Goal: Task Accomplishment & Management: Use online tool/utility

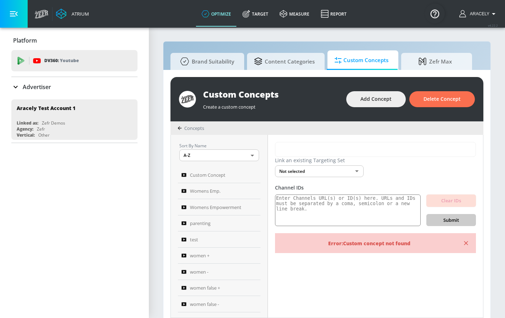
click at [5, 6] on button "button" at bounding box center [14, 14] width 28 height 28
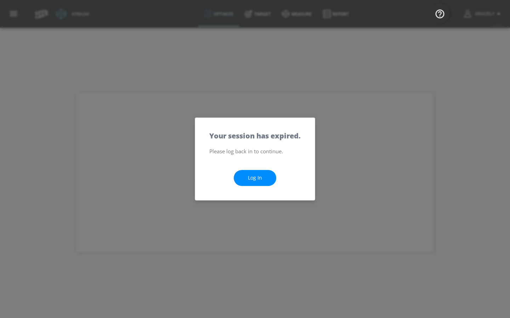
click at [262, 183] on link "Log In" at bounding box center [255, 178] width 43 height 16
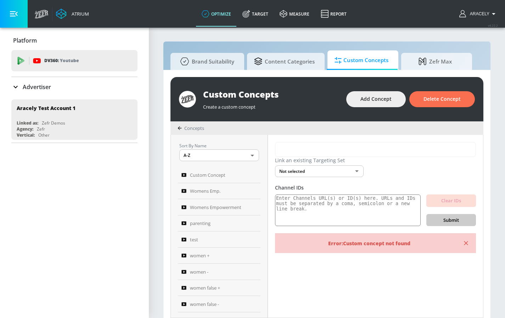
click at [17, 16] on icon "button" at bounding box center [14, 13] width 8 height 5
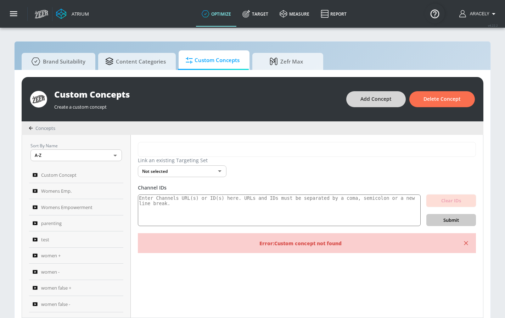
click at [373, 99] on span "Add Concept" at bounding box center [375, 99] width 31 height 9
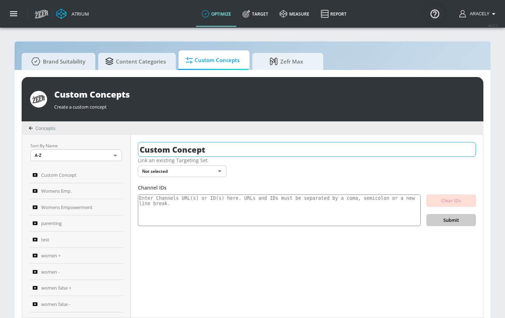
click at [192, 151] on input "Custom Concept" at bounding box center [307, 149] width 338 height 15
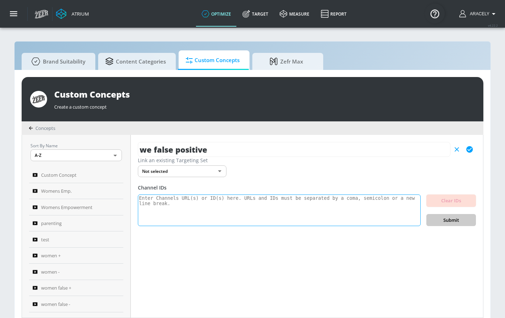
type input "we false positive"
click at [189, 213] on textarea at bounding box center [279, 210] width 283 height 32
paste textarea "UCFKE7WVJfvaHW5q283SxchA UCZUUZFex6AaIU4QTopFudYA UCxJafCsxG01VGW5844jLDRg UCWu…"
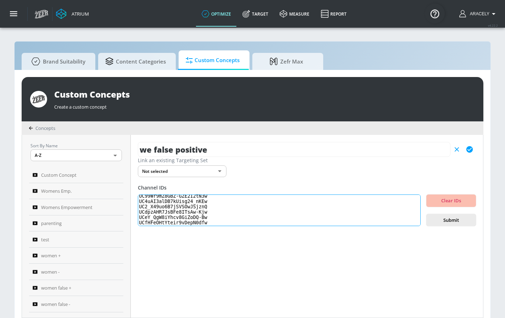
scroll to position [190, 0]
type textarea "UCFKE7WVJfvaHW5q283SxchA UCZUUZFex6AaIU4QTopFudYA UCxJafCsxG01VGW5844jLDRg UCWu…"
click at [438, 219] on span "Submit" at bounding box center [451, 220] width 38 height 8
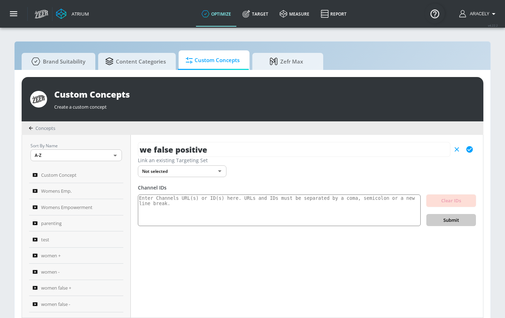
scroll to position [0, 0]
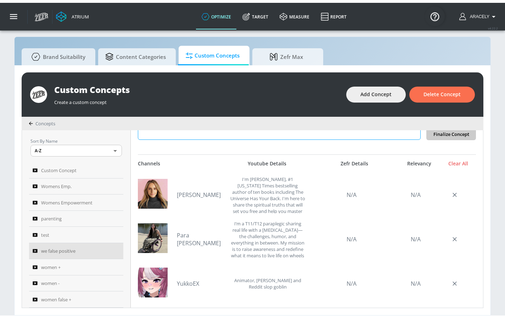
scroll to position [114, 0]
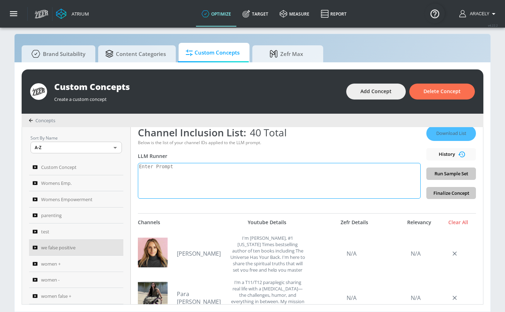
click at [282, 177] on textarea at bounding box center [279, 181] width 283 height 36
paste textarea "Women’s empowerment can be defined as the promotion of a [DEMOGRAPHIC_DATA]’s s…"
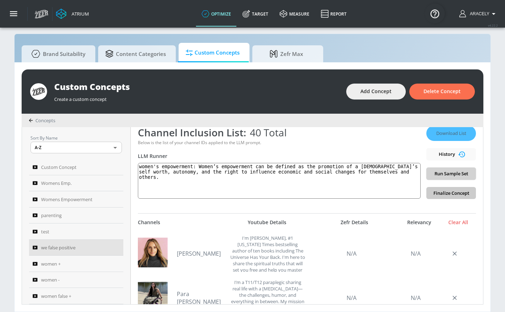
click at [445, 174] on span "Run Sample Set" at bounding box center [451, 174] width 38 height 8
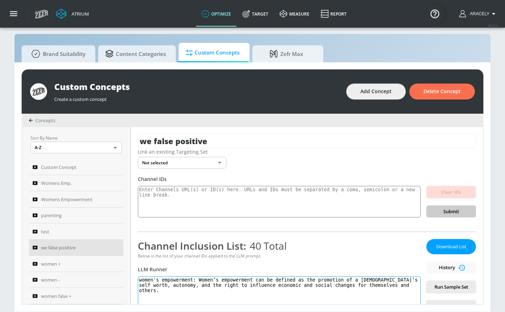
scroll to position [1, 0]
drag, startPoint x: 201, startPoint y: 278, endPoint x: 216, endPoint y: 304, distance: 30.8
click at [215, 305] on textarea "women's empowerment: Women’s empowerment can be defined as the promotion of a […" at bounding box center [279, 294] width 283 height 36
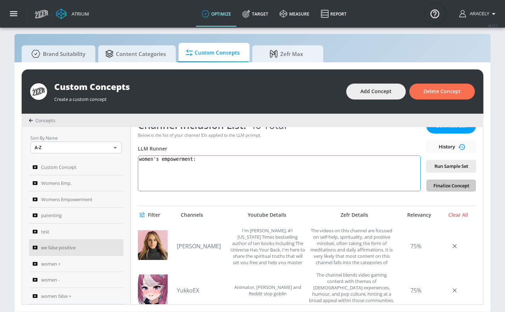
scroll to position [75, 0]
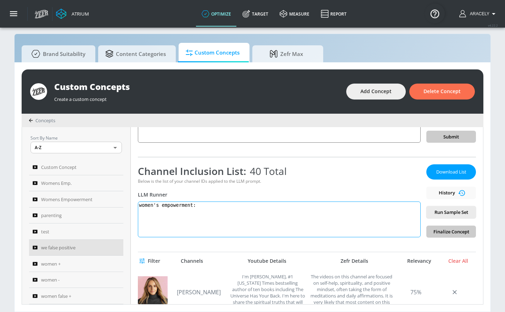
paste textarea "Women’s empowerment can be defined as the promotion of a female’s self-worth, a…"
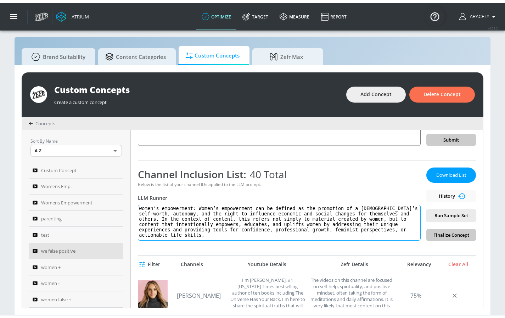
scroll to position [0, 0]
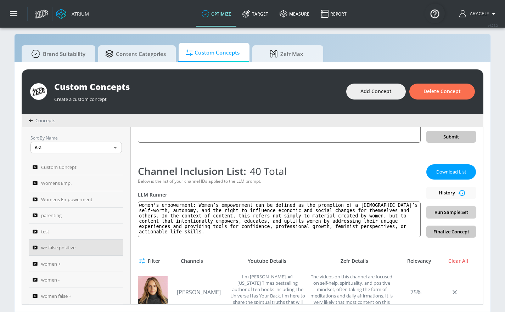
click at [462, 210] on span "Run Sample Set" at bounding box center [451, 212] width 38 height 8
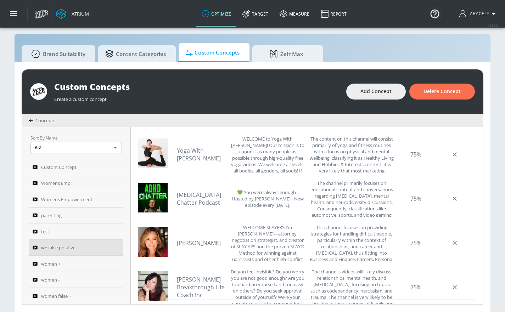
scroll to position [527, 0]
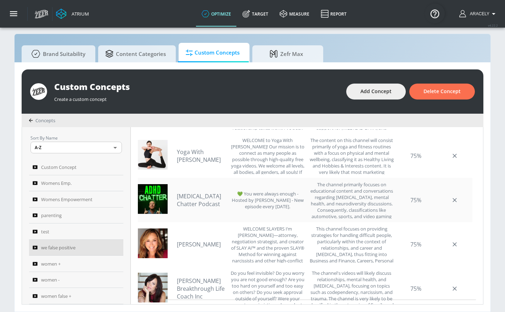
click at [194, 197] on link "[MEDICAL_DATA] Chatter Podcast" at bounding box center [202, 200] width 50 height 16
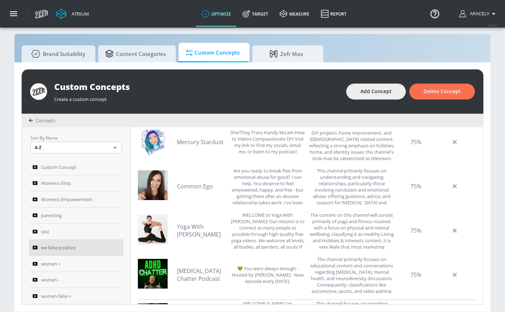
scroll to position [450, 0]
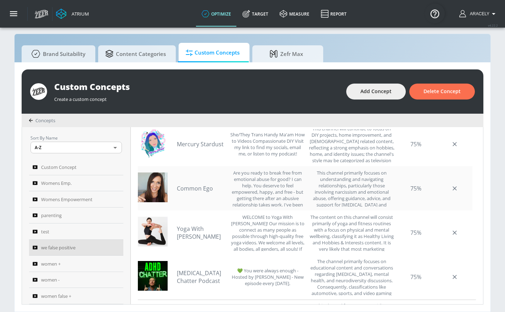
click at [197, 188] on link "Common Ego" at bounding box center [202, 189] width 50 height 8
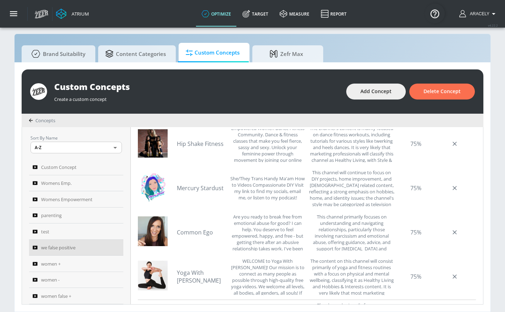
scroll to position [405, 0]
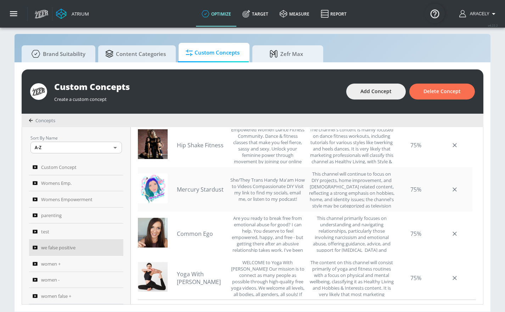
click at [210, 191] on link "Mercury Stardust" at bounding box center [202, 190] width 50 height 8
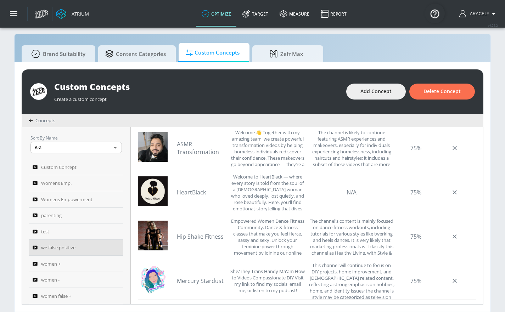
scroll to position [320, 0]
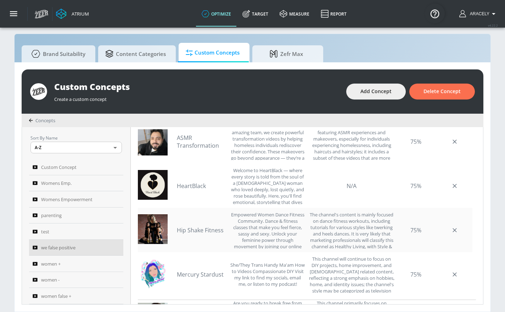
click at [198, 232] on link "Hip Shake Fitness" at bounding box center [202, 230] width 50 height 8
click at [189, 134] on link "ASMR Transformation" at bounding box center [202, 142] width 50 height 16
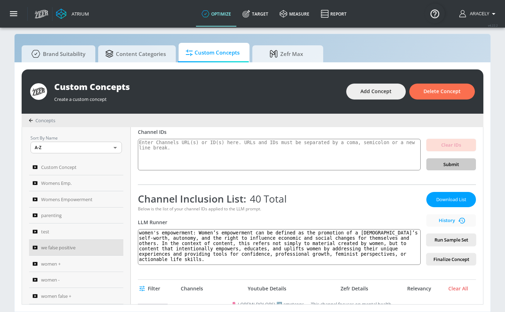
scroll to position [49, 0]
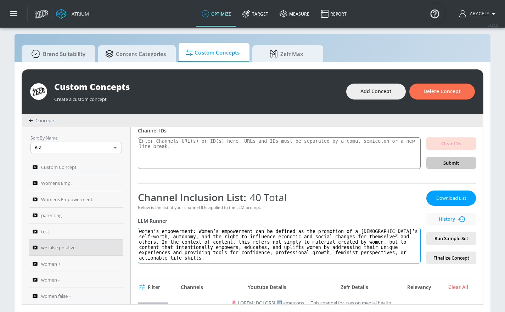
drag, startPoint x: 202, startPoint y: 230, endPoint x: 267, endPoint y: 276, distance: 79.9
click at [259, 276] on div "we false positive Link an existing Targeting Set Not selected none ​ Channel ID…" at bounding box center [307, 215] width 352 height 177
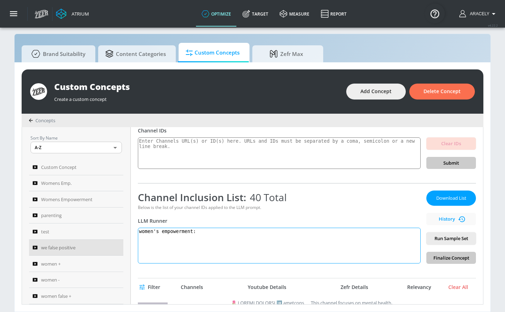
paste textarea "Women’s empowerment can be defined as the promotion of a female’s self-worth, a…"
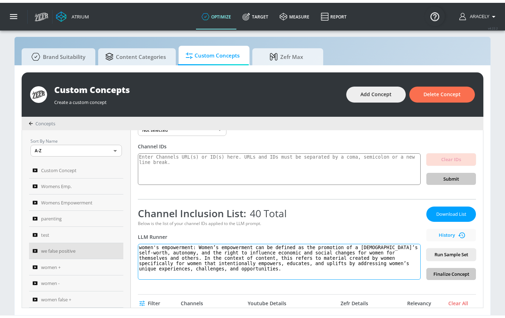
scroll to position [47, 0]
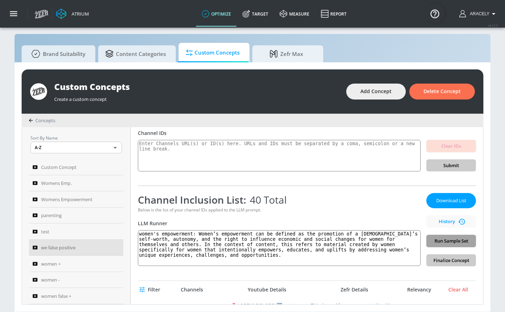
click at [452, 243] on span "Run Sample Set" at bounding box center [451, 241] width 38 height 8
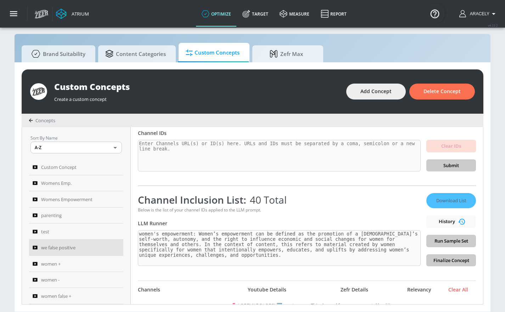
type textarea "women's empowerment: Women’s empowerment can be defined as the promotion of a f…"
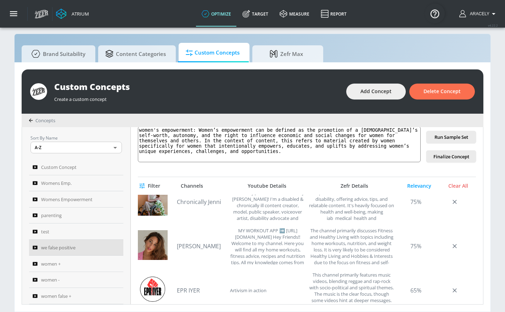
scroll to position [873, 0]
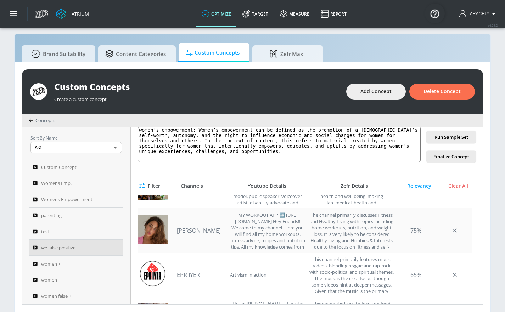
click at [189, 225] on div "Vicky Justiz MY WORKOUT APP ➡️ https://www.dailythrive.app Hey Friends!! Welcom…" at bounding box center [241, 230] width 128 height 37
click at [193, 229] on link "Vicky Justiz" at bounding box center [202, 231] width 50 height 8
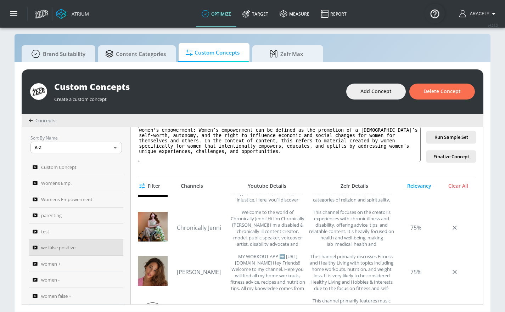
scroll to position [823, 0]
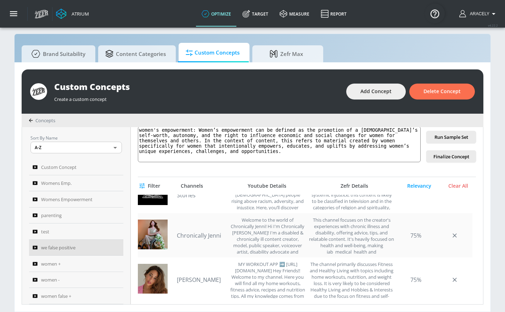
click at [206, 235] on link "Chronically Jenni" at bounding box center [202, 236] width 50 height 8
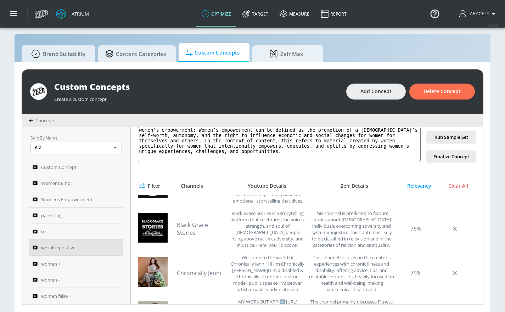
scroll to position [784, 0]
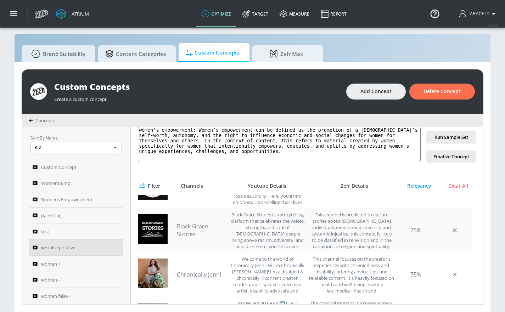
click at [190, 229] on link "Black Grace Stories" at bounding box center [202, 231] width 50 height 16
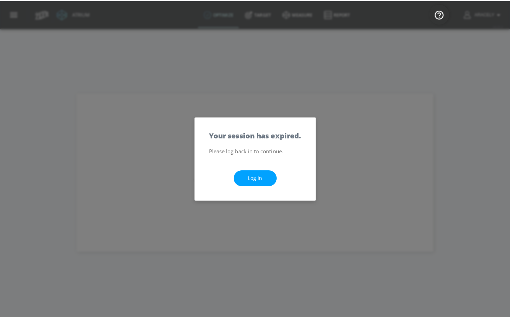
scroll to position [0, 0]
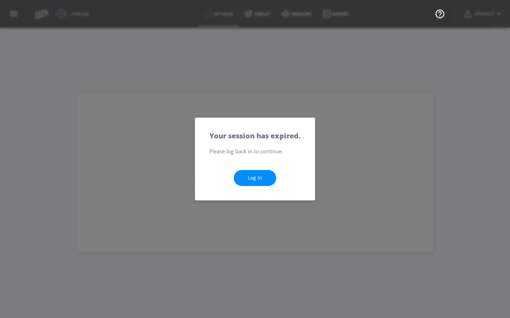
click at [264, 179] on link "Log In" at bounding box center [255, 178] width 43 height 16
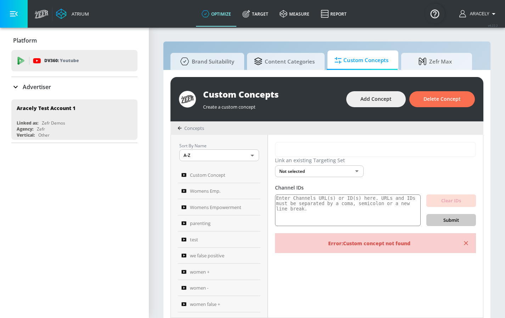
click at [15, 20] on button "button" at bounding box center [14, 14] width 28 height 28
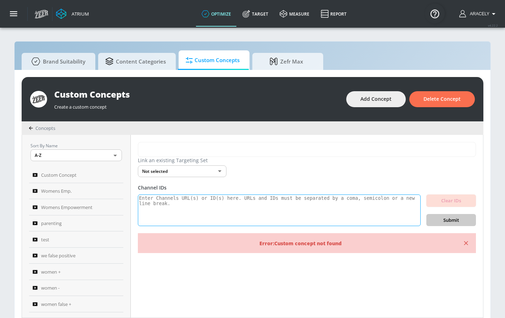
click at [220, 211] on textarea at bounding box center [279, 210] width 283 height 32
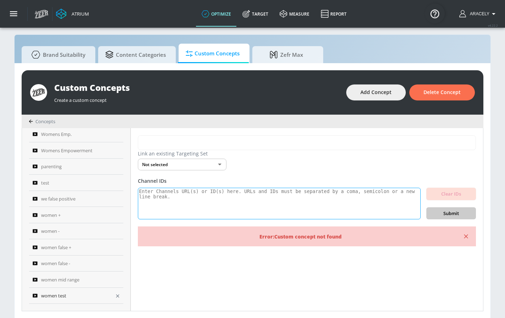
scroll to position [7, 0]
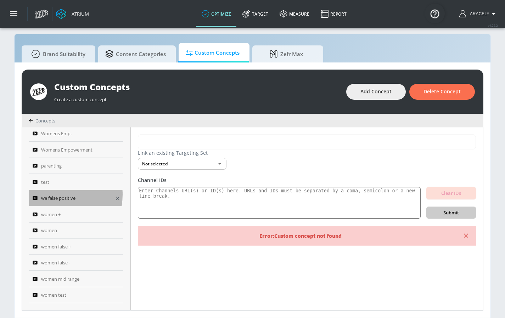
click at [53, 194] on span "we false positive" at bounding box center [58, 198] width 34 height 9
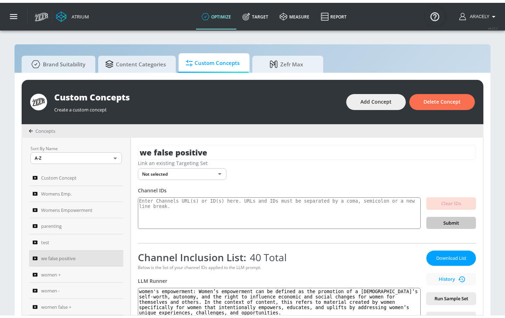
scroll to position [67, 0]
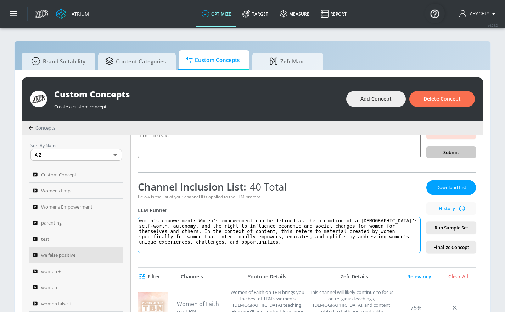
click at [248, 238] on textarea "women's empowerment: Women’s empowerment can be defined as the promotion of a f…" at bounding box center [279, 235] width 283 height 36
click at [159, 223] on textarea "women's empowerment: Women’s empowerment can be defined as the promotion of a f…" at bounding box center [279, 235] width 283 height 36
drag, startPoint x: 202, startPoint y: 219, endPoint x: 327, endPoint y: 292, distance: 145.0
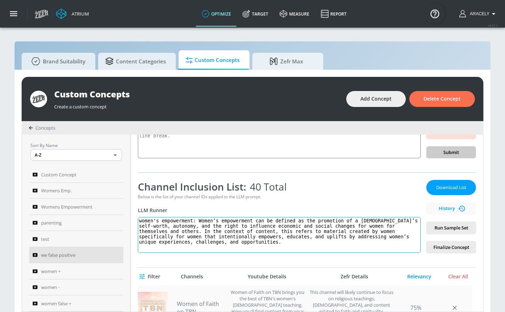
click at [324, 291] on div "we false positive Link an existing Targeting Set Not selected none ​ Channel ID…" at bounding box center [307, 223] width 352 height 177
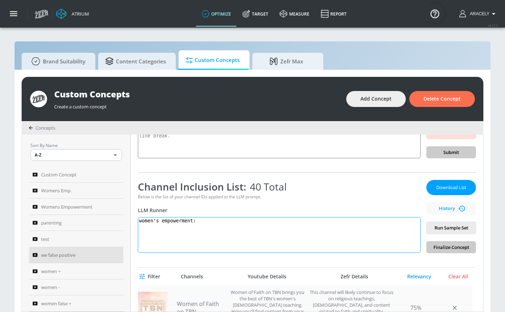
paste textarea "Women’s empowerment can be defined as the promotion of a female’s self-worth, a…"
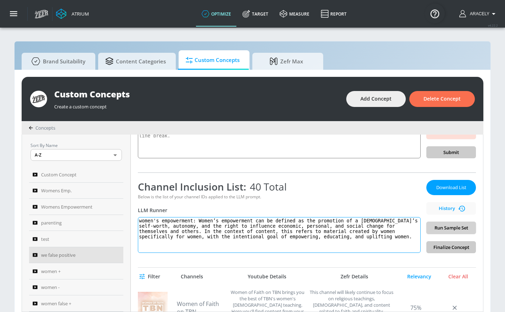
type textarea "women's empowerment: Women’s empowerment can be defined as the promotion of a […"
click at [458, 228] on span "Run Sample Set" at bounding box center [451, 228] width 38 height 8
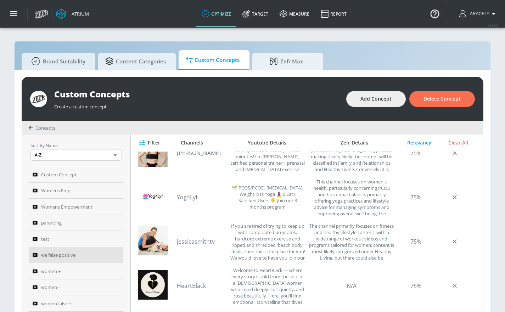
scroll to position [200, 0]
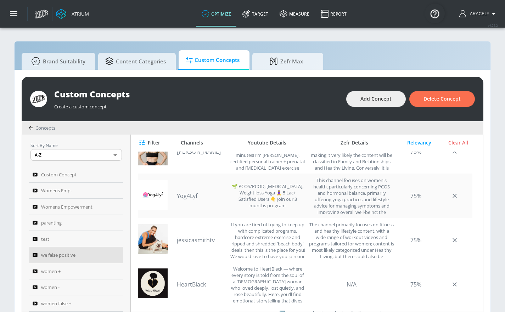
click at [189, 198] on link "Yog4Lyf" at bounding box center [202, 196] width 50 height 8
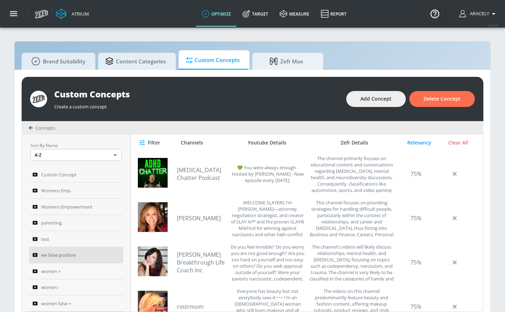
scroll to position [620, 0]
click at [201, 220] on link "Rebecca Zung" at bounding box center [202, 219] width 50 height 8
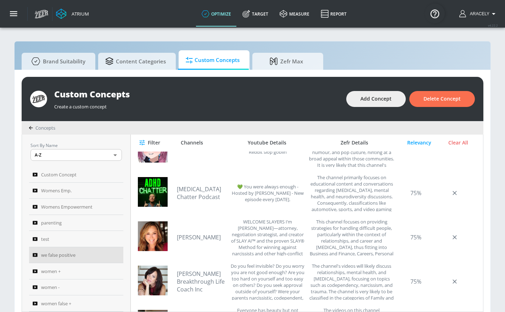
scroll to position [591, 0]
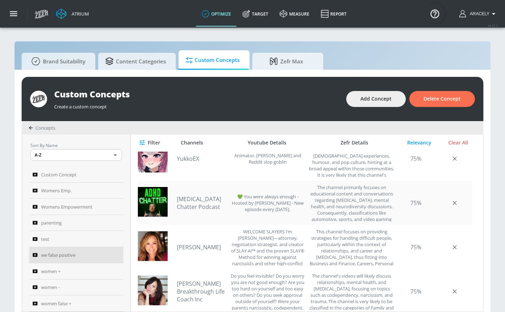
click at [193, 194] on div "ADHD Chatter Podcast 💚 You were always enough - Hosted by Alex Partridge - New …" at bounding box center [241, 202] width 128 height 37
click at [192, 197] on link "ADHD Chatter Podcast" at bounding box center [202, 203] width 50 height 16
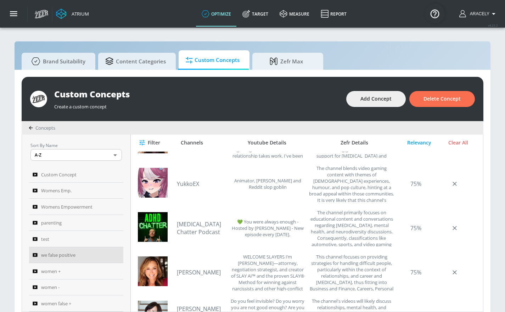
scroll to position [565, 0]
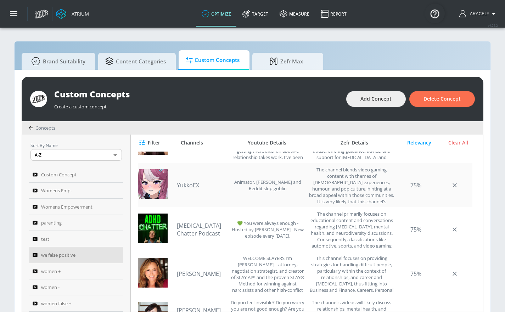
click at [196, 186] on link "YukkoEX" at bounding box center [202, 185] width 50 height 8
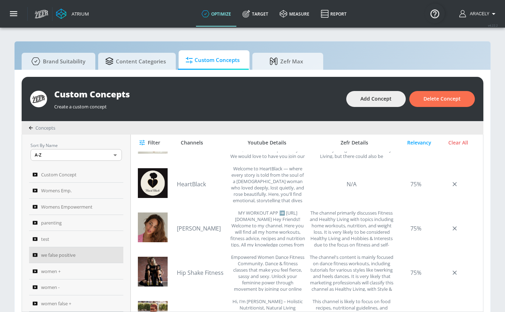
scroll to position [300, 0]
click at [202, 276] on link "Hip Shake Fitness" at bounding box center [202, 273] width 50 height 8
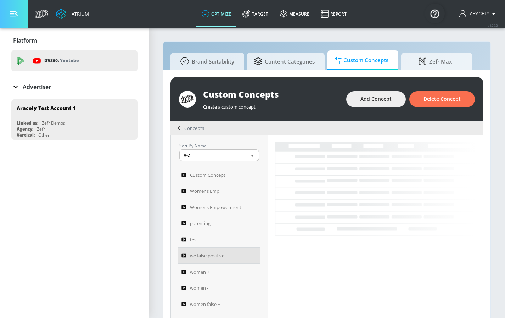
click at [18, 9] on button "button" at bounding box center [14, 14] width 28 height 28
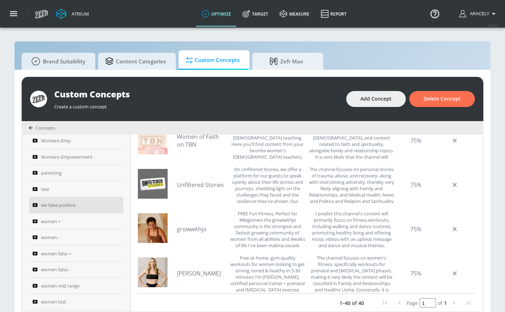
scroll to position [52, 0]
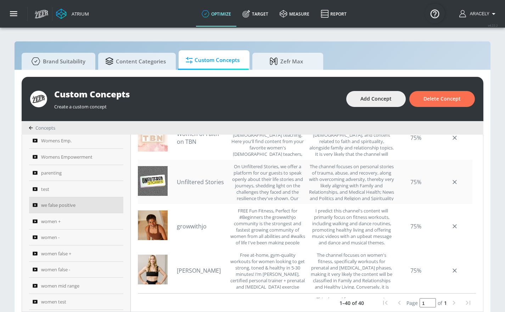
click at [195, 181] on link "Unfiltered Stories" at bounding box center [202, 182] width 50 height 8
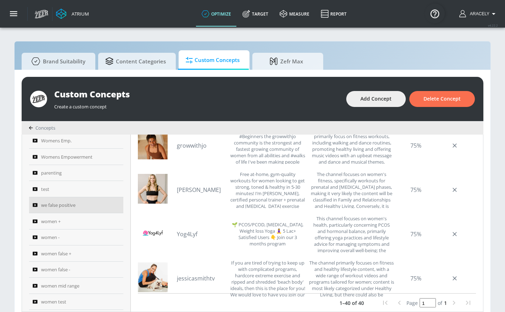
scroll to position [127, 0]
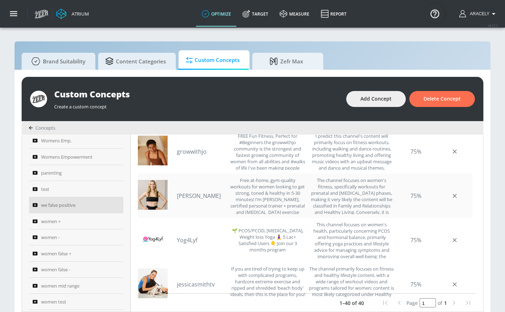
click at [211, 191] on div "Lauren Fitter Free at-home, gym-quality workouts for women looking to get stron…" at bounding box center [241, 195] width 128 height 37
click at [187, 197] on link "[PERSON_NAME]" at bounding box center [202, 196] width 50 height 8
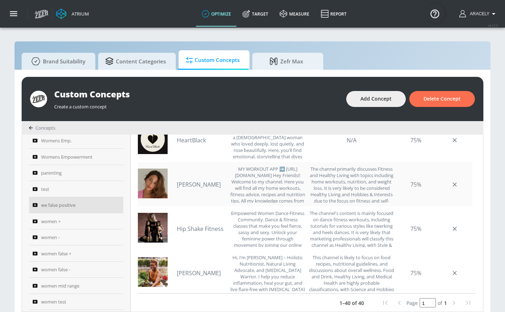
scroll to position [316, 0]
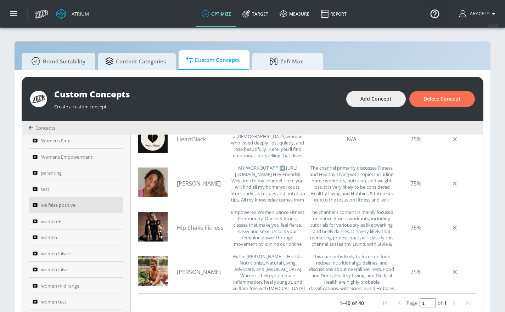
click at [200, 139] on link "HeartBlack" at bounding box center [202, 139] width 50 height 8
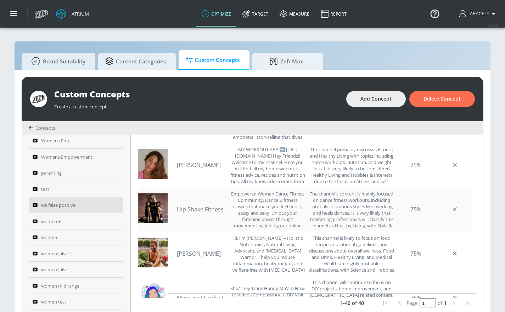
scroll to position [394, 0]
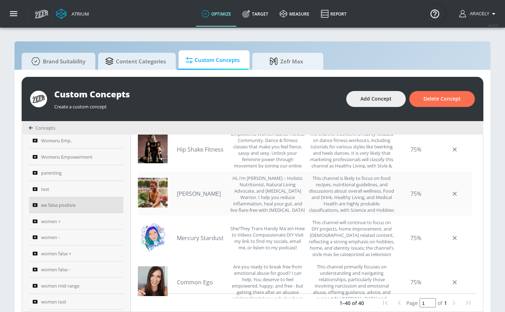
click at [180, 192] on div "Genny Mack Hi, I’m Genny Mack – Holistic Nutritionist, Natural Living Advocate,…" at bounding box center [305, 194] width 335 height 44
click at [196, 192] on link "[PERSON_NAME]" at bounding box center [202, 194] width 50 height 8
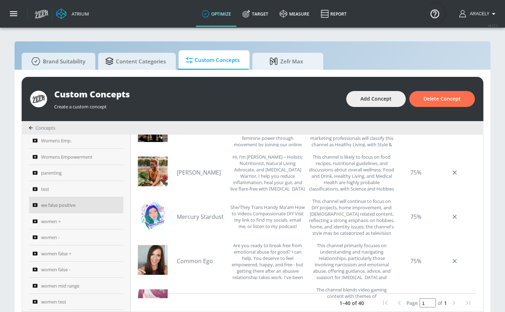
scroll to position [421, 0]
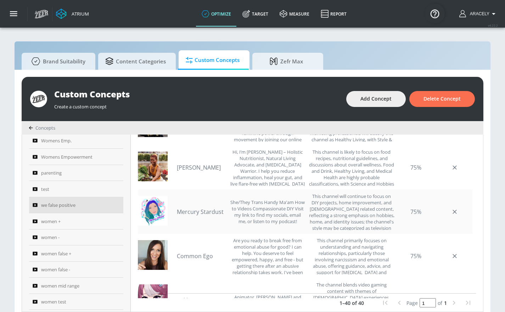
click at [194, 210] on link "Mercury Stardust" at bounding box center [202, 212] width 50 height 8
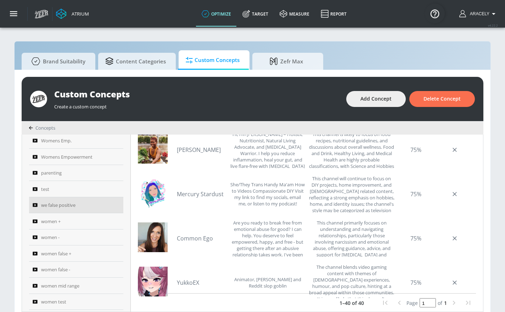
scroll to position [438, 0]
click at [206, 196] on link "Mercury Stardust" at bounding box center [202, 195] width 50 height 8
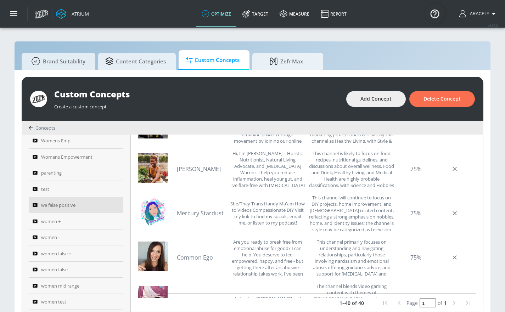
scroll to position [419, 0]
click at [186, 259] on link "Common Ego" at bounding box center [202, 258] width 50 height 8
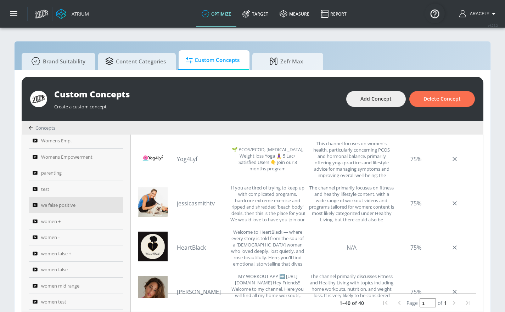
scroll to position [207, 0]
click at [194, 248] on link "HeartBlack" at bounding box center [202, 248] width 50 height 8
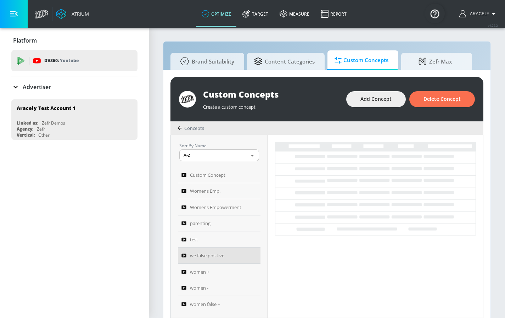
click at [21, 14] on button "button" at bounding box center [14, 14] width 28 height 28
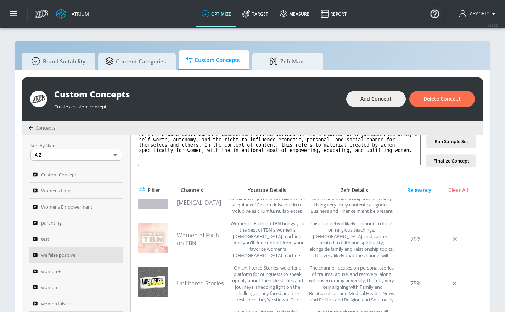
scroll to position [66, 0]
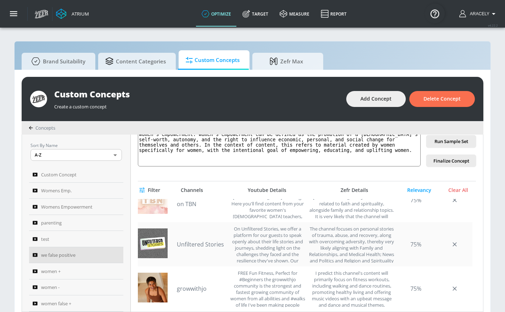
click at [195, 245] on link "Unfiltered Stories" at bounding box center [202, 245] width 50 height 8
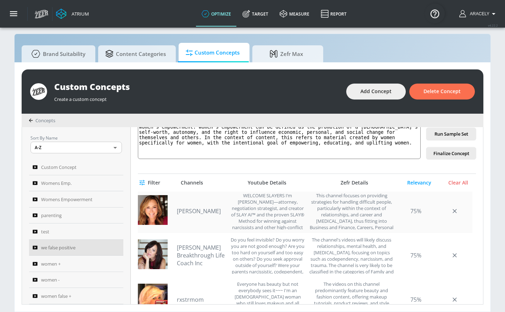
scroll to position [13, 0]
click at [192, 250] on link "[PERSON_NAME] Breakthrough Life Coach Inc" at bounding box center [202, 255] width 50 height 23
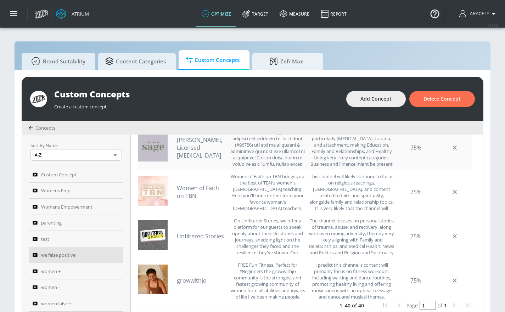
scroll to position [75, 0]
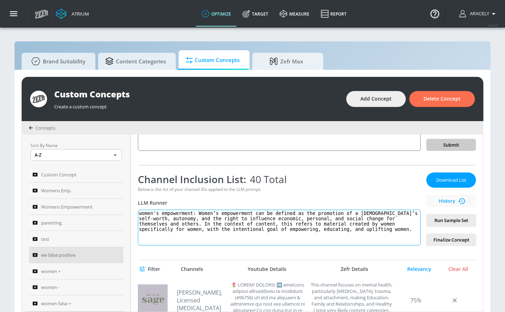
drag, startPoint x: 244, startPoint y: 235, endPoint x: 281, endPoint y: 235, distance: 37.2
click at [244, 235] on textarea "women's empowerment: Women’s empowerment can be defined as the promotion of a f…" at bounding box center [279, 228] width 283 height 36
drag, startPoint x: 368, startPoint y: 231, endPoint x: 159, endPoint y: 206, distance: 209.6
click at [159, 206] on div "Channel Inclusion List: 40 Total Below is the list of your channel IDs applied …" at bounding box center [279, 209] width 283 height 73
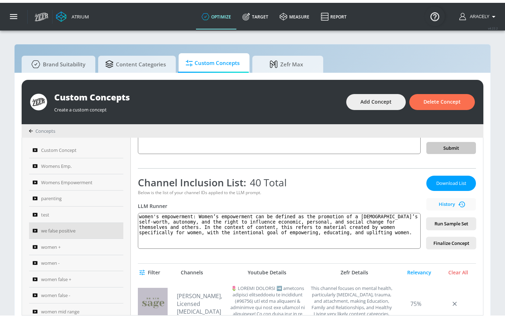
scroll to position [0, 0]
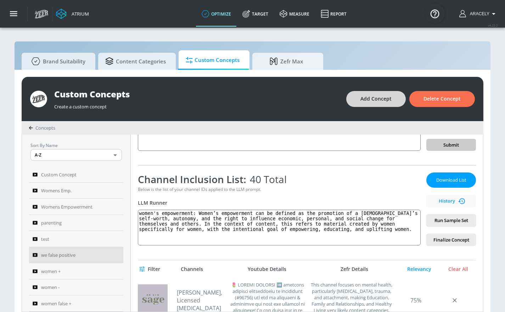
click at [376, 101] on span "Add Concept" at bounding box center [375, 99] width 31 height 9
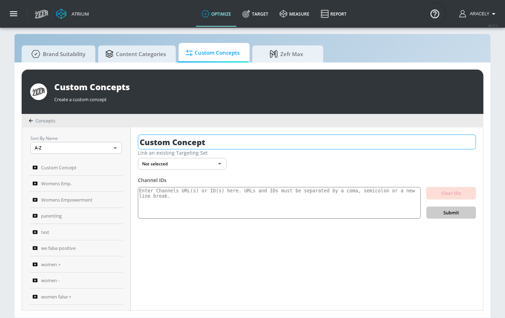
click at [223, 141] on input "Custom Concept" at bounding box center [307, 141] width 338 height 15
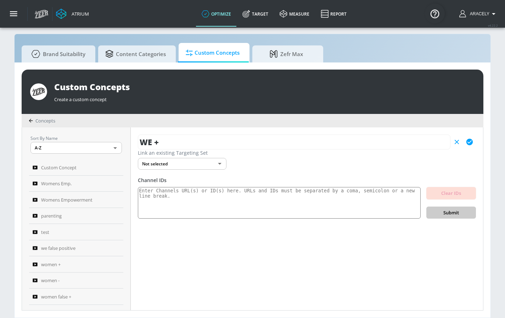
type input "WE +"
click at [200, 220] on div "WE + Link an existing Targeting Set Not selected none ​ Channel IDs Clear IDs S…" at bounding box center [307, 218] width 352 height 183
click at [213, 195] on textarea at bounding box center [279, 203] width 283 height 32
paste textarea "UCnhT4fBE1OWOn7c0Quxdf4w UCSeCAChMFerPDPLXm-QaHEA UCml8mTlWIi_Vt6yOrI3nT1g UCYa…"
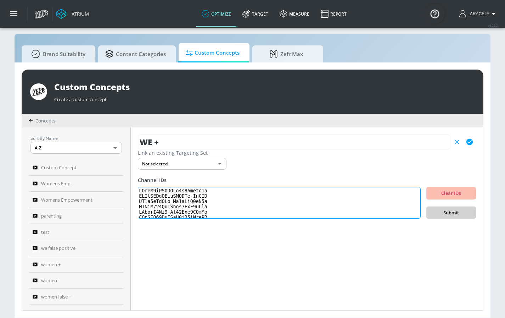
type textarea "UCnhT4fBE1OWOn7c0Quxdf4w UCSeCAChMFerPDPLXm-QaHEA UCml8mTlWIi_Vt6yOrI3nT1g UCYa…"
click at [452, 213] on span "Submit" at bounding box center [451, 212] width 38 height 8
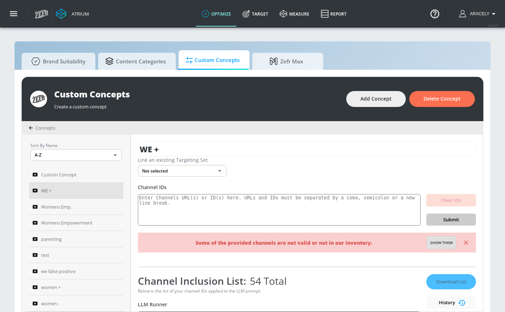
click at [434, 243] on span "Show them" at bounding box center [441, 243] width 22 height 6
type textarea "Invalid channels: UCHc0gpmNXw1C4OTmX4sm5wQ UCSeCAChMFerPDPLXm-QaHEA UCDBEytYEUM…"
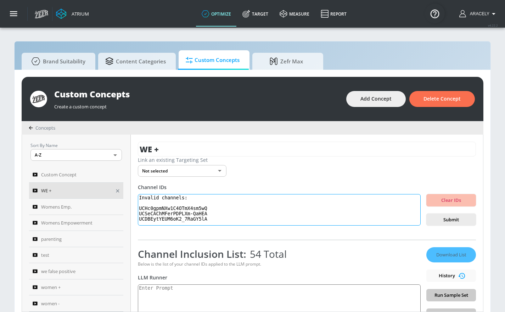
drag, startPoint x: 211, startPoint y: 222, endPoint x: 103, endPoint y: 193, distance: 111.5
click at [101, 193] on div "Sort By Name A-Z ASC ​ Custom Concept WE + Womens Emp. Womens Empowerment paren…" at bounding box center [252, 223] width 461 height 177
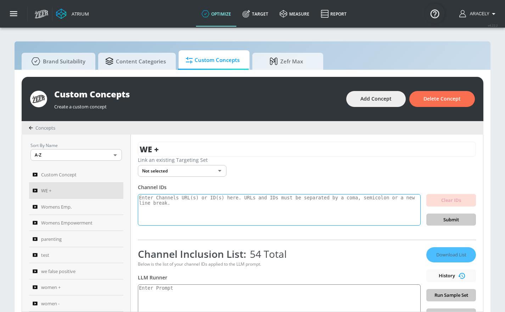
click at [208, 214] on textarea at bounding box center [279, 210] width 283 height 32
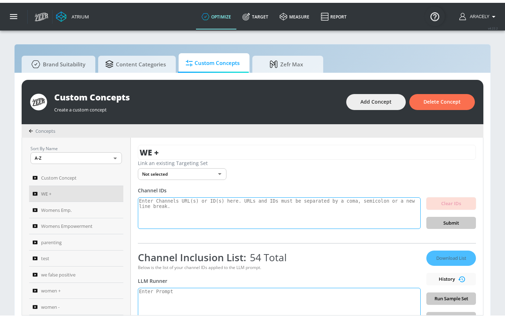
scroll to position [67, 0]
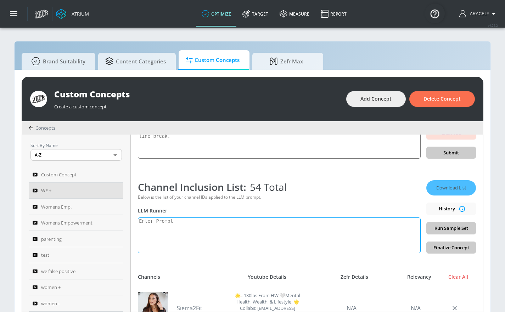
click at [204, 218] on textarea at bounding box center [279, 236] width 283 height 36
type textarea "W"
paste textarea "Women’s empowerment can be defined as the promotion of a female’s self worth, a…"
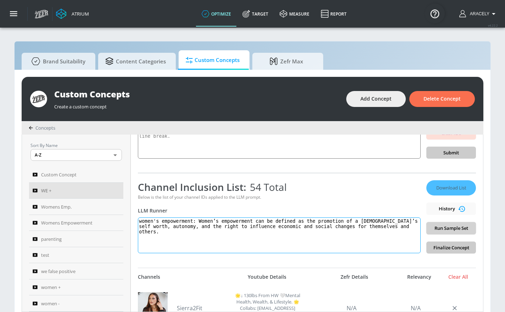
type textarea "women's empowerment: Women’s empowerment can be defined as the promotion of a f…"
click at [456, 224] on button "Run Sample Set" at bounding box center [451, 228] width 50 height 12
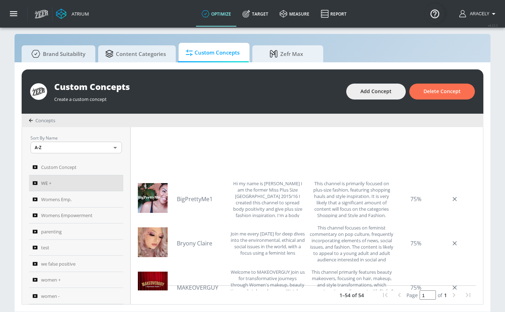
scroll to position [0, 0]
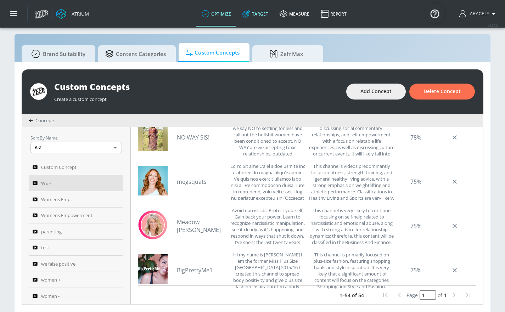
click at [266, 12] on link "Target" at bounding box center [255, 14] width 37 height 26
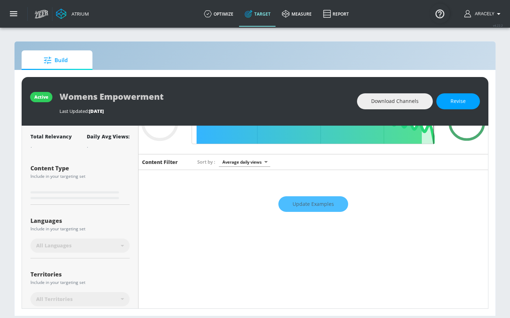
scroll to position [133, 0]
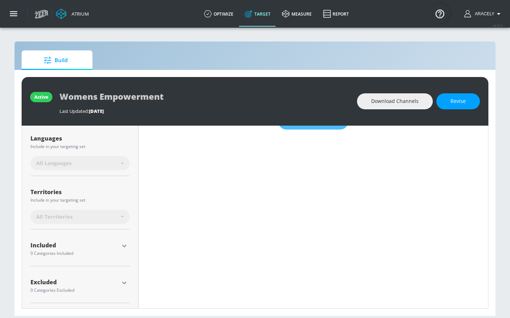
type input "0.6"
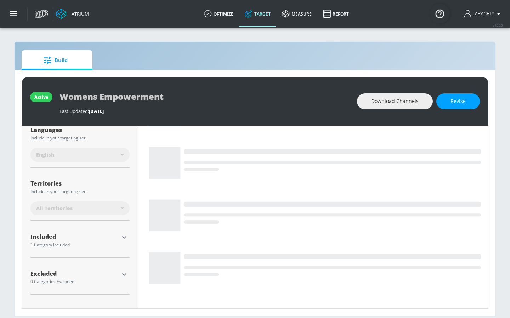
scroll to position [125, 0]
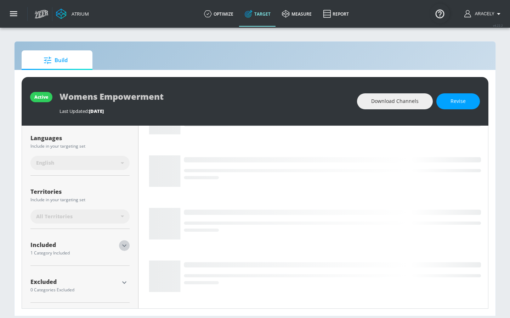
click at [124, 245] on icon "button" at bounding box center [124, 245] width 4 height 2
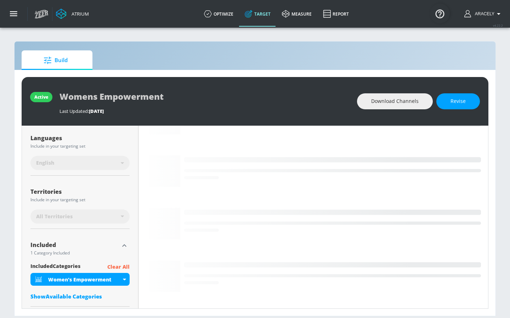
click at [125, 244] on icon "button" at bounding box center [124, 245] width 9 height 9
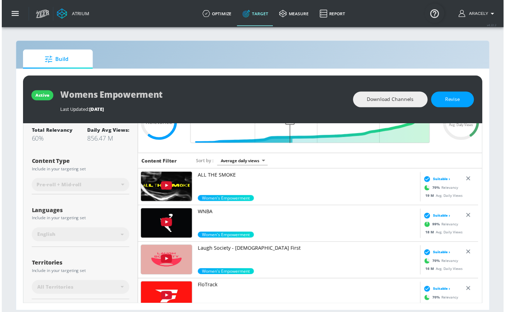
scroll to position [47, 0]
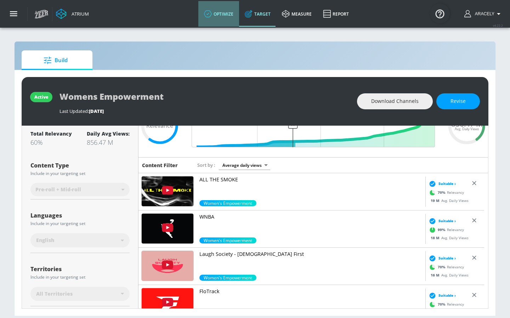
click at [226, 8] on link "optimize" at bounding box center [218, 14] width 41 height 26
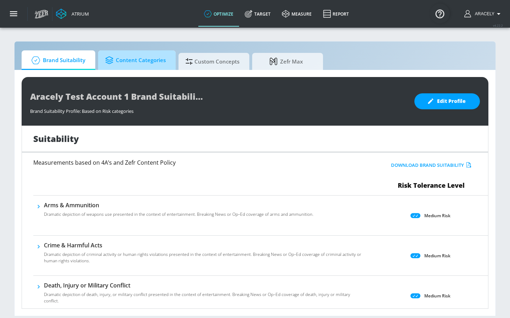
click at [118, 62] on span "Content Categories" at bounding box center [135, 60] width 61 height 17
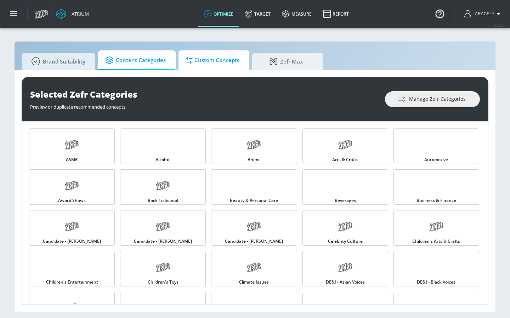
drag, startPoint x: 225, startPoint y: 61, endPoint x: 221, endPoint y: 60, distance: 4.0
click at [225, 61] on span "Custom Concepts" at bounding box center [213, 60] width 54 height 17
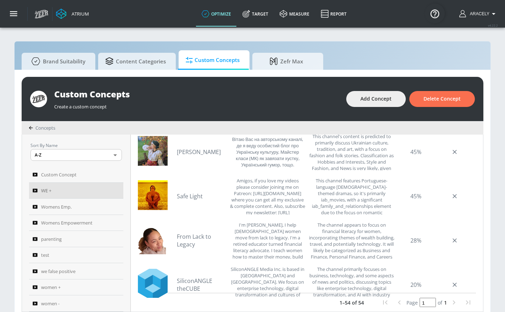
scroll to position [2217, 0]
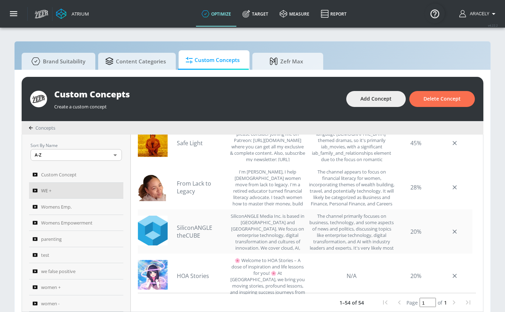
click at [202, 228] on link "SiliconANGLE theCUBE" at bounding box center [202, 232] width 50 height 16
click at [199, 192] on link "From Lack to Legacy" at bounding box center [202, 188] width 50 height 16
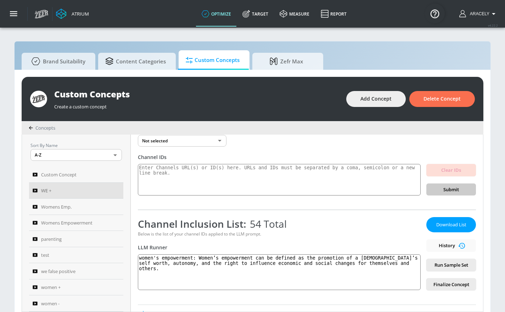
scroll to position [69, 0]
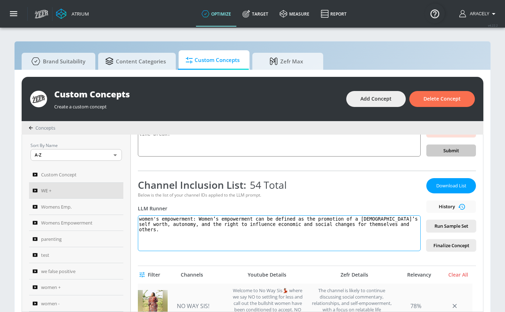
drag, startPoint x: 202, startPoint y: 218, endPoint x: 218, endPoint y: 284, distance: 67.9
click at [218, 284] on div "WE + Link an existing Targeting Set Not selected none ​ Channel IDs Clear IDs S…" at bounding box center [307, 223] width 352 height 177
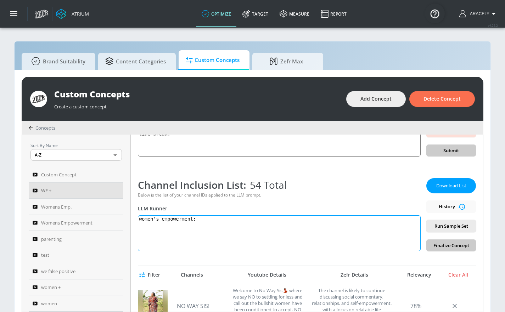
paste textarea "women's empowerment: Women’s empowerment can be defined as the promotion of a […"
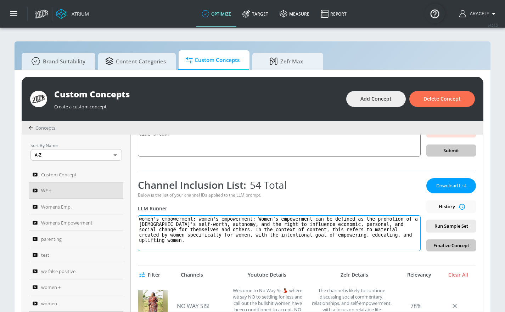
drag, startPoint x: 262, startPoint y: 219, endPoint x: 202, endPoint y: 219, distance: 59.5
click at [202, 219] on textarea "women's empowerment: women's empowerment: Women’s empowerment can be defined as…" at bounding box center [279, 233] width 283 height 36
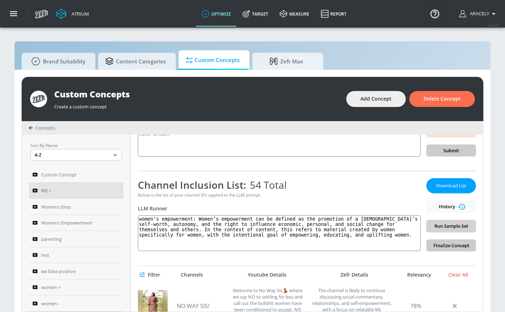
click at [447, 225] on span "Run Sample Set" at bounding box center [451, 226] width 38 height 8
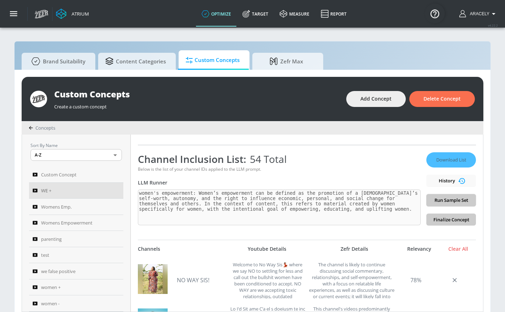
scroll to position [100, 0]
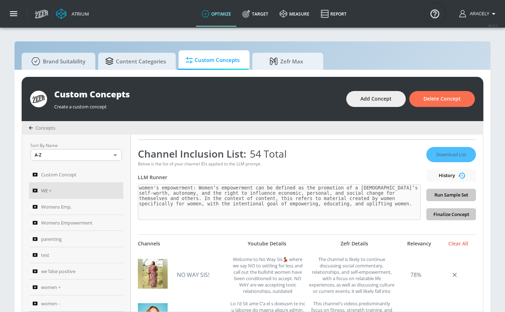
click at [457, 195] on div "Download List History Run Sample Set Finalize Concept" at bounding box center [451, 183] width 50 height 73
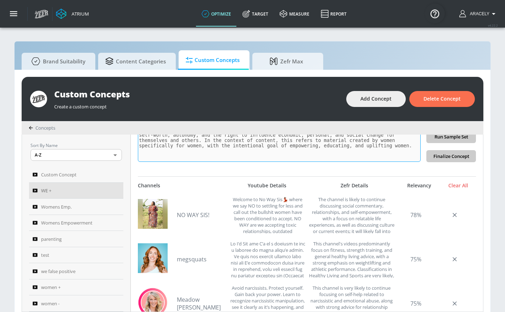
scroll to position [0, 0]
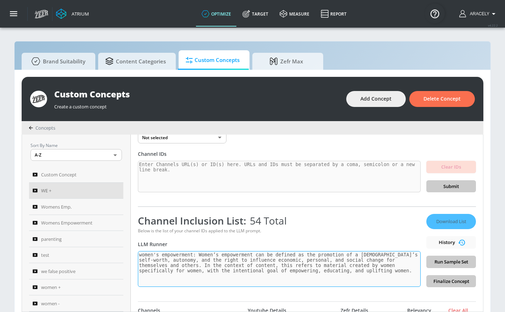
type textarea "women's empowerment: Women’s empowerment can be defined as the promotion of a […"
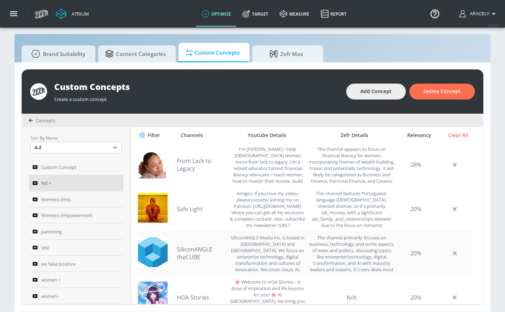
scroll to position [230, 0]
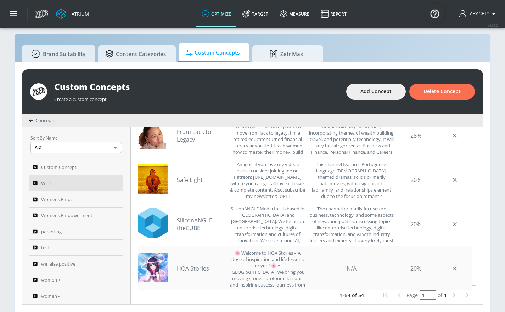
click at [190, 266] on link "HOA Stories" at bounding box center [202, 269] width 50 height 8
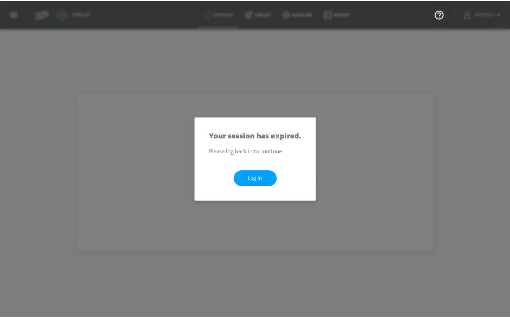
scroll to position [0, 0]
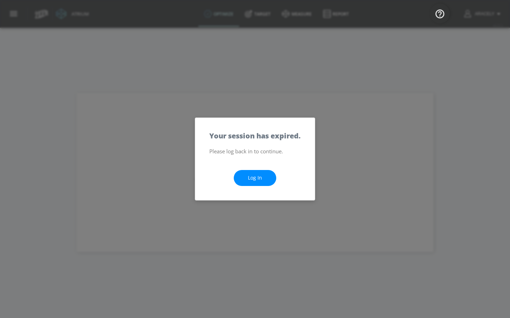
click at [253, 178] on link "Log In" at bounding box center [255, 178] width 43 height 16
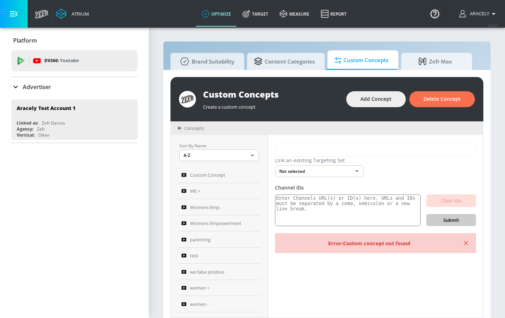
click at [7, 12] on button "button" at bounding box center [14, 14] width 28 height 28
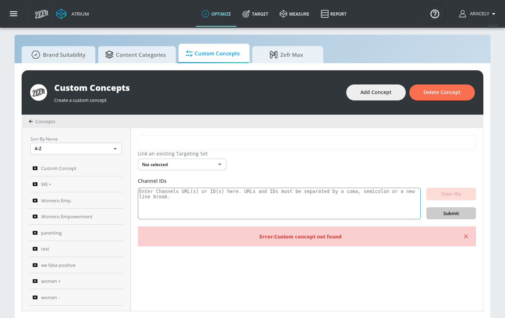
scroll to position [7, 0]
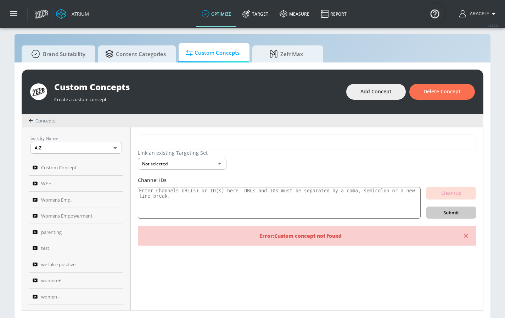
click at [466, 236] on icon "button" at bounding box center [466, 236] width 4 height 4
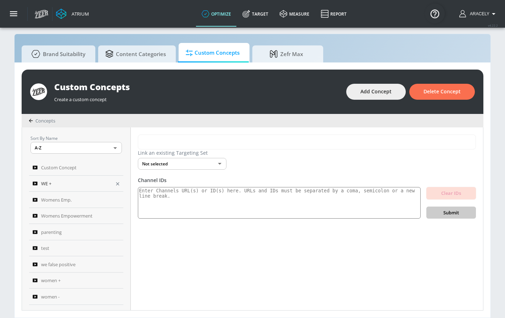
click at [65, 185] on div "WE +" at bounding box center [72, 183] width 78 height 9
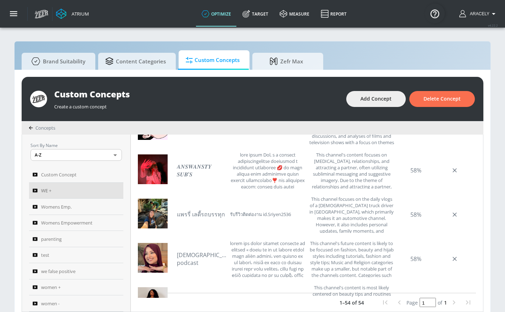
scroll to position [1497, 0]
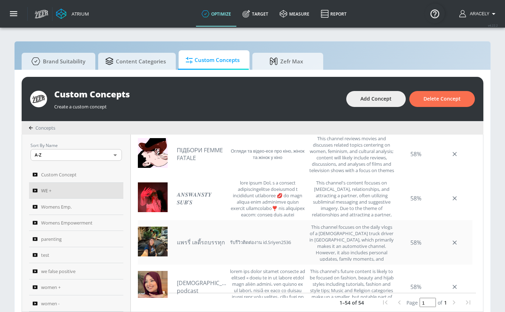
click at [212, 240] on link "แพรรี่ เลดี้รถบรรทุก" at bounding box center [202, 242] width 50 height 9
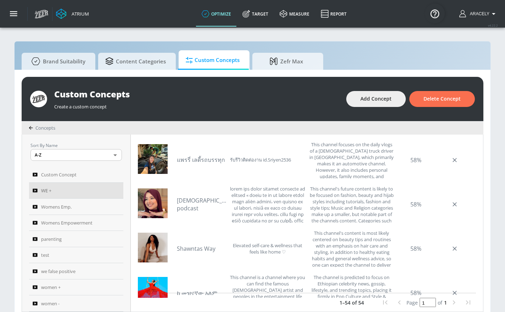
scroll to position [1616, 0]
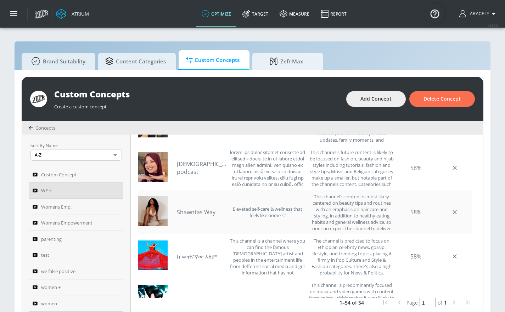
click at [194, 211] on link "Shawntas Way" at bounding box center [202, 212] width 50 height 8
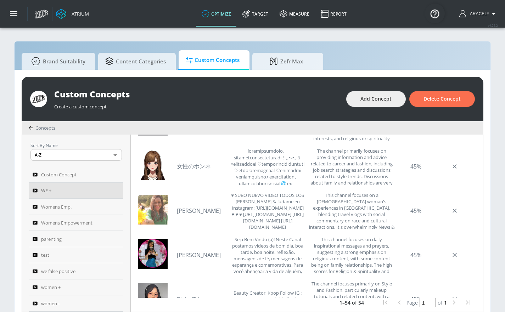
scroll to position [1841, 0]
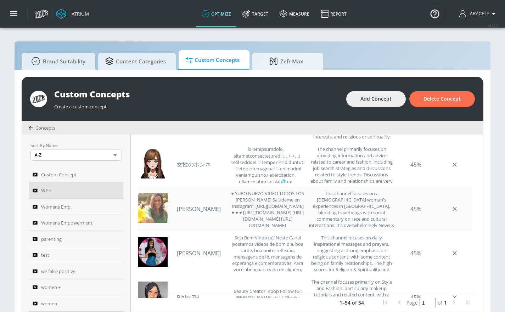
click at [197, 212] on link "Katherine Boyce" at bounding box center [202, 209] width 50 height 8
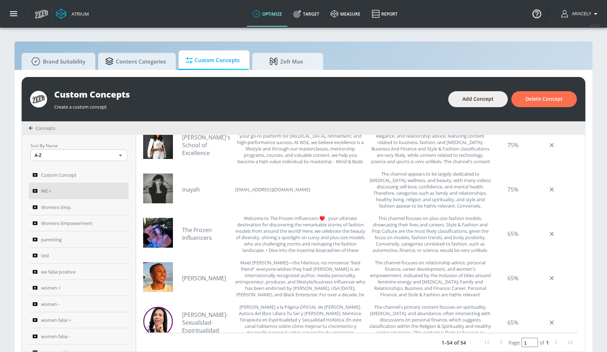
scroll to position [788, 0]
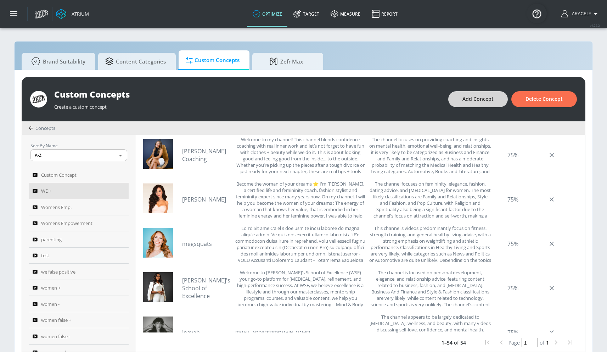
click at [474, 98] on span "Add Concept" at bounding box center [478, 99] width 31 height 9
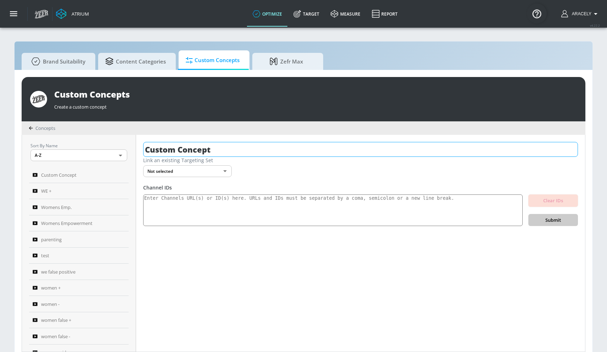
click at [210, 148] on input "Custom Concept" at bounding box center [360, 149] width 435 height 15
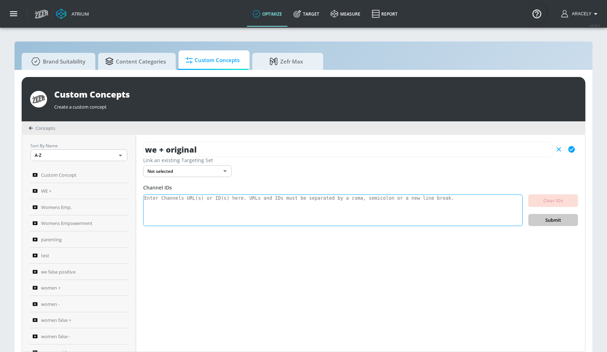
type input "we + original"
click at [217, 204] on textarea at bounding box center [333, 210] width 380 height 32
paste textarea "UCkA-HKwo6D4W3vJ5hvqKjJw"
type textarea "UCkA-HKwo6D4W3vJ5hvqKjJw"
paste textarea "UCnhT4fBE1OWOn7c0Quxdf4w UCSeCAChMFerPDPLXm-QaHEA UCml8mTlWIi_Vt6yOrI3nT1g UCYa…"
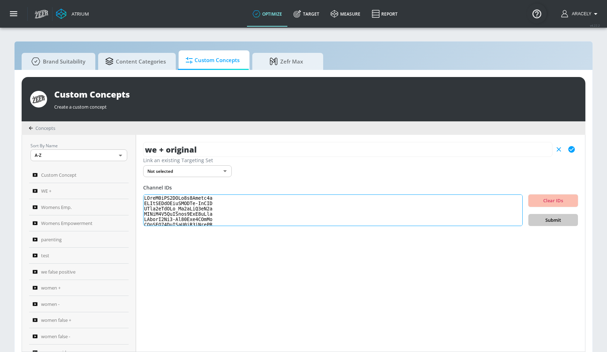
scroll to position [283, 0]
type textarea "UCnhT4fBE1OWOn7c0Quxdf4w UCSeCAChMFerPDPLXm-QaHEA UCml8mTlWIi_Vt6yOrI3nT1g UCYa…"
click at [510, 220] on span "Submit" at bounding box center [553, 220] width 38 height 8
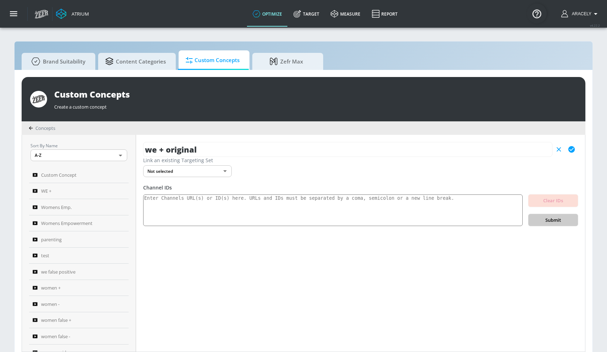
scroll to position [0, 0]
click at [510, 153] on button "button" at bounding box center [571, 149] width 13 height 13
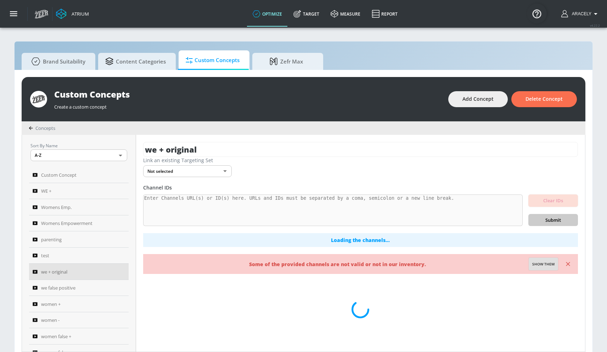
click at [510, 265] on span "Show them" at bounding box center [543, 264] width 22 height 6
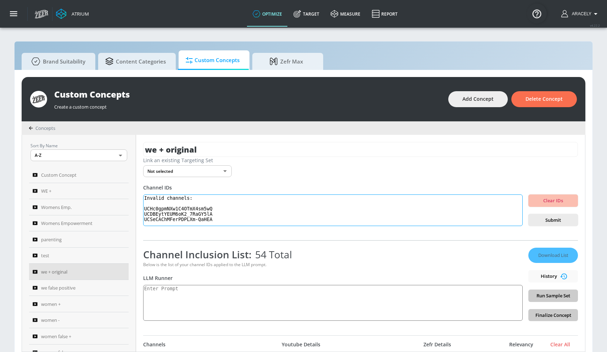
drag, startPoint x: 221, startPoint y: 217, endPoint x: 144, endPoint y: 196, distance: 80.0
click at [144, 196] on div "we + original Link an existing Targeting Set Not selected none ​ Channel IDs In…" at bounding box center [360, 243] width 449 height 217
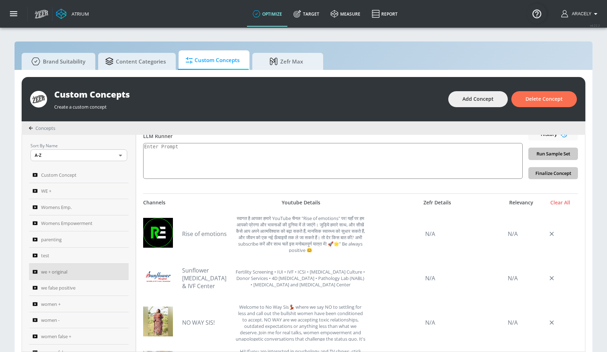
scroll to position [140, 0]
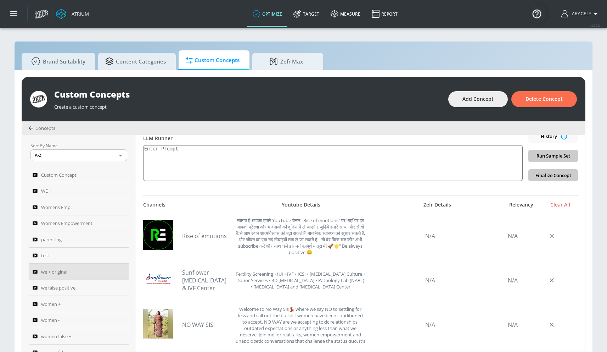
type textarea "UCSeCAChMFerPDPLXm-QaHEA"
click at [248, 157] on textarea at bounding box center [333, 163] width 380 height 36
paste textarea "Women’s empowerment can be defined as the promotion of a [DEMOGRAPHIC_DATA]’s s…"
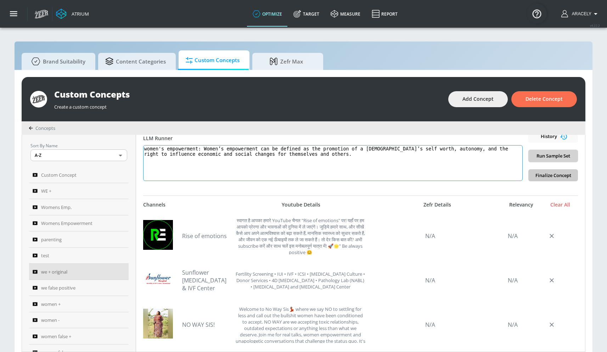
type textarea "women's empowerment: Women’s empowerment can be defined as the promotion of a […"
click at [510, 154] on span "Run Sample Set" at bounding box center [553, 156] width 38 height 8
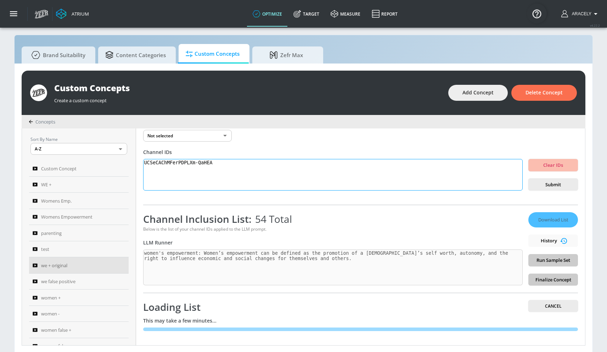
scroll to position [7, 0]
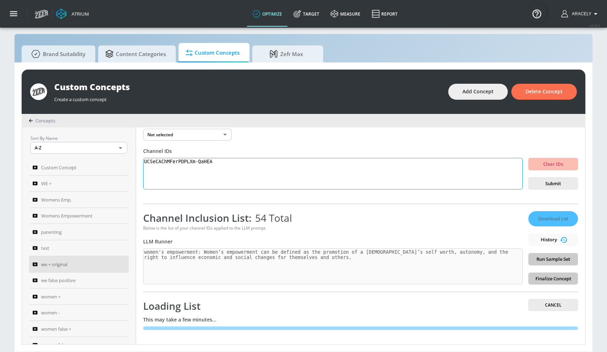
drag, startPoint x: 246, startPoint y: 170, endPoint x: 228, endPoint y: 165, distance: 19.0
click at [245, 169] on textarea "UCSeCAChMFerPDPLXm-QaHEA" at bounding box center [333, 174] width 380 height 32
click at [228, 165] on textarea "UCSeCAChMFerPDPLXm-QaHEA" at bounding box center [333, 174] width 380 height 32
click at [227, 164] on textarea "UCSeCAChMFerPDPLXm-QaHEA" at bounding box center [333, 174] width 380 height 32
drag, startPoint x: 225, startPoint y: 164, endPoint x: 198, endPoint y: 168, distance: 27.6
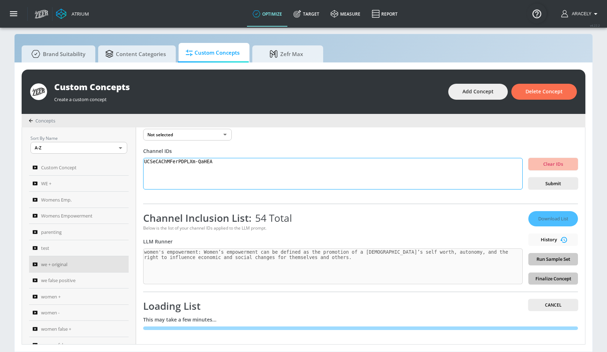
click at [221, 164] on textarea "UCSeCAChMFerPDPLXm-QaHEA" at bounding box center [333, 174] width 380 height 32
click at [194, 167] on textarea "UCSeCAChMFerPDPLXm-QaHEA" at bounding box center [333, 174] width 380 height 32
click at [193, 167] on textarea "UCSeCAChMFerPDPLXm-QaHEA" at bounding box center [333, 174] width 380 height 32
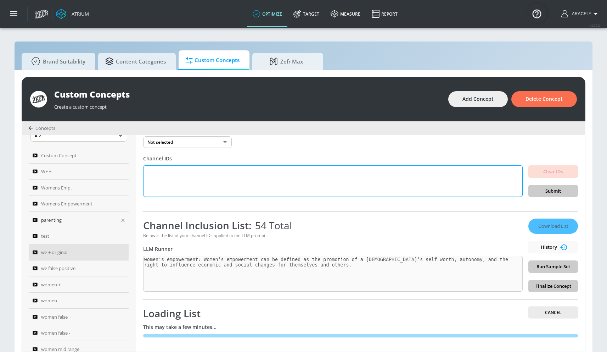
scroll to position [0, 0]
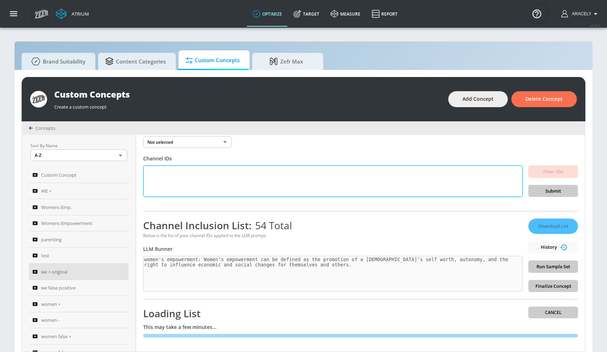
click at [155, 168] on textarea at bounding box center [333, 181] width 380 height 32
click at [396, 219] on div "Channel Inclusion List: 54 Total" at bounding box center [333, 224] width 380 height 13
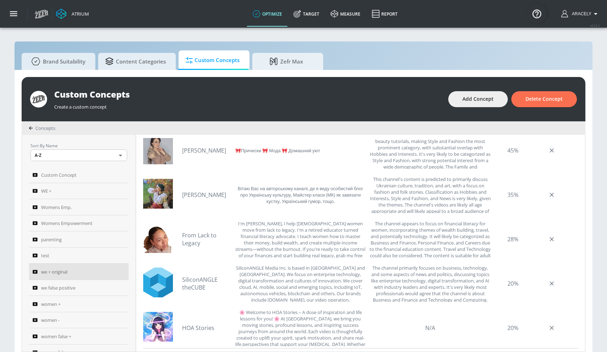
scroll to position [2183, 0]
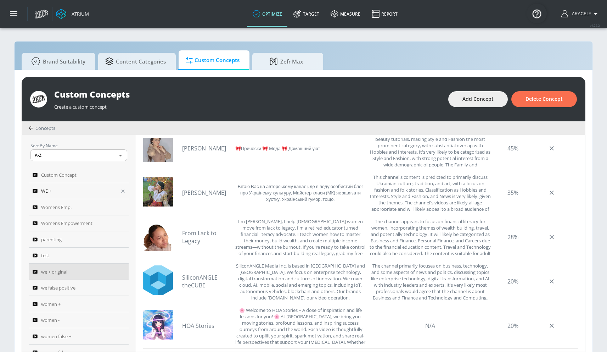
click at [74, 191] on div "WE +" at bounding box center [74, 190] width 83 height 9
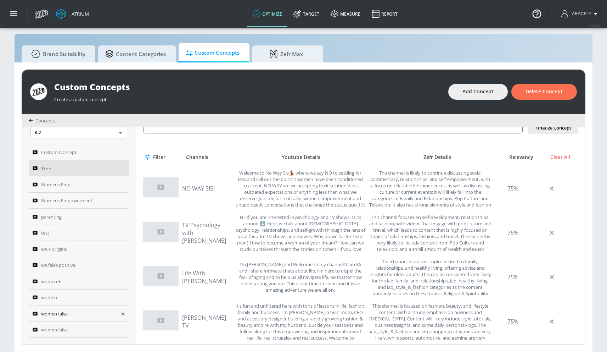
scroll to position [48, 0]
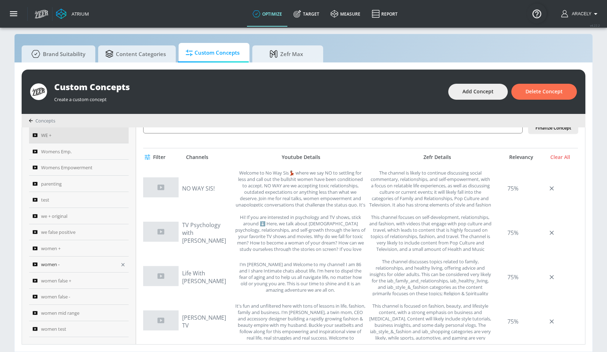
click at [55, 263] on span "women -" at bounding box center [50, 264] width 18 height 9
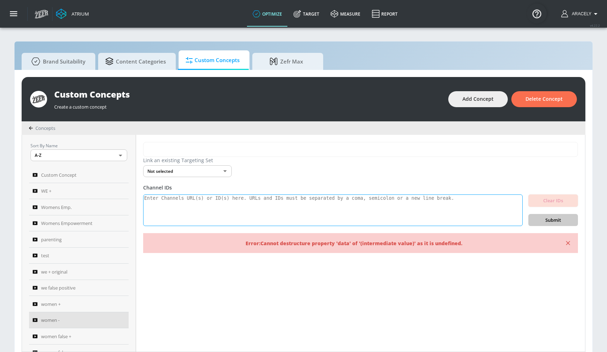
click at [314, 216] on textarea at bounding box center [333, 210] width 380 height 32
click at [510, 243] on icon "button" at bounding box center [568, 242] width 7 height 7
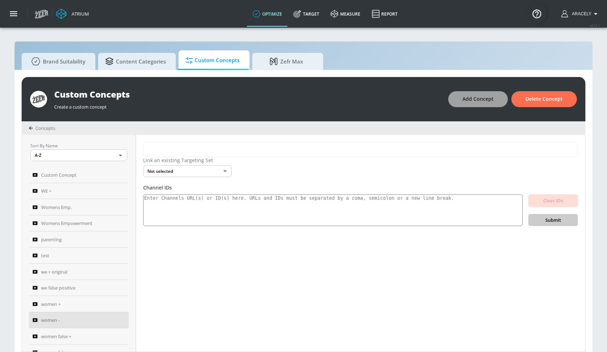
click at [478, 97] on span "Add Concept" at bounding box center [478, 99] width 31 height 9
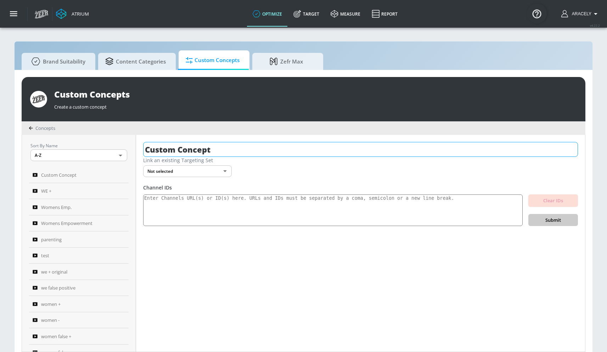
click at [227, 145] on input "Custom Concept" at bounding box center [360, 149] width 435 height 15
type input "w"
type input "WE - original"
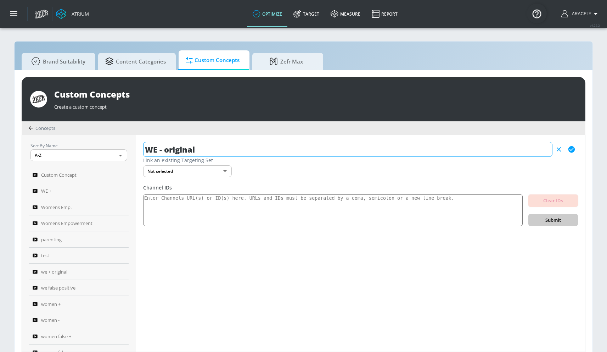
click at [510, 149] on icon "button" at bounding box center [571, 149] width 6 height 6
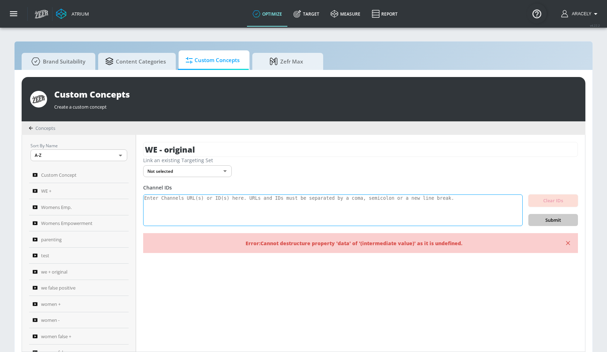
click at [240, 195] on textarea at bounding box center [333, 210] width 380 height 32
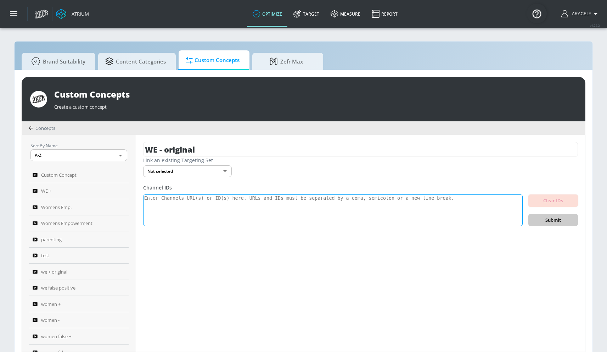
paste textarea "UCFKE7WVJfvaHW5q283SxchA UCZUUZFex6AaIU4QTopFudYA UCxJafCsxG01VGW5844jLDRg UCWu…"
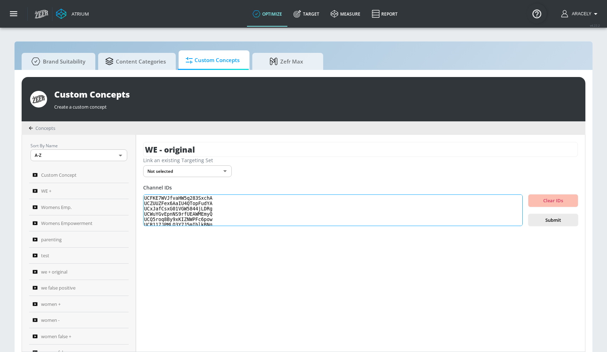
scroll to position [184, 0]
type textarea "UCFKE7WVJfvaHW5q283SxchA UCZUUZFex6AaIU4QTopFudYA UCxJafCsxG01VGW5844jLDRg UCWu…"
click at [510, 225] on button "Submit" at bounding box center [553, 220] width 50 height 12
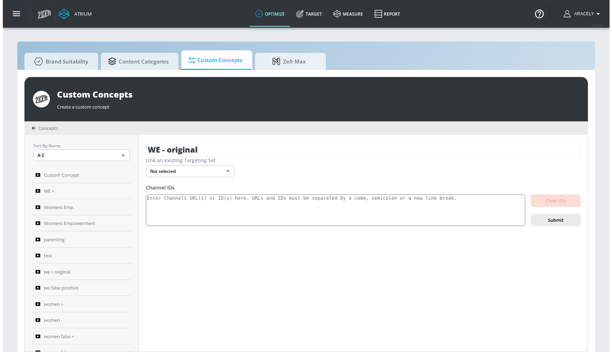
scroll to position [0, 0]
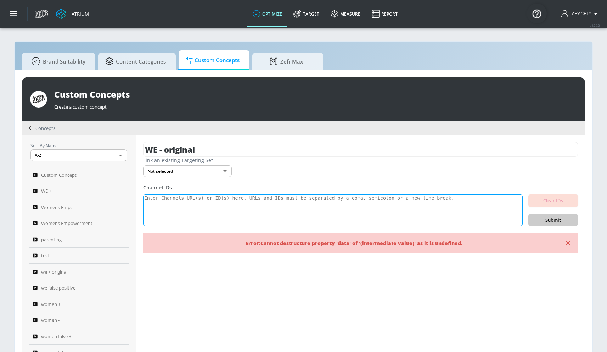
click at [428, 199] on textarea at bounding box center [333, 210] width 380 height 32
click at [234, 156] on input "WE - original" at bounding box center [360, 149] width 435 height 15
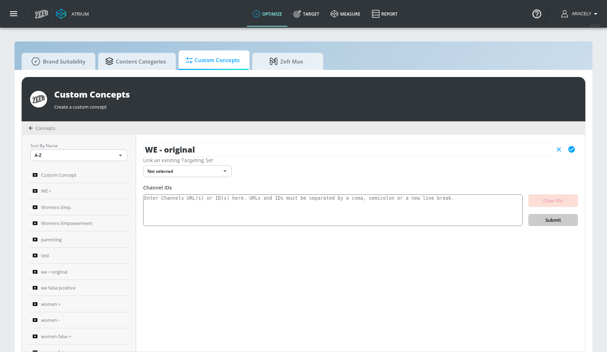
click at [510, 148] on icon "button" at bounding box center [571, 149] width 6 height 6
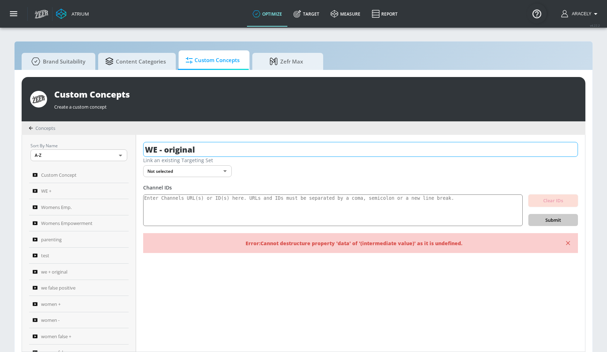
click at [227, 146] on input "WE - original" at bounding box center [360, 149] width 435 height 15
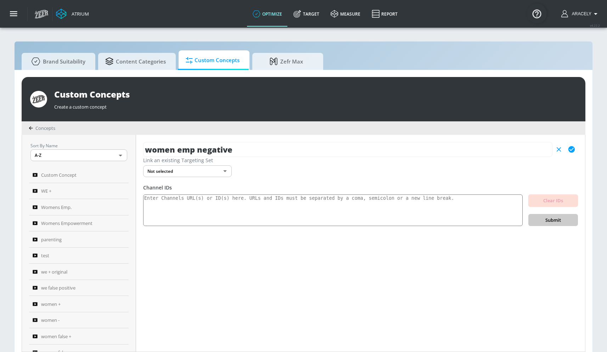
type input "women emp negative"
click at [510, 150] on icon "button" at bounding box center [572, 149] width 8 height 8
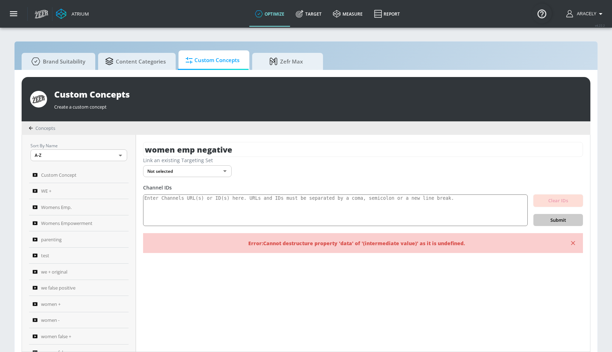
click at [212, 174] on body "Atrium optimize Target measure Report optimize Target measure Report v 4.22.2 A…" at bounding box center [306, 179] width 612 height 359
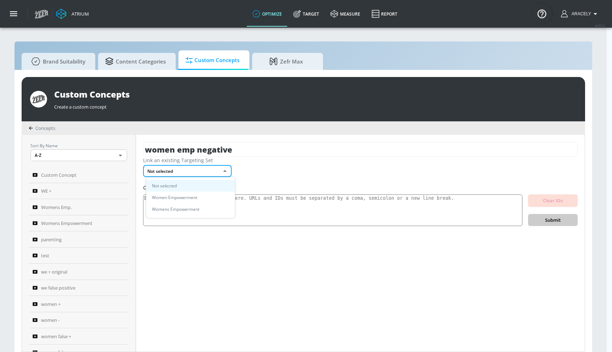
click at [312, 174] on div at bounding box center [306, 176] width 612 height 352
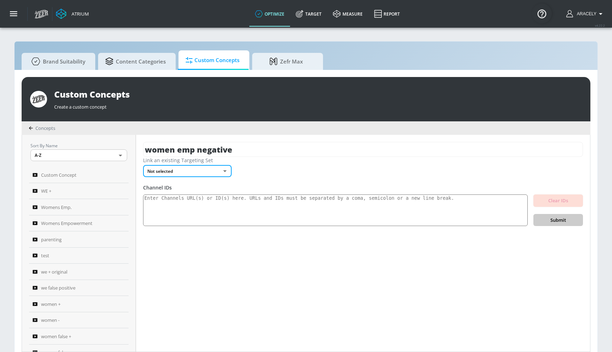
click at [192, 172] on body "Atrium optimize Target measure Report optimize Target measure Report v 4.22.2 A…" at bounding box center [306, 179] width 612 height 359
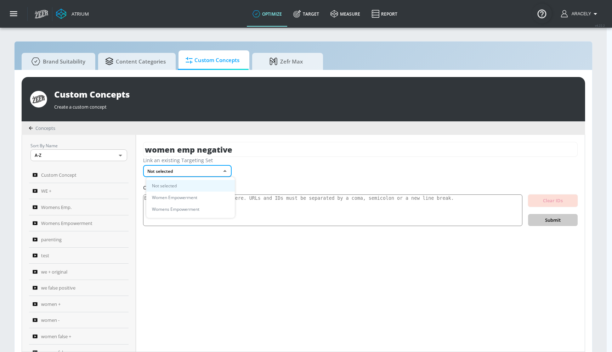
click at [292, 176] on div at bounding box center [306, 176] width 612 height 352
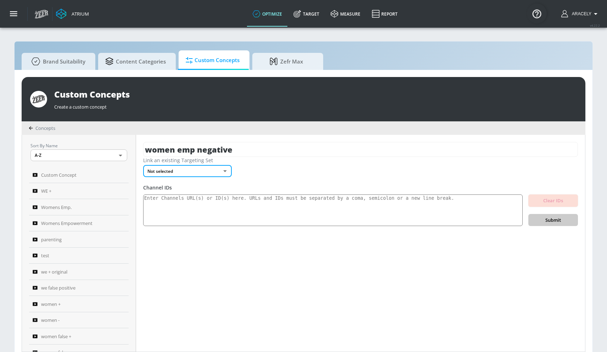
click at [304, 20] on link "Target" at bounding box center [306, 14] width 37 height 26
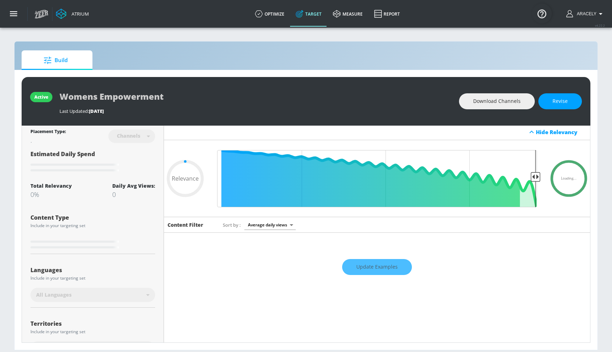
scroll to position [99, 0]
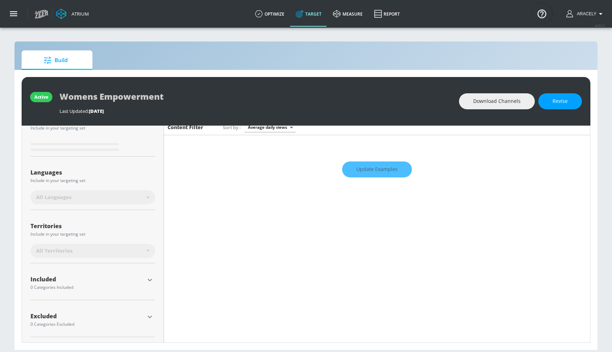
click at [133, 282] on div "Included" at bounding box center [87, 280] width 114 height 9
drag, startPoint x: 140, startPoint y: 279, endPoint x: 147, endPoint y: 275, distance: 8.3
click at [140, 279] on div "Included" at bounding box center [87, 279] width 114 height 6
click at [148, 275] on icon "button" at bounding box center [150, 279] width 9 height 9
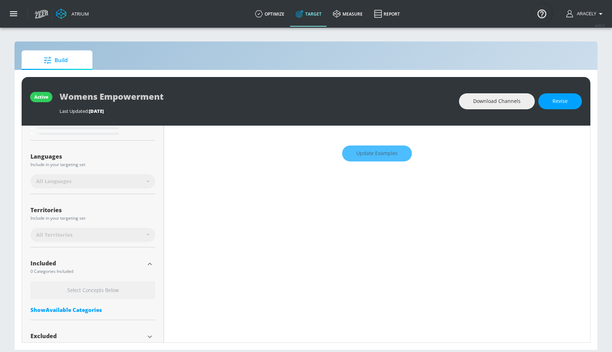
click at [79, 311] on div "Show Available Categories" at bounding box center [92, 309] width 125 height 7
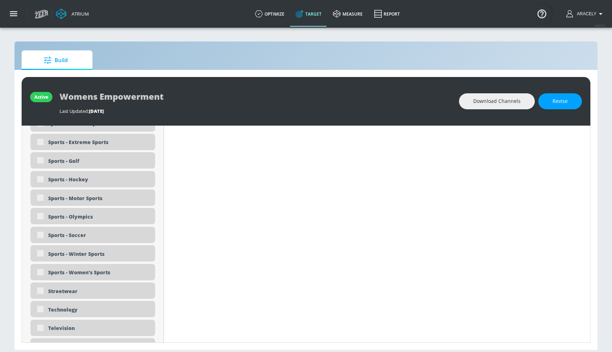
scroll to position [2195, 0]
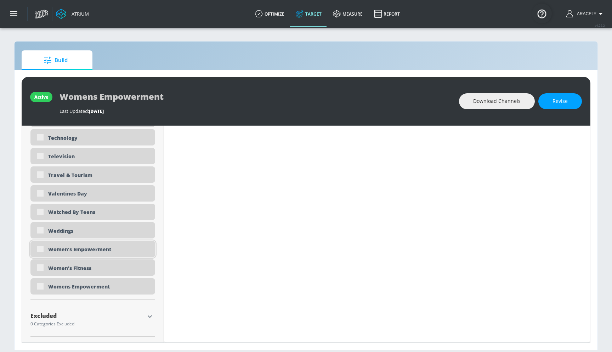
click at [58, 249] on div "Women's Empowerment" at bounding box center [99, 249] width 102 height 7
click at [510, 98] on span "Revise" at bounding box center [560, 101] width 15 height 9
type input "0.05"
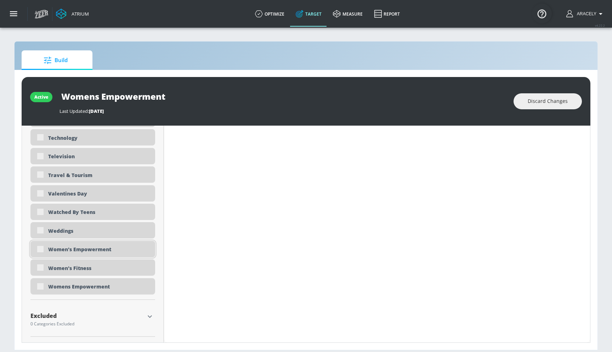
click at [46, 247] on div "Women's Empowerment" at bounding box center [92, 249] width 125 height 16
click at [40, 249] on div "Women's Empowerment" at bounding box center [92, 249] width 125 height 16
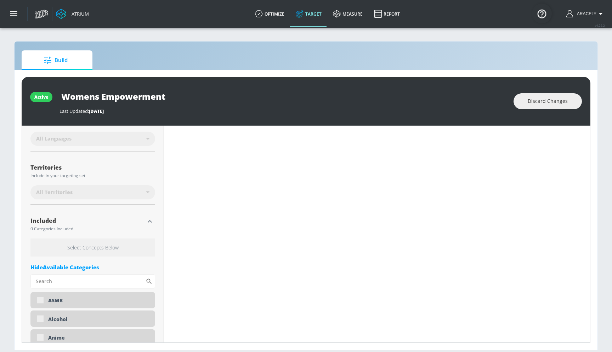
scroll to position [158, 0]
click at [75, 285] on input "Sort By" at bounding box center [87, 280] width 115 height 14
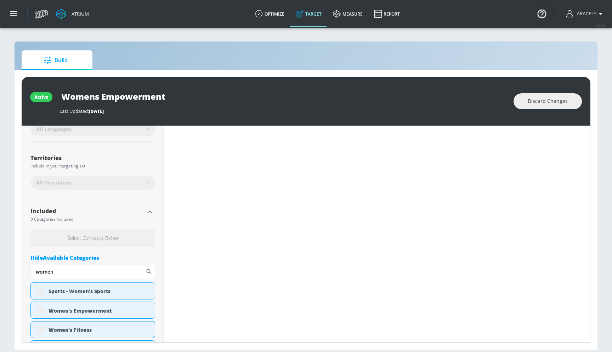
scroll to position [171, 0]
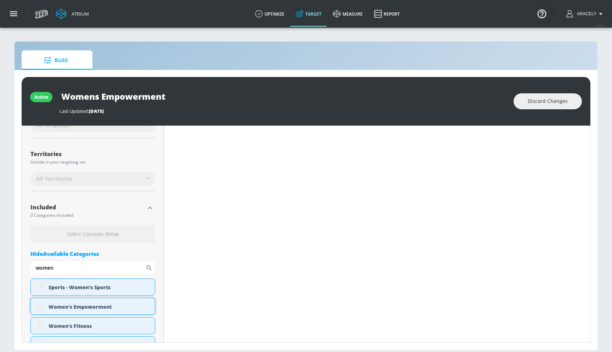
type input "women"
click at [84, 309] on div "Women's Empowerment" at bounding box center [99, 306] width 101 height 7
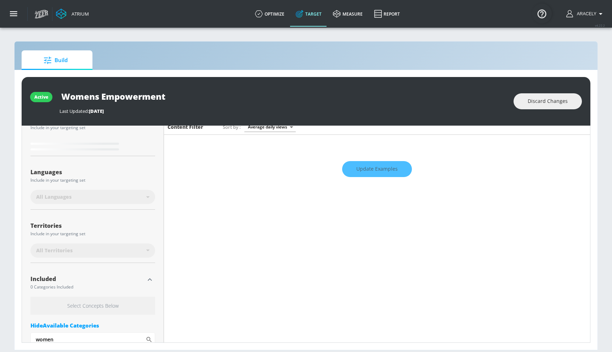
scroll to position [236, 0]
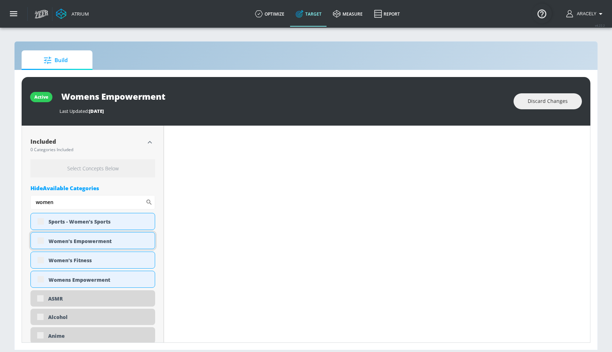
click at [93, 237] on div "Women's Empowerment" at bounding box center [92, 240] width 125 height 17
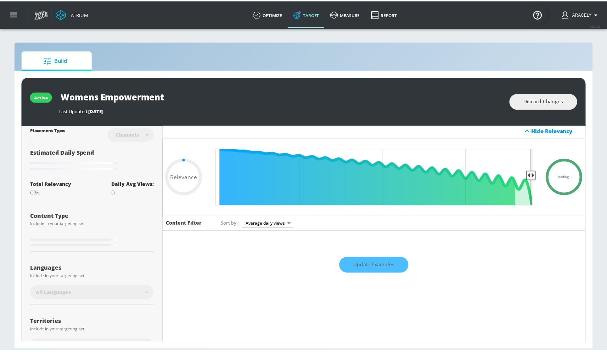
scroll to position [2, 0]
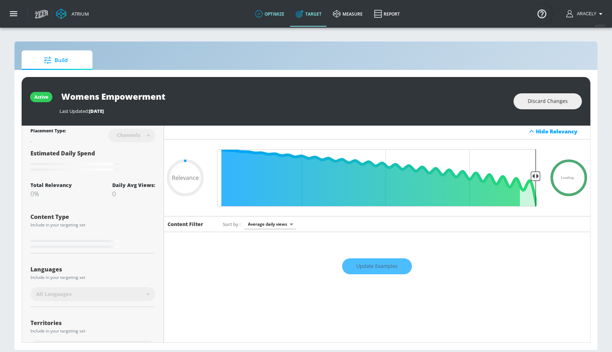
click at [274, 19] on link "optimize" at bounding box center [270, 14] width 41 height 26
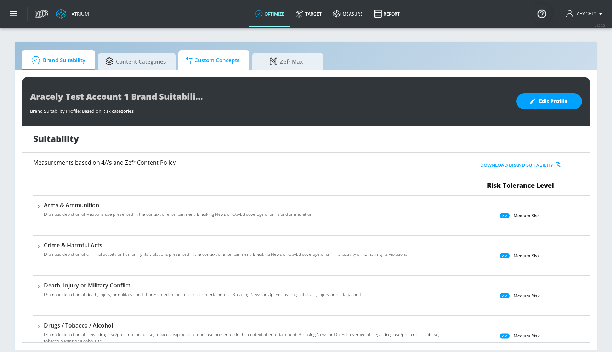
click at [211, 66] on span "Custom Concepts" at bounding box center [213, 60] width 54 height 17
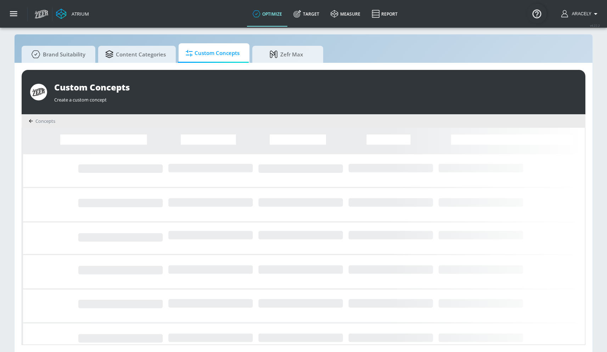
scroll to position [7, 0]
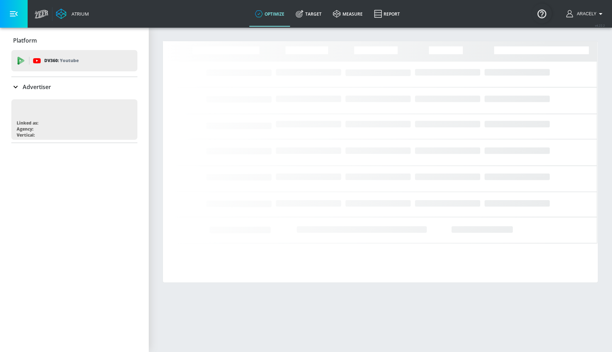
click at [12, 17] on icon "button" at bounding box center [14, 14] width 8 height 8
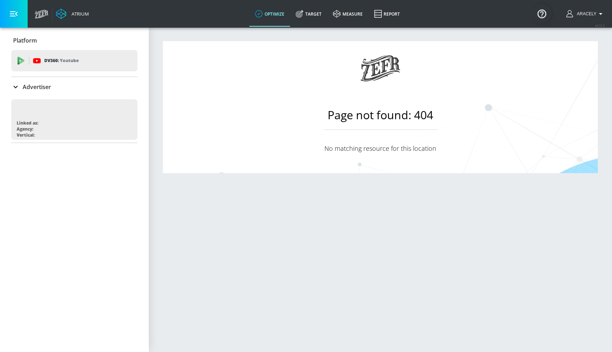
click at [7, 18] on button "button" at bounding box center [14, 14] width 28 height 28
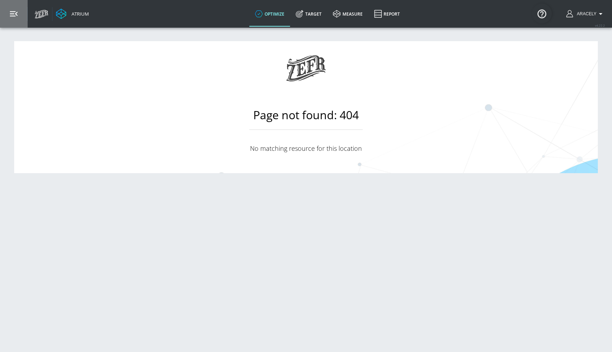
click at [12, 19] on button "button" at bounding box center [14, 14] width 28 height 28
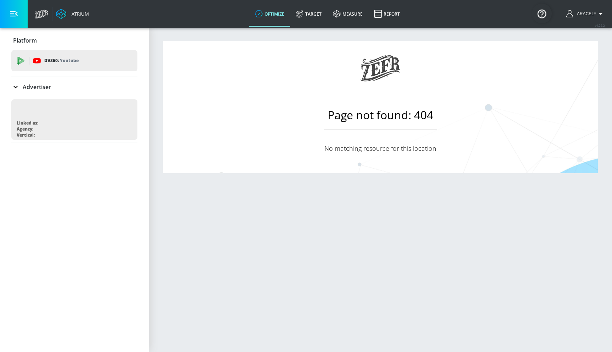
click at [82, 13] on div "Atrium" at bounding box center [79, 14] width 20 height 6
click at [274, 14] on link "optimize" at bounding box center [270, 14] width 41 height 26
click at [77, 16] on div "Atrium" at bounding box center [79, 14] width 20 height 6
click at [587, 19] on div "Aracely" at bounding box center [586, 14] width 46 height 28
click at [586, 16] on span "Aracely" at bounding box center [586, 13] width 22 height 5
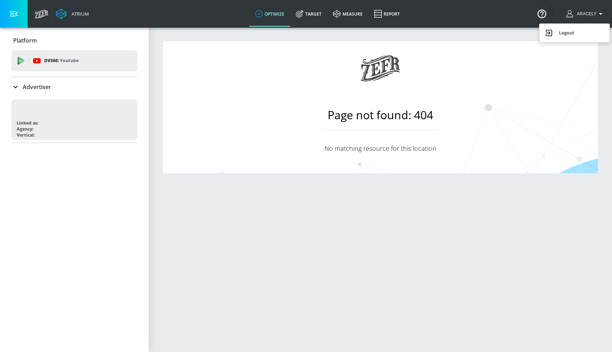
click at [588, 15] on div at bounding box center [306, 176] width 612 height 352
click at [581, 9] on div "Aracely" at bounding box center [586, 14] width 46 height 28
click at [582, 12] on span "Aracely" at bounding box center [586, 13] width 22 height 5
click at [570, 32] on div "Logout" at bounding box center [575, 33] width 60 height 9
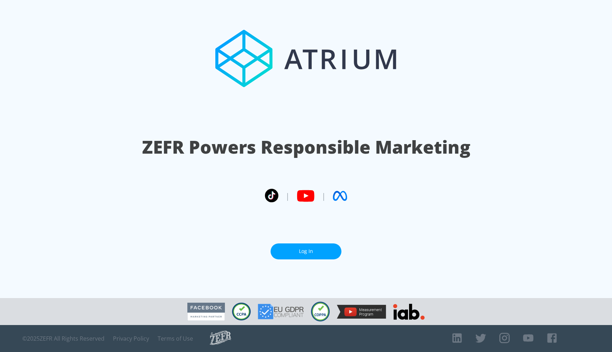
click at [310, 253] on link "Log In" at bounding box center [306, 251] width 71 height 16
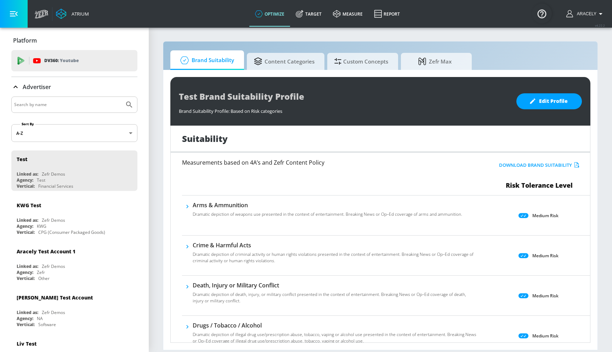
click at [364, 61] on span "Custom Concepts" at bounding box center [362, 61] width 54 height 17
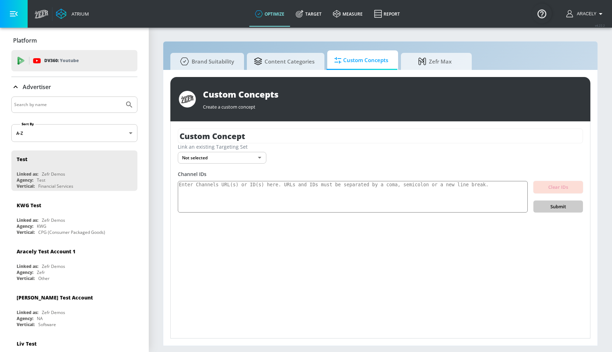
click at [16, 19] on button "button" at bounding box center [14, 14] width 28 height 28
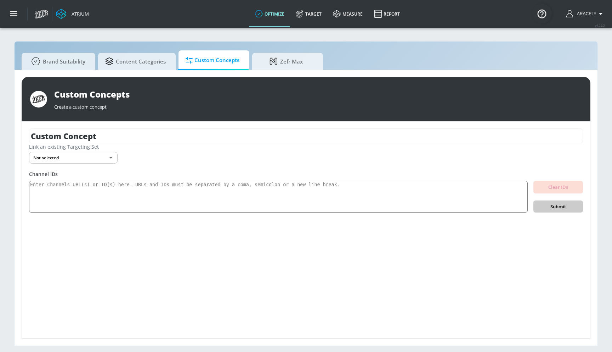
click at [199, 56] on span "Custom Concepts" at bounding box center [213, 60] width 54 height 17
click at [33, 9] on div "Atrium" at bounding box center [61, 14] width 61 height 28
click at [7, 15] on button "button" at bounding box center [14, 14] width 28 height 28
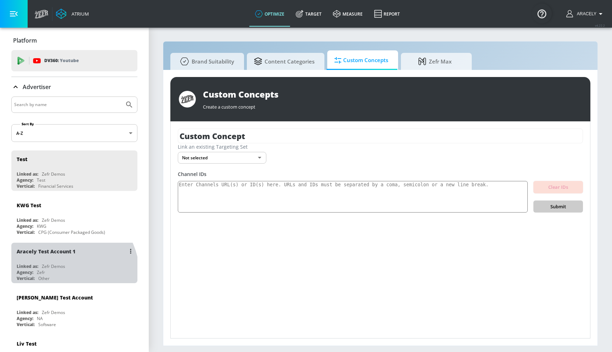
click at [62, 273] on div "Agency: Zefr" at bounding box center [76, 272] width 119 height 6
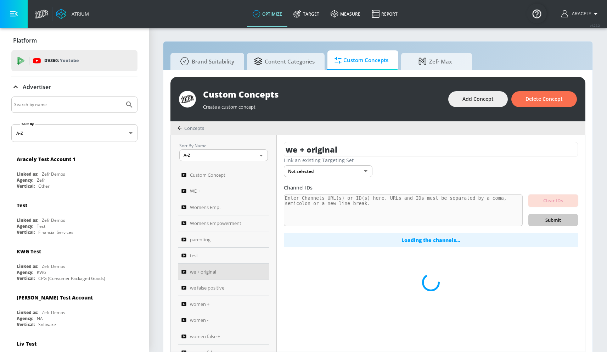
click at [10, 21] on button "button" at bounding box center [14, 14] width 28 height 28
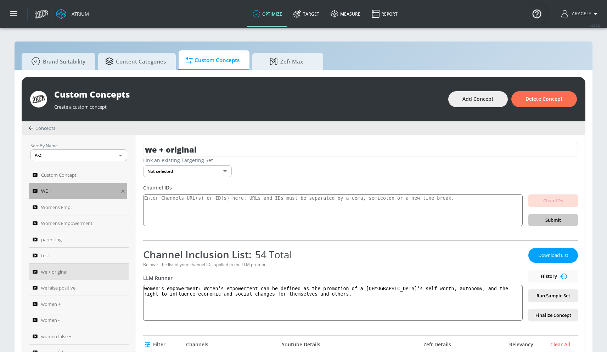
click at [54, 191] on div "WE +" at bounding box center [74, 190] width 83 height 9
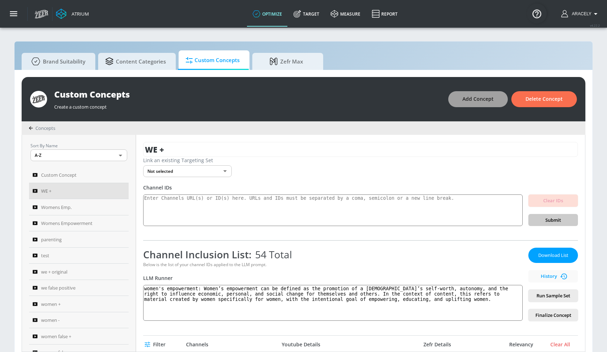
click at [478, 102] on span "Add Concept" at bounding box center [478, 99] width 31 height 9
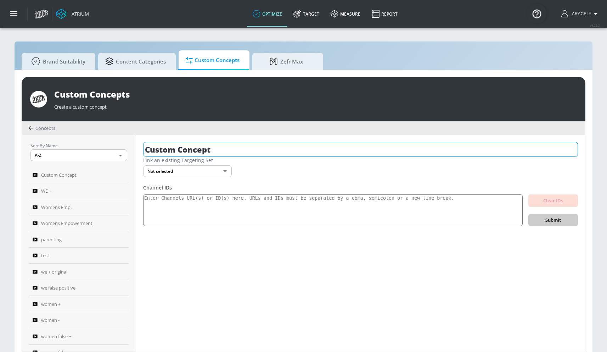
click at [212, 147] on input "Custom Concept" at bounding box center [360, 149] width 435 height 15
type input "women emp -"
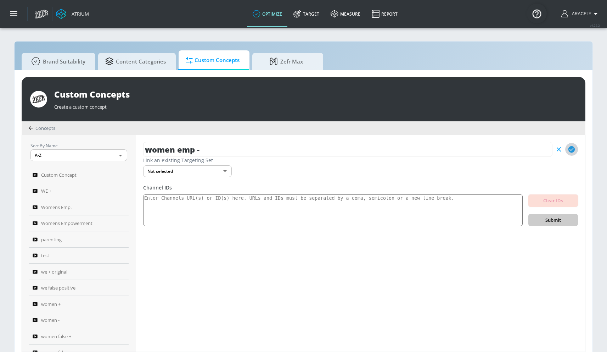
click at [575, 152] on icon "button" at bounding box center [572, 149] width 8 height 8
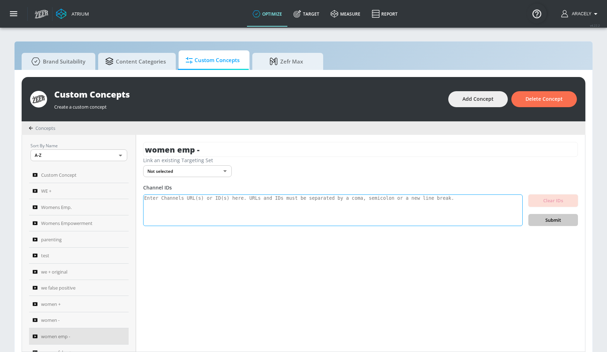
click at [243, 219] on textarea at bounding box center [333, 210] width 380 height 32
paste textarea "UCcAk9rBHyot3hCG-F_vz_Xg UCKF-SL6RCxAzX6V9ZsMmSUQ UC8z5VG5lHnrHwxs77ZYotQg UC_T…"
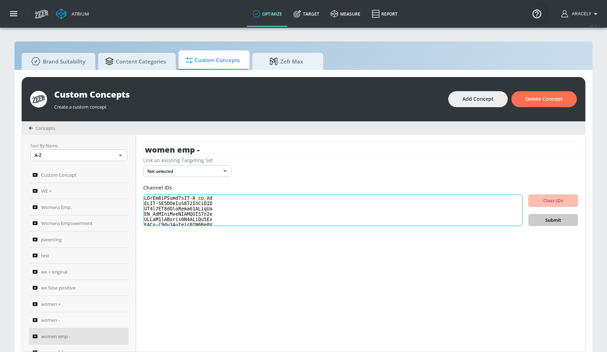
scroll to position [217, 0]
type textarea "UCcAk9rBHyot3hCG-F_vz_Xg UCKF-SL6RCxAzX6V9ZsMmSUQ UC8z5VG5lHnrHwxs77ZYotQg UC_T…"
click at [538, 219] on span "Submit" at bounding box center [553, 220] width 38 height 8
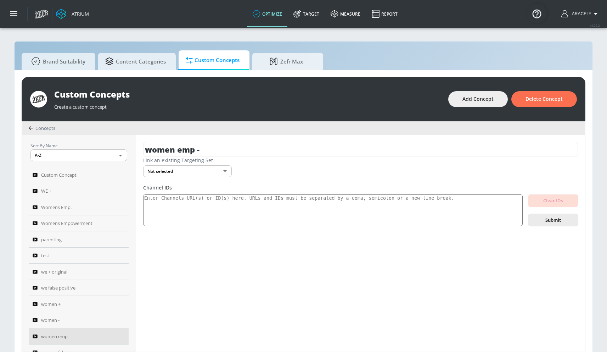
scroll to position [0, 0]
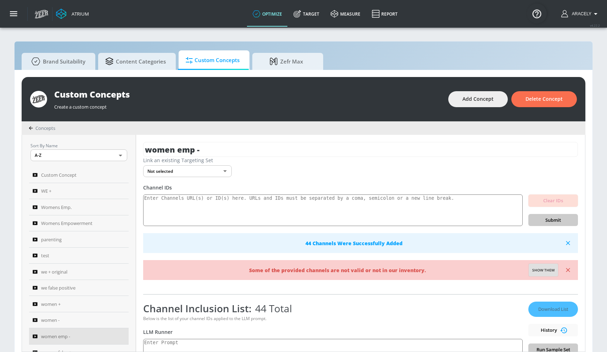
click at [536, 269] on span "Show them" at bounding box center [543, 270] width 22 height 6
type textarea "Invalid channels: UCluwBT_GMoKe791HFiH1xCA"
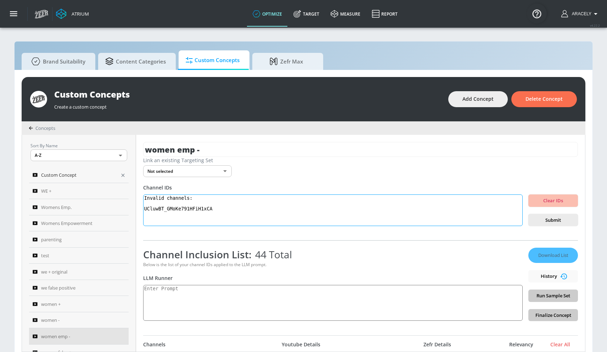
drag, startPoint x: 242, startPoint y: 213, endPoint x: 125, endPoint y: 180, distance: 121.3
click at [126, 181] on div "Sort By Name A-Z ASC ​ Custom Concept WE + Womens Emp. Womens Empowerment paren…" at bounding box center [303, 243] width 563 height 217
type textarea "w"
paste textarea "Women’s empowerment can be defined as the promotion of a [DEMOGRAPHIC_DATA]’s s…"
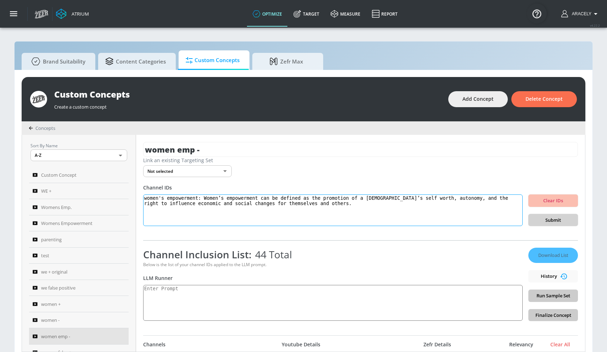
type textarea "women's empowerment: Women’s empowerment can be defined as the promotion of a […"
click at [554, 218] on span "Submit" at bounding box center [553, 220] width 38 height 8
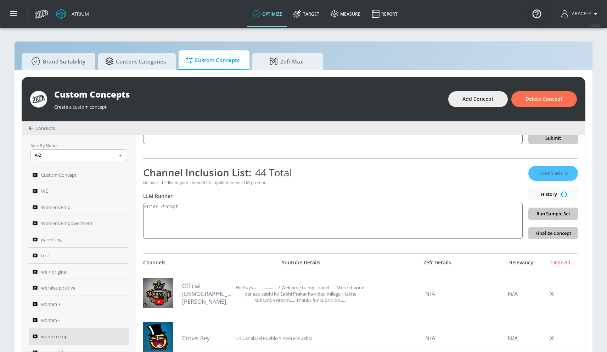
scroll to position [91, 0]
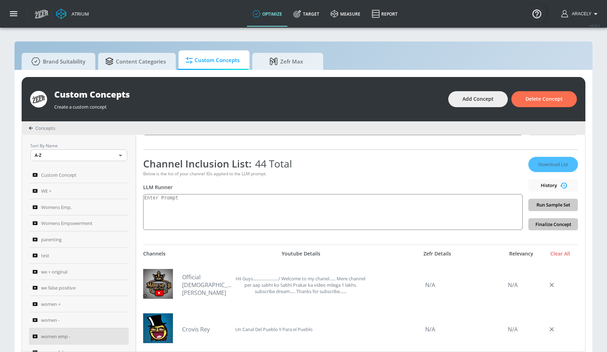
click at [567, 204] on div "Download List History Run Sample Set Finalize Concept" at bounding box center [553, 193] width 50 height 73
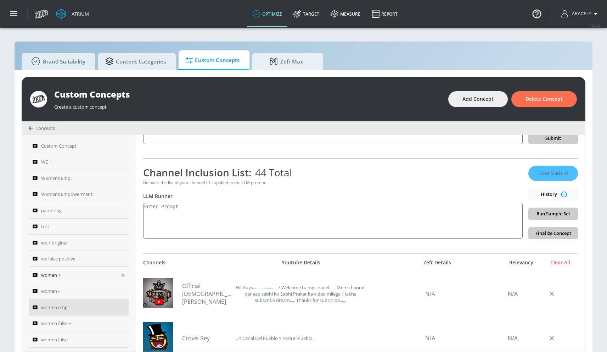
scroll to position [0, 0]
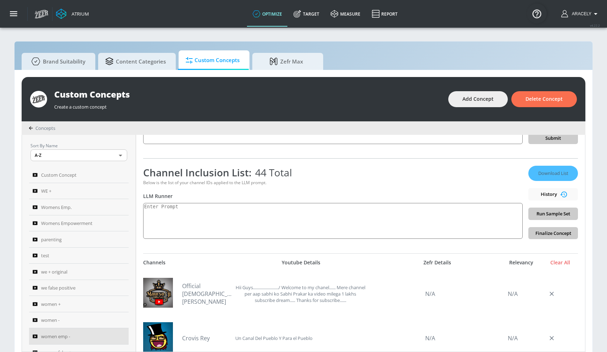
click at [468, 176] on div "Channel Inclusion List: 44 Total" at bounding box center [333, 172] width 380 height 13
click at [545, 217] on div "Download List History Run Sample Set Finalize Concept" at bounding box center [553, 202] width 50 height 73
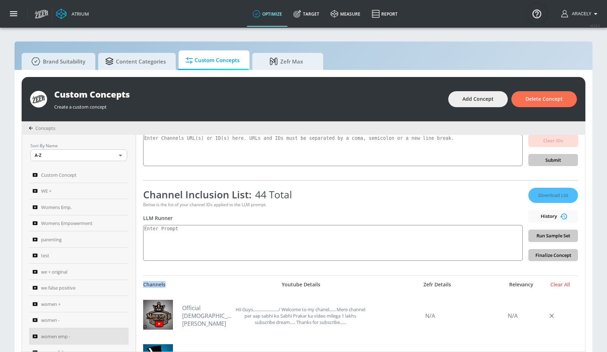
scroll to position [60, 0]
click at [253, 240] on textarea at bounding box center [333, 242] width 380 height 36
paste textarea "Women’s empowerment can be defined as the promotion of a [DEMOGRAPHIC_DATA]’s s…"
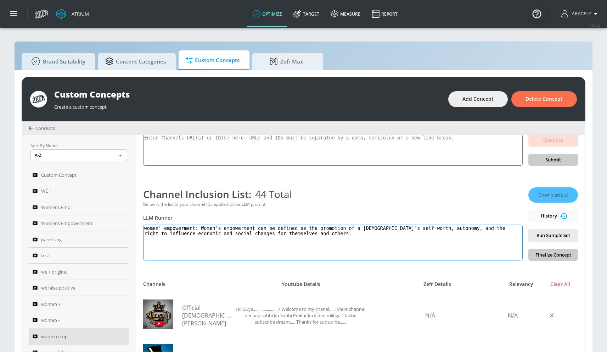
click at [164, 224] on textarea "women' empowerment: Women’s empowerment can be defined as the promotion of a [D…" at bounding box center [333, 242] width 380 height 36
click at [164, 227] on textarea "women' empowerment: Women’s empowerment can be defined as the promotion of a [D…" at bounding box center [333, 242] width 380 height 36
click at [554, 234] on span "Run Sample Set" at bounding box center [553, 235] width 38 height 8
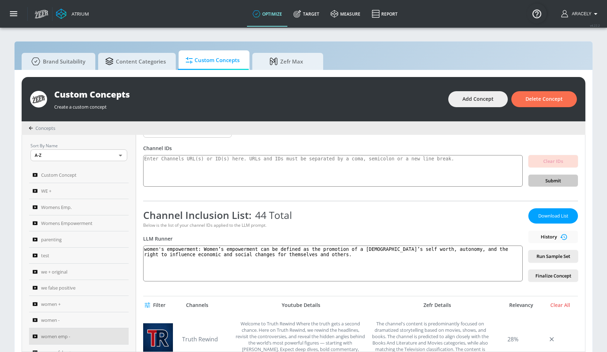
scroll to position [0, 0]
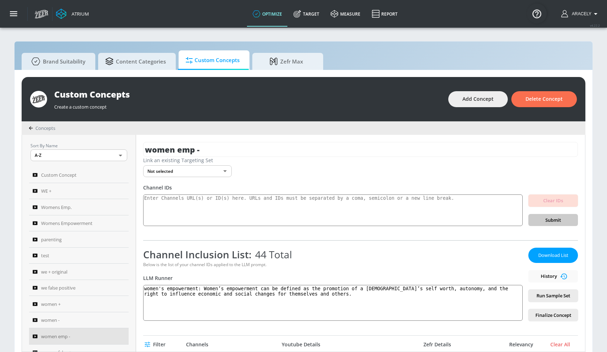
click at [216, 284] on div "Channel Inclusion List: 44 Total Below is the list of your channel IDs applied …" at bounding box center [333, 283] width 380 height 73
drag, startPoint x: 208, startPoint y: 285, endPoint x: 338, endPoint y: 313, distance: 133.4
click at [338, 313] on textarea "women's empowerment: Women’s empowerment can be defined as the promotion of a […" at bounding box center [333, 303] width 380 height 36
drag, startPoint x: 339, startPoint y: 306, endPoint x: 336, endPoint y: 302, distance: 5.5
click at [339, 305] on textarea "women's empowerment: Women’s empowerment can be defined as the promotion of a […" at bounding box center [333, 303] width 380 height 36
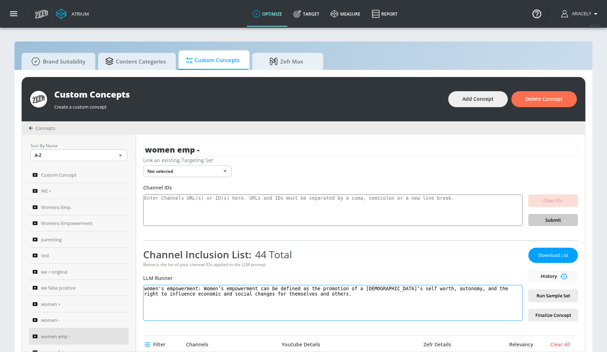
drag, startPoint x: 331, startPoint y: 292, endPoint x: 208, endPoint y: 288, distance: 122.7
click at [208, 288] on textarea "women's empowerment: Women’s empowerment can be defined as the promotion of a […" at bounding box center [333, 303] width 380 height 36
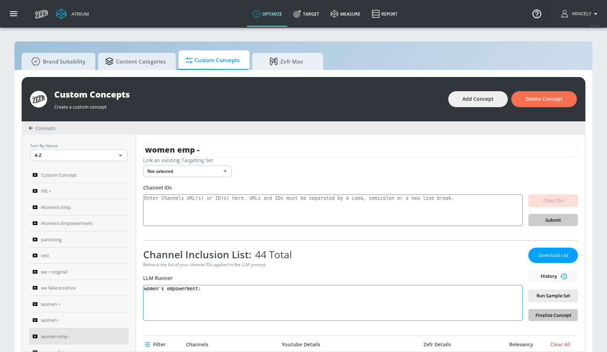
paste textarea "women's empowerment: Women’s empowerment can be defined as the promotion of a […"
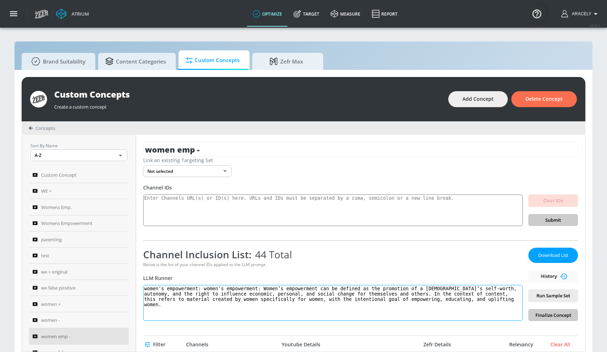
drag, startPoint x: 260, startPoint y: 290, endPoint x: 206, endPoint y: 289, distance: 53.9
click at [206, 289] on textarea "women's empowerment: women's empowerment: Women’s empowerment can be defined as…" at bounding box center [333, 303] width 380 height 36
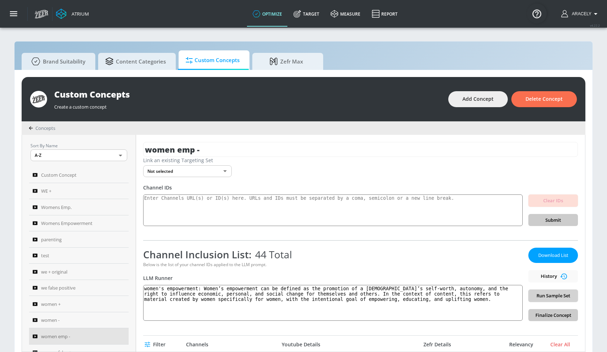
click at [544, 298] on span "Run Sample Set" at bounding box center [553, 295] width 38 height 8
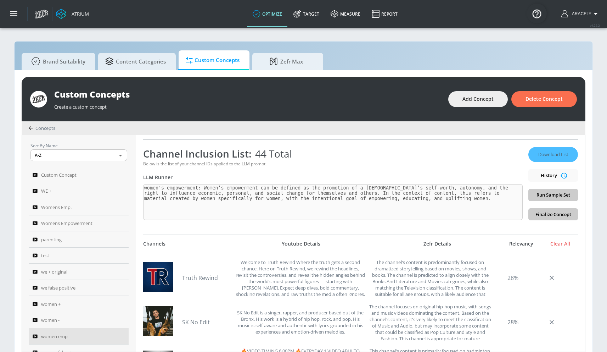
scroll to position [116, 0]
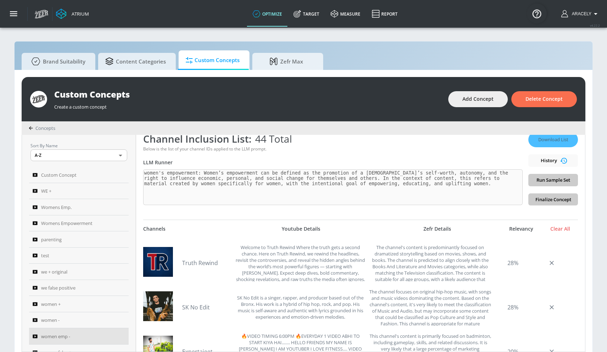
type textarea "women's empowerment: Women’s empowerment can be defined as the promotion of a […"
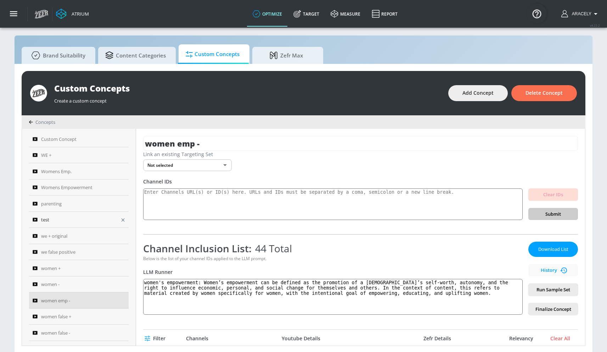
scroll to position [43, 0]
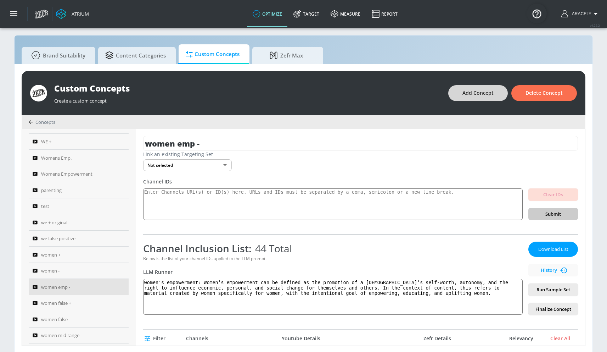
click at [473, 101] on button "Add Concept" at bounding box center [478, 93] width 60 height 16
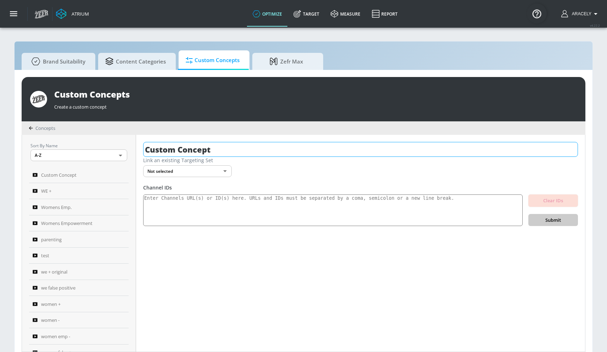
click at [205, 146] on input "Custom Concept" at bounding box center [360, 149] width 435 height 15
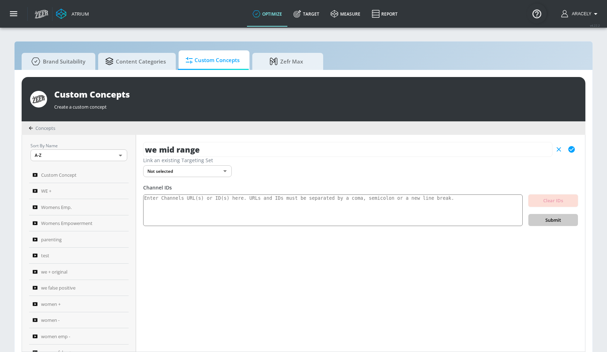
type input "we mid range"
click at [576, 146] on button "button" at bounding box center [571, 149] width 13 height 13
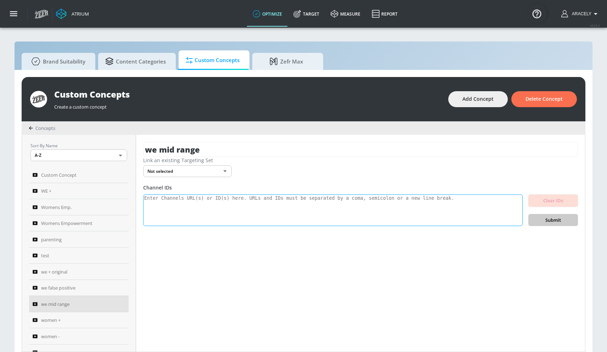
click at [265, 209] on textarea at bounding box center [333, 210] width 380 height 32
paste textarea "UCZ6UHXbhErIg-2UDxfSyNOw UCZ1FakYmxc5AY4naNIybwvg UCxX0WTIWuv5G5IokGxNwwZA UCjh…"
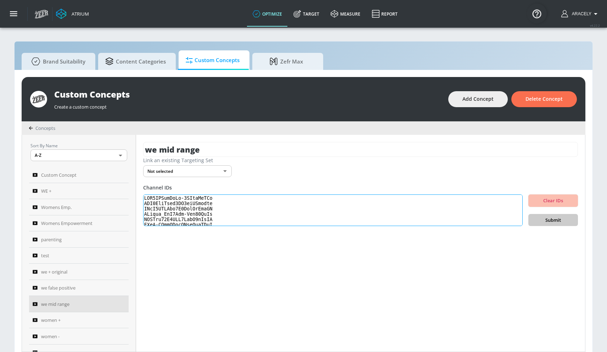
scroll to position [277, 0]
type textarea "UCZ6UHXbhErIg-2UDxfSyNOw UCZ1FakYmxc5AY4naNIybwvg UCxX0WTIWuv5G5IokGxNwwZA UCjh…"
click at [575, 218] on button "Submit" at bounding box center [553, 220] width 50 height 12
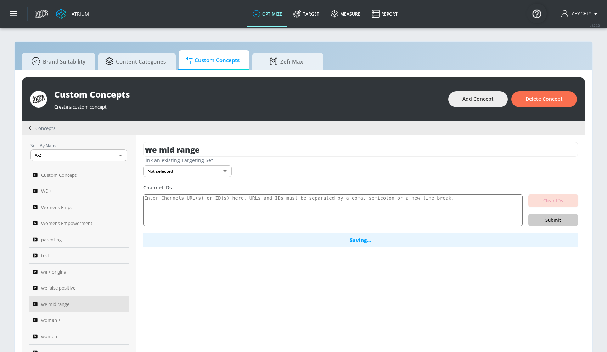
scroll to position [0, 0]
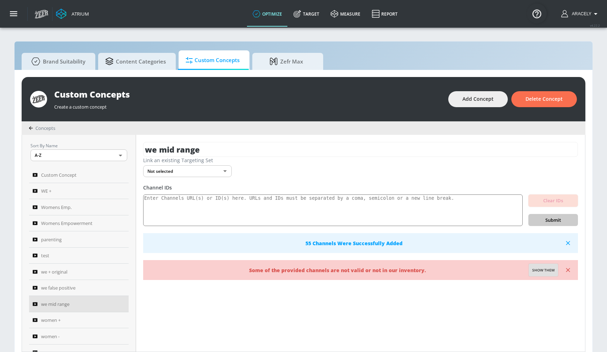
click at [540, 272] on span "Show them" at bounding box center [543, 270] width 22 height 6
type textarea "Invalid channels: UCpBBiqbQLdVQjttCcLbnIXA"
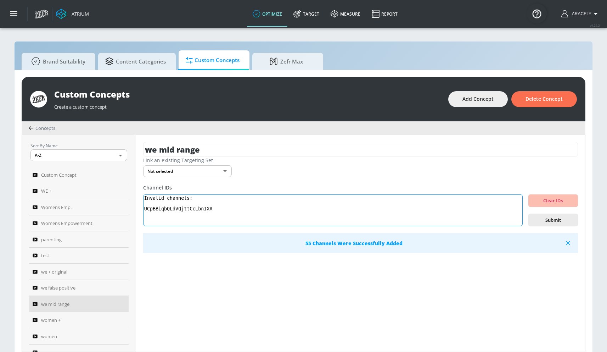
drag, startPoint x: 228, startPoint y: 207, endPoint x: 143, endPoint y: 190, distance: 86.3
click at [145, 191] on div "we mid range Link an existing Targeting Set Not selected none ​ Channel IDs Inv…" at bounding box center [360, 243] width 449 height 217
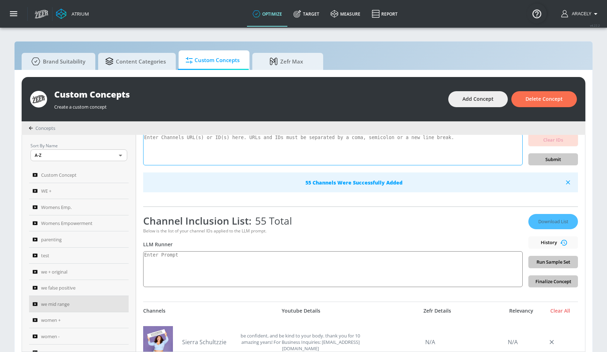
scroll to position [61, 0]
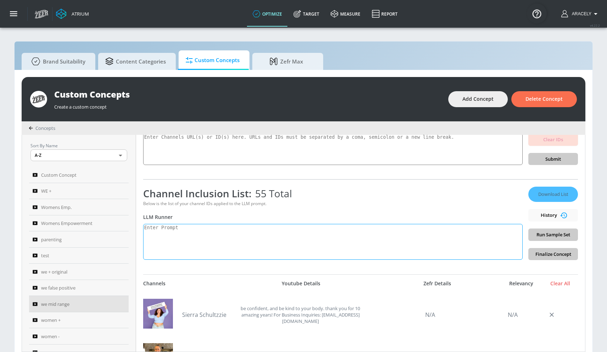
click at [217, 240] on textarea at bounding box center [333, 242] width 380 height 36
paste textarea "Women’s empowerment can be defined as the promotion of a [DEMOGRAPHIC_DATA]’s s…"
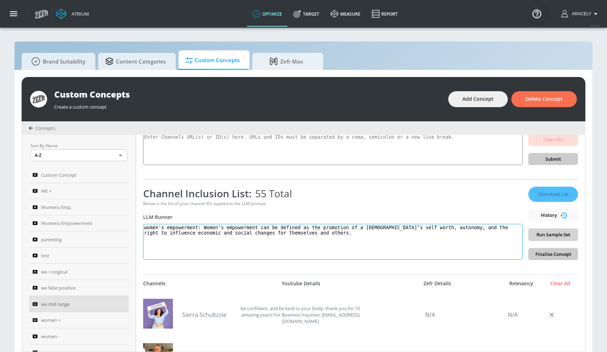
type textarea "women's empowerment: Women’s empowerment can be defined as the promotion of a […"
click at [547, 232] on span "Run Sample Set" at bounding box center [553, 234] width 38 height 8
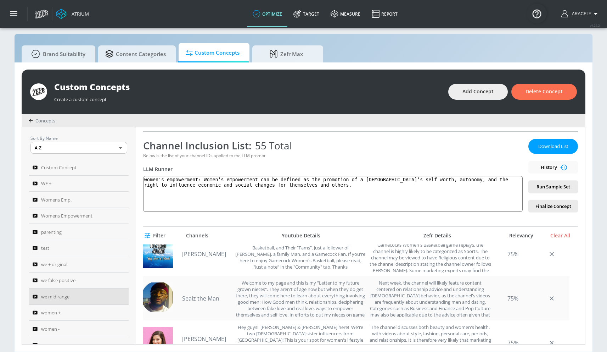
scroll to position [103, 0]
click at [204, 297] on link "Sealz the Man" at bounding box center [207, 297] width 50 height 8
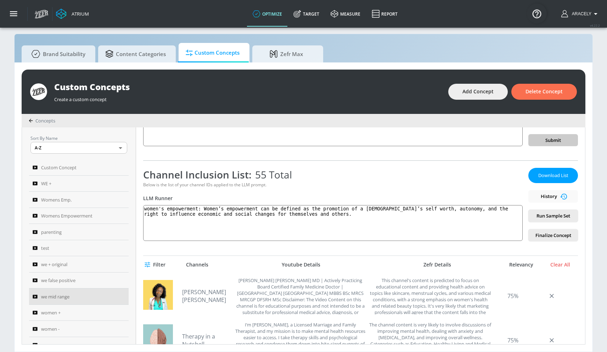
scroll to position [0, 0]
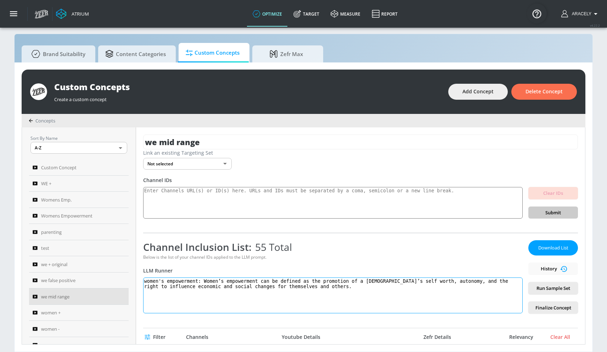
click at [160, 283] on textarea "women's empowerment: Women’s empowerment can be defined as the promotion of a […" at bounding box center [333, 295] width 380 height 36
click at [159, 282] on textarea "women's empowerment: Women’s empowerment can be defined as the promotion of a […" at bounding box center [333, 295] width 380 height 36
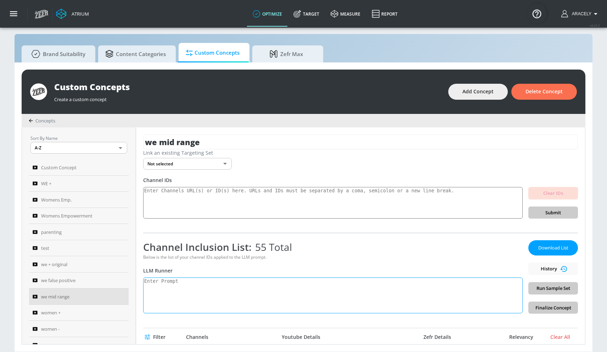
paste textarea "women's empowerment: Women’s empowerment can be defined as the promotion of a […"
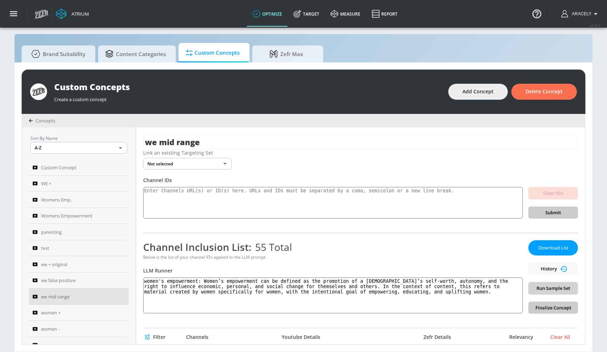
click at [557, 284] on span "Run Sample Set" at bounding box center [553, 288] width 38 height 8
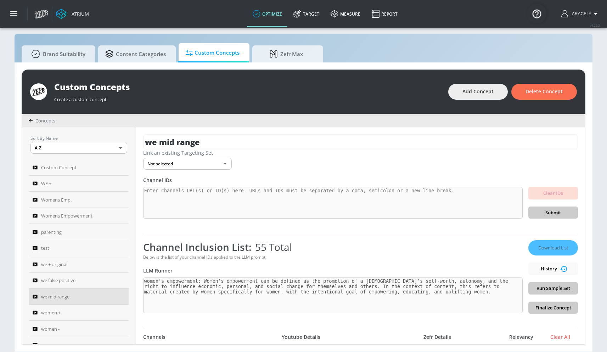
type textarea "women's empowerment: Women’s empowerment can be defined as the promotion of a […"
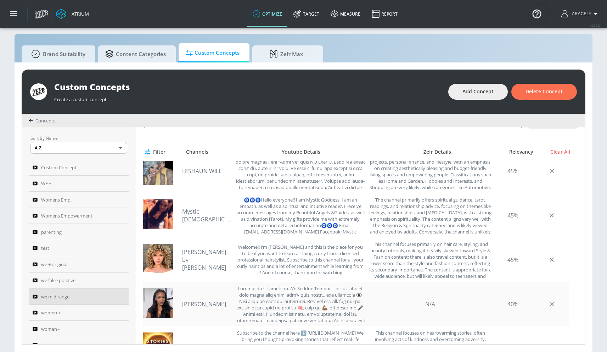
scroll to position [230, 0]
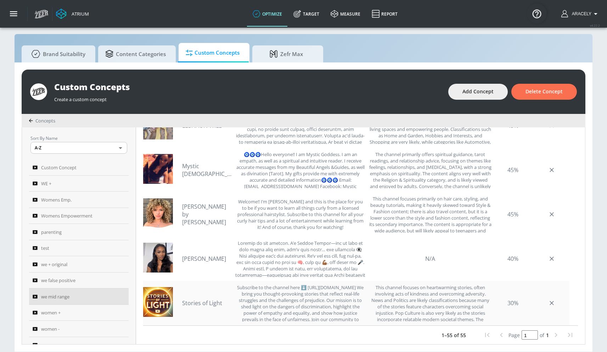
click at [195, 299] on link "Stories of Light" at bounding box center [207, 303] width 50 height 8
click at [211, 257] on link "[PERSON_NAME]" at bounding box center [207, 258] width 50 height 8
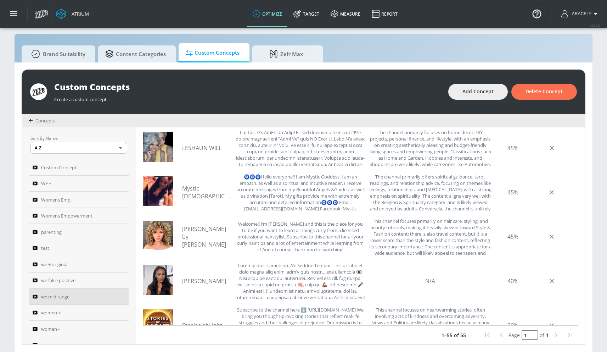
scroll to position [2190, 0]
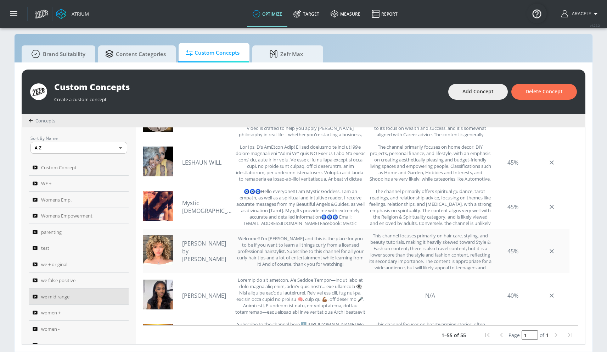
click at [213, 254] on div "[PERSON_NAME] by [PERSON_NAME] Welcome!! I’m [PERSON_NAME] and this is the plac…" at bounding box center [274, 250] width 184 height 37
click at [213, 253] on link "[PERSON_NAME] by [PERSON_NAME]" at bounding box center [207, 250] width 50 height 23
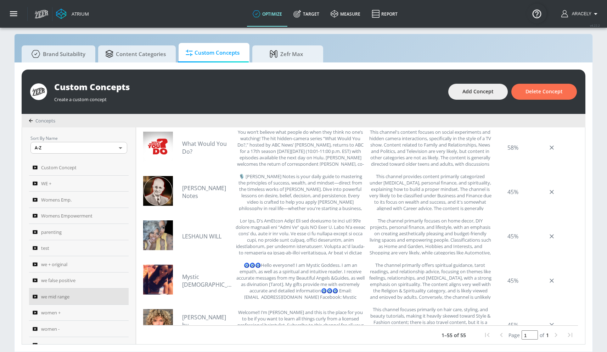
scroll to position [2113, 0]
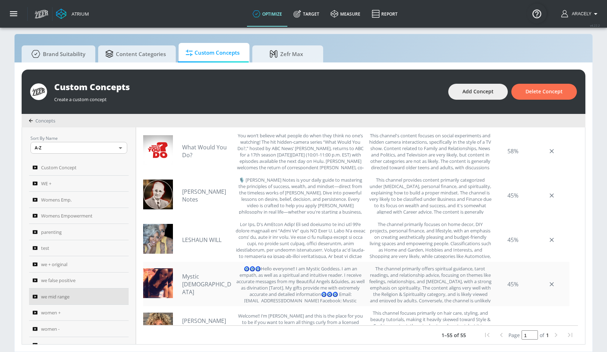
click at [205, 281] on link "Mystic [DEMOGRAPHIC_DATA]" at bounding box center [207, 283] width 50 height 23
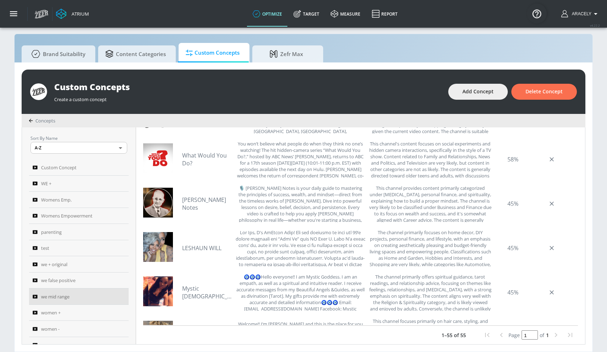
scroll to position [2098, 0]
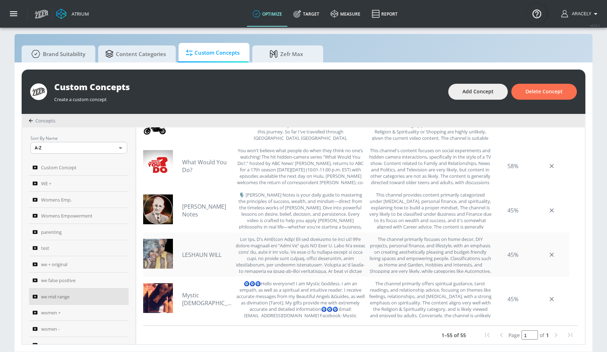
click at [202, 254] on link "LESHAUN WILL" at bounding box center [207, 255] width 50 height 8
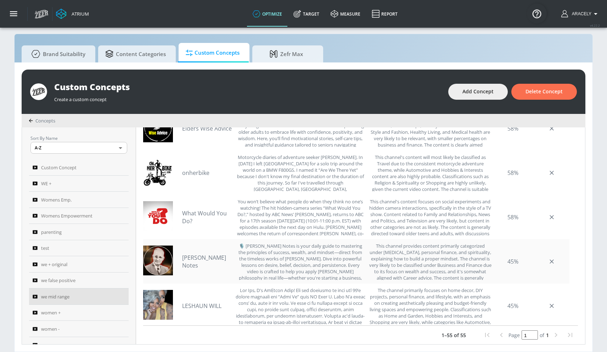
scroll to position [2046, 0]
click at [199, 260] on link "[PERSON_NAME] Notes" at bounding box center [207, 262] width 50 height 16
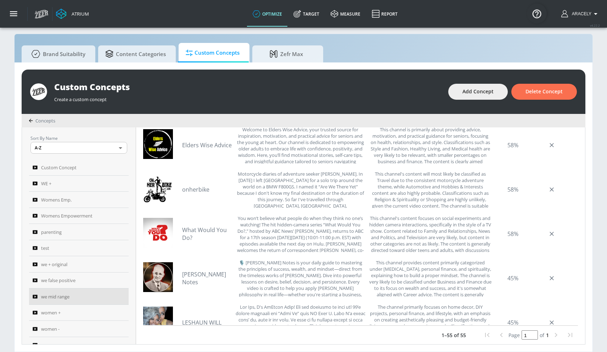
scroll to position [2021, 0]
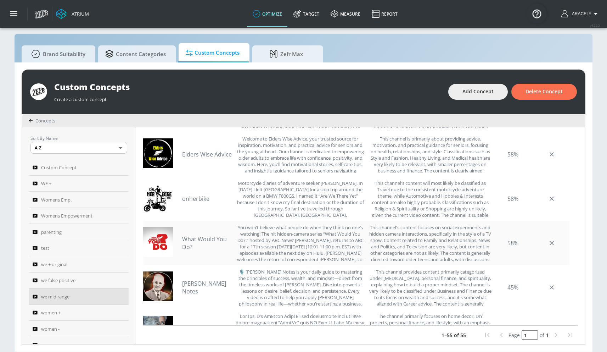
click at [208, 246] on link "What Would You Do?" at bounding box center [207, 243] width 50 height 16
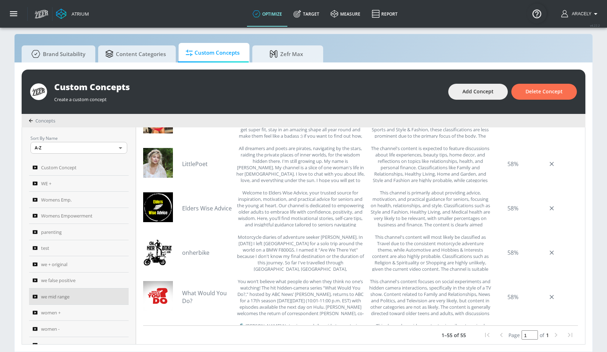
scroll to position [1958, 0]
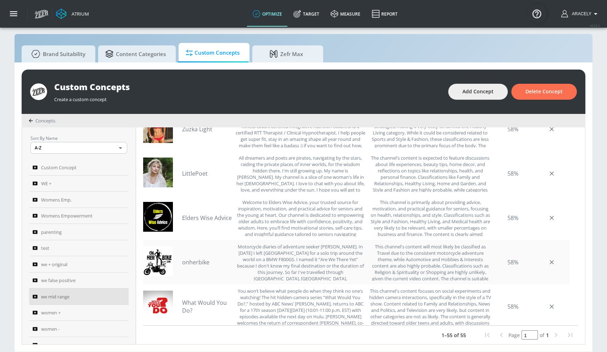
click at [203, 262] on link "onherbike" at bounding box center [207, 262] width 50 height 8
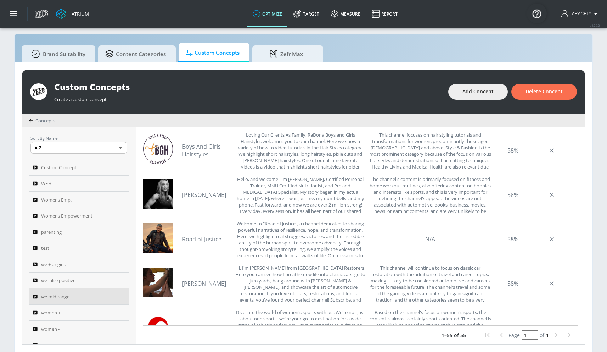
scroll to position [1670, 0]
click at [205, 198] on link "[PERSON_NAME]" at bounding box center [207, 195] width 50 height 8
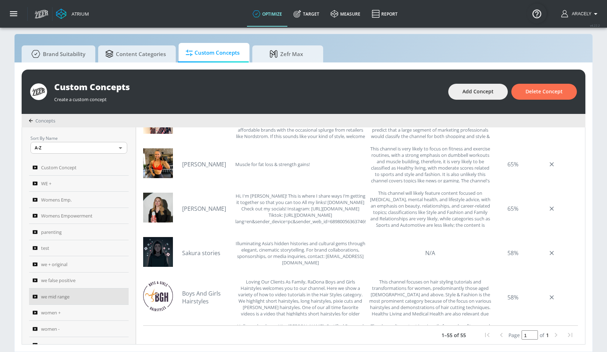
scroll to position [1518, 0]
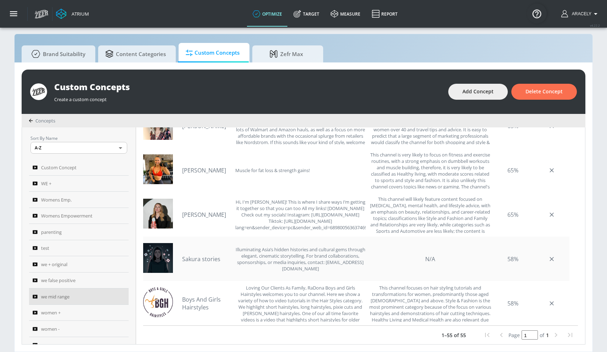
click at [205, 261] on link "Sakura stories" at bounding box center [207, 259] width 50 height 8
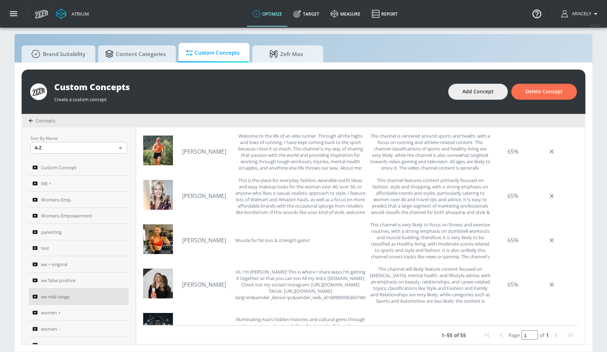
scroll to position [1446, 0]
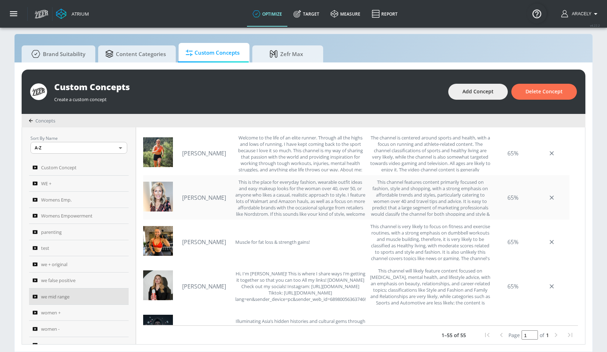
click at [203, 194] on link "[PERSON_NAME]" at bounding box center [207, 198] width 50 height 8
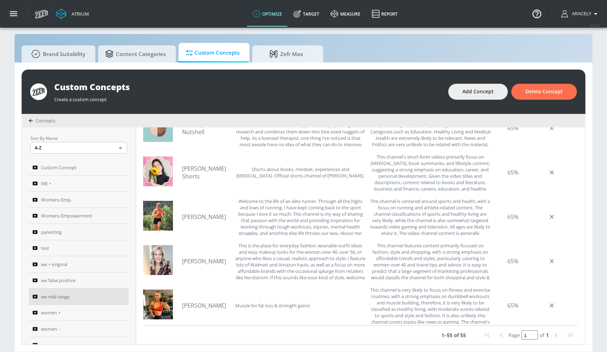
scroll to position [1379, 0]
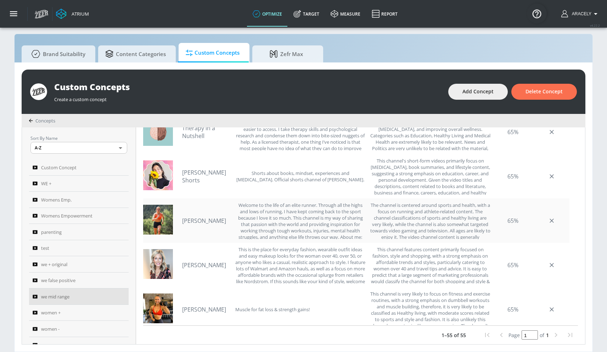
click at [218, 223] on link "[PERSON_NAME]" at bounding box center [207, 221] width 50 height 8
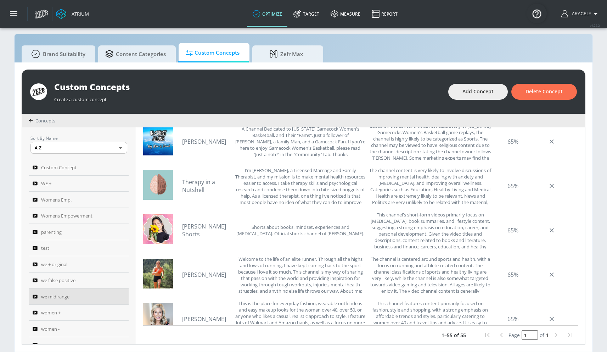
scroll to position [1321, 0]
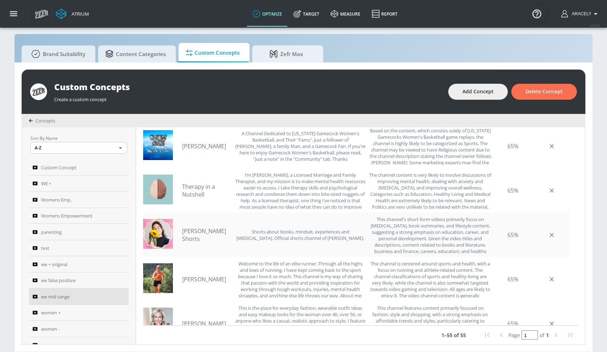
click at [208, 229] on link "[PERSON_NAME] Shorts" at bounding box center [207, 235] width 50 height 16
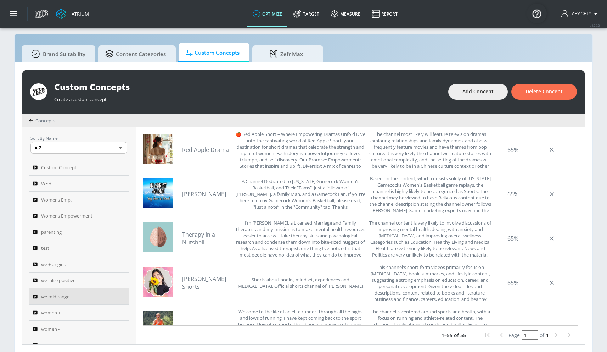
scroll to position [1272, 0]
click at [188, 235] on link "Therapy in a Nutshell" at bounding box center [207, 239] width 50 height 16
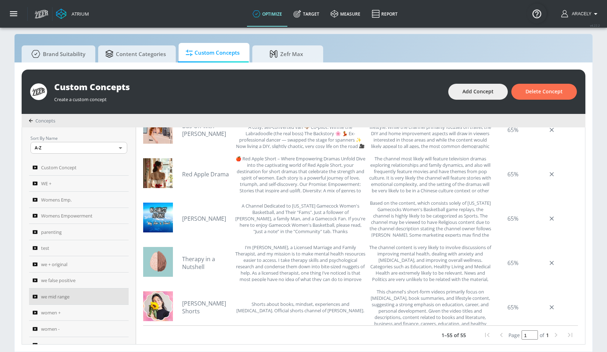
scroll to position [1193, 0]
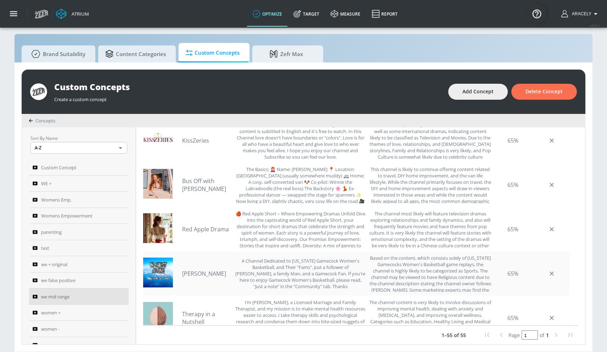
click at [207, 269] on div "[PERSON_NAME] A Channel Dedicated to [US_STATE] Gamecock Women's Basketball, an…" at bounding box center [274, 272] width 184 height 37
click at [206, 271] on link "[PERSON_NAME]" at bounding box center [207, 273] width 50 height 8
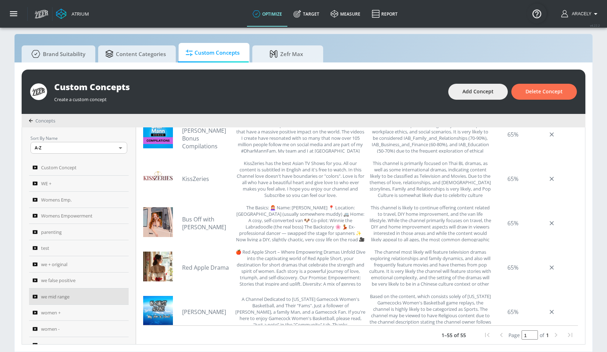
scroll to position [1147, 0]
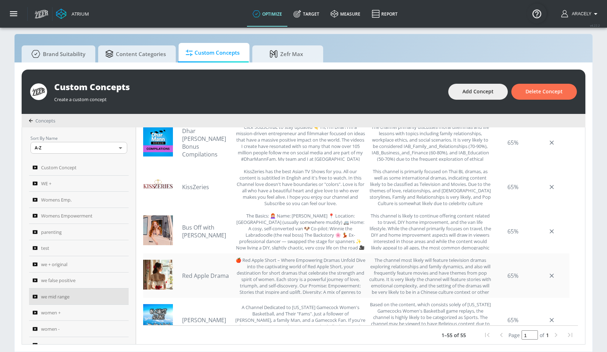
click at [219, 274] on link "Red Apple Drama" at bounding box center [207, 275] width 50 height 8
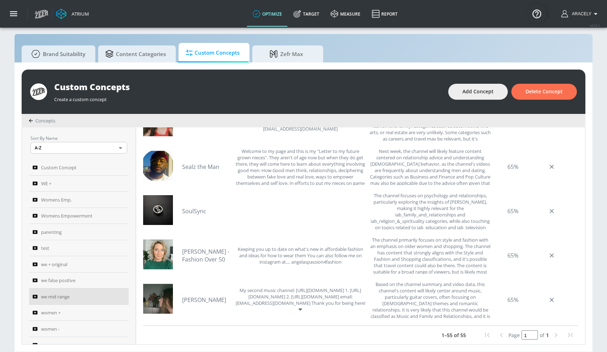
scroll to position [926, 0]
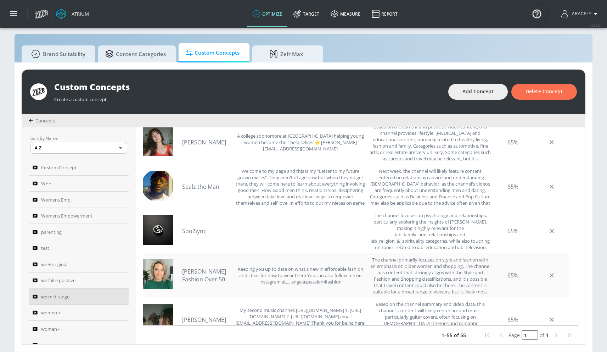
click at [208, 269] on link "[PERSON_NAME] - Fashion Over 50" at bounding box center [207, 275] width 50 height 16
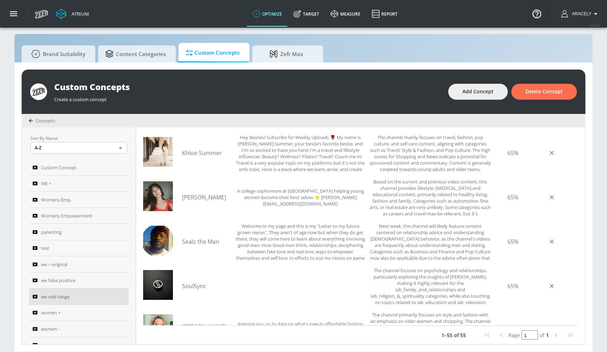
scroll to position [870, 0]
click at [210, 198] on link "[PERSON_NAME]" at bounding box center [207, 198] width 50 height 8
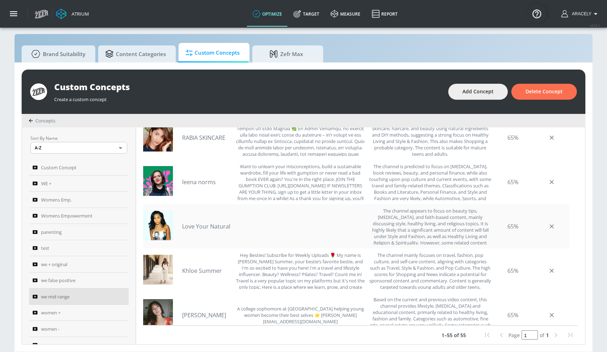
scroll to position [750, 0]
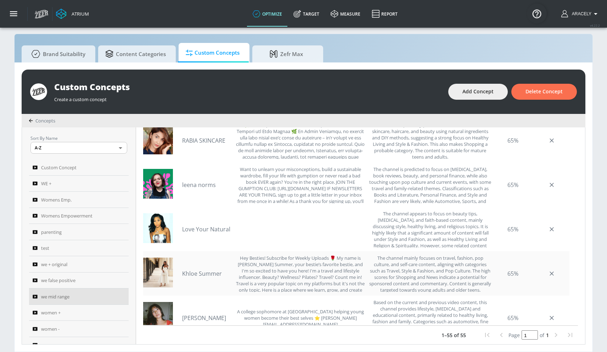
click at [205, 272] on link "Khloe Summer" at bounding box center [207, 273] width 50 height 8
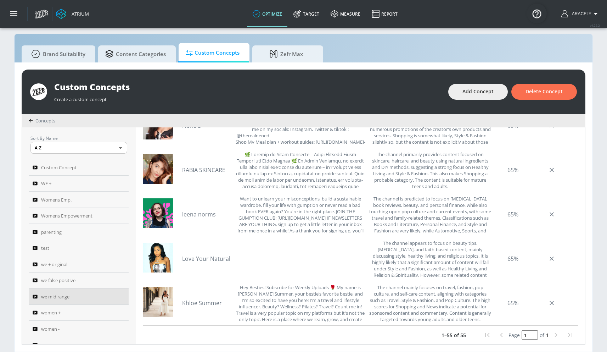
scroll to position [721, 0]
click at [203, 264] on div "Love Your Natural" at bounding box center [274, 258] width 184 height 37
click at [205, 259] on link "Love Your Natural" at bounding box center [207, 259] width 50 height 8
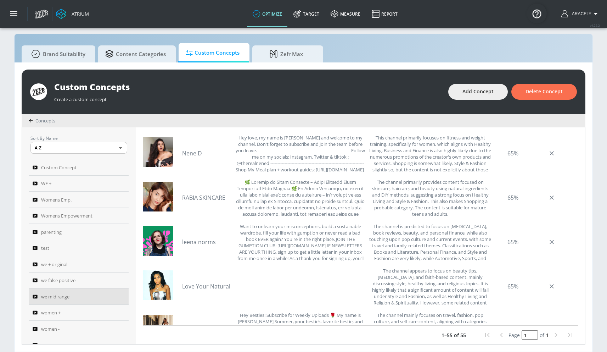
scroll to position [676, 0]
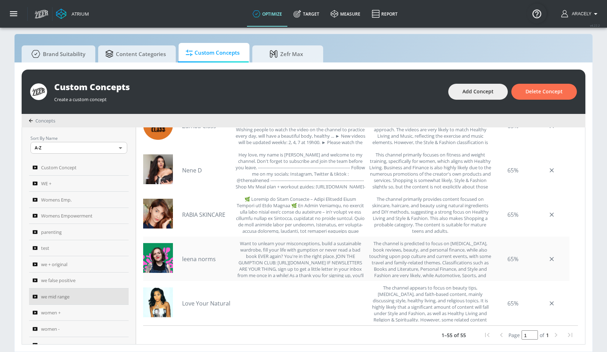
click at [195, 257] on link "leena norms" at bounding box center [207, 259] width 50 height 8
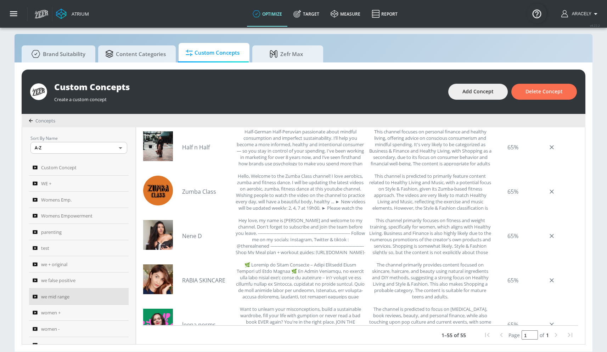
scroll to position [609, 0]
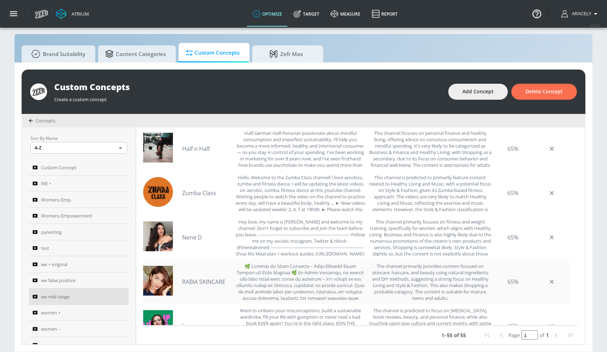
click at [213, 280] on link "RABIA SKINCARE" at bounding box center [207, 282] width 50 height 8
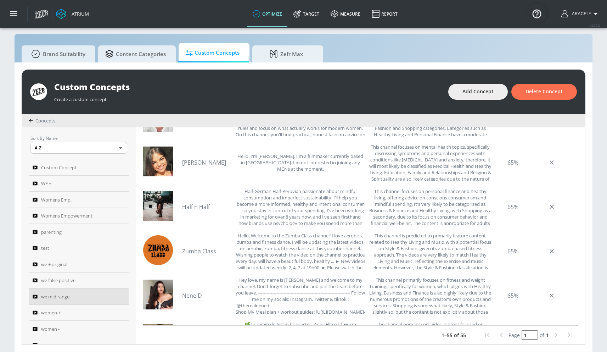
scroll to position [550, 0]
click at [199, 250] on link "Zumba Class" at bounding box center [207, 252] width 50 height 8
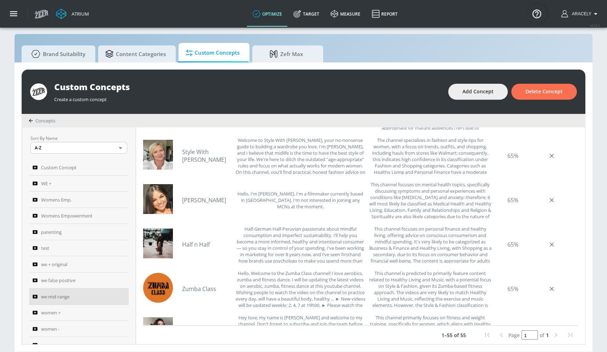
scroll to position [511, 0]
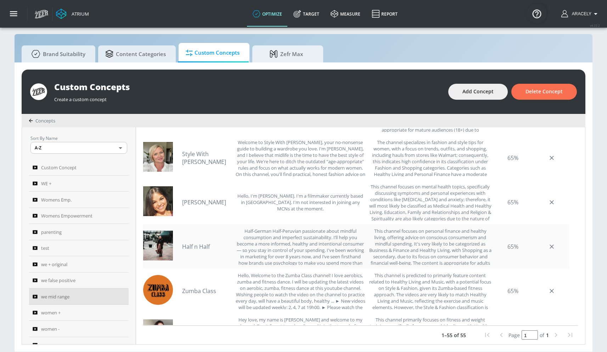
click at [205, 246] on link "Half n Half" at bounding box center [207, 246] width 50 height 8
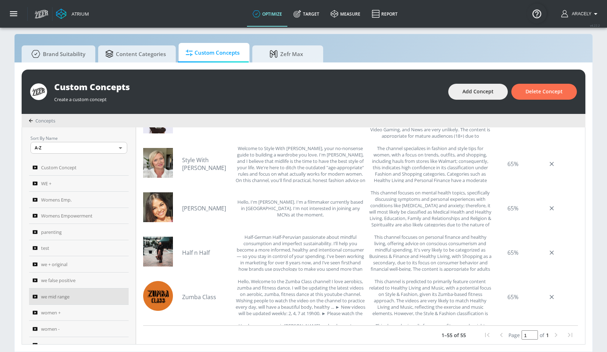
scroll to position [492, 0]
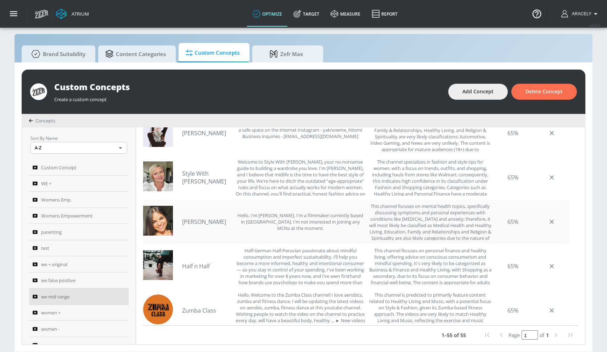
click at [190, 220] on link "[PERSON_NAME]" at bounding box center [207, 222] width 50 height 8
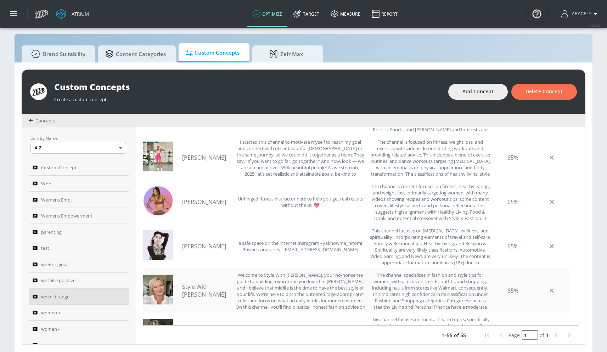
scroll to position [378, 0]
click at [210, 243] on link "[PERSON_NAME]" at bounding box center [207, 247] width 50 height 8
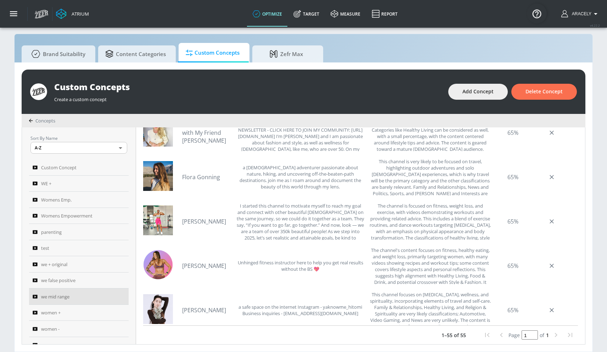
scroll to position [312, 0]
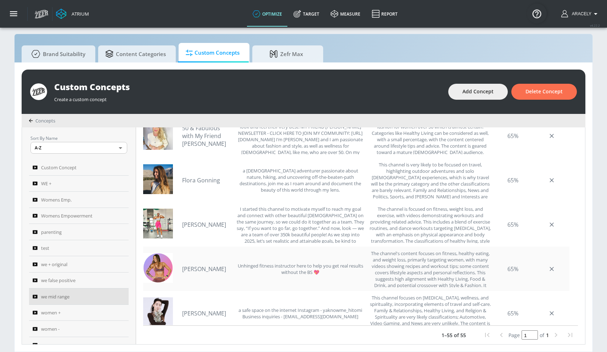
click at [196, 269] on link "[PERSON_NAME]" at bounding box center [207, 269] width 50 height 8
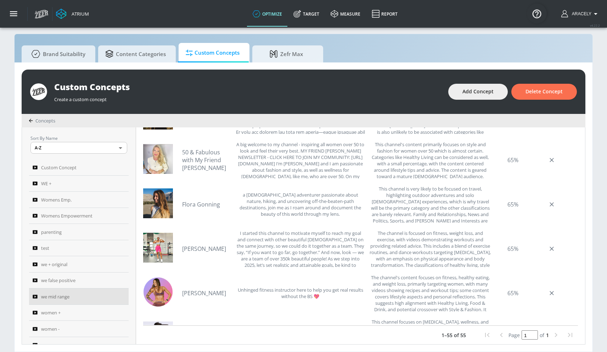
scroll to position [262, 0]
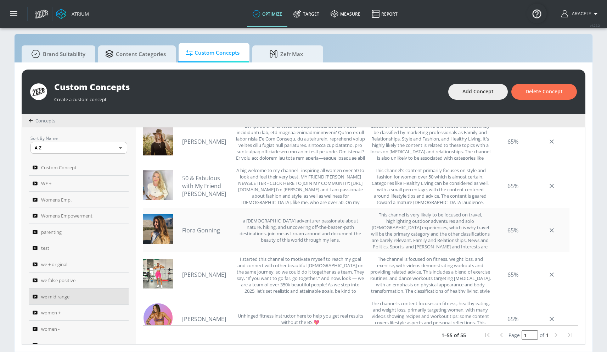
click at [214, 227] on link "Flora Gonning" at bounding box center [207, 230] width 50 height 8
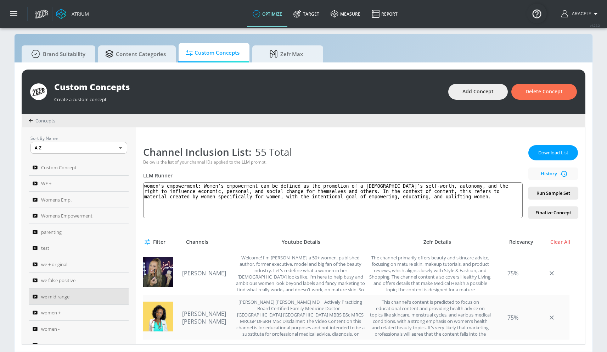
scroll to position [97, 0]
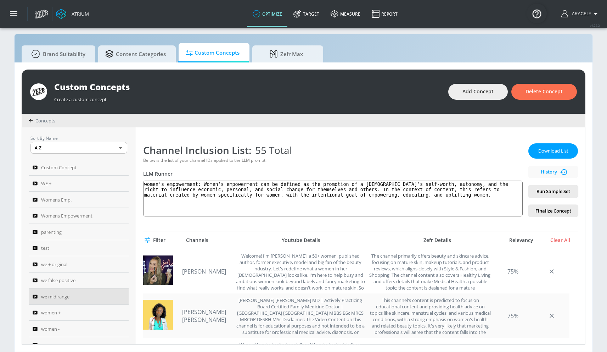
click at [210, 316] on link "[PERSON_NAME] [PERSON_NAME]" at bounding box center [207, 316] width 50 height 16
click at [546, 151] on span "Download List" at bounding box center [553, 151] width 35 height 8
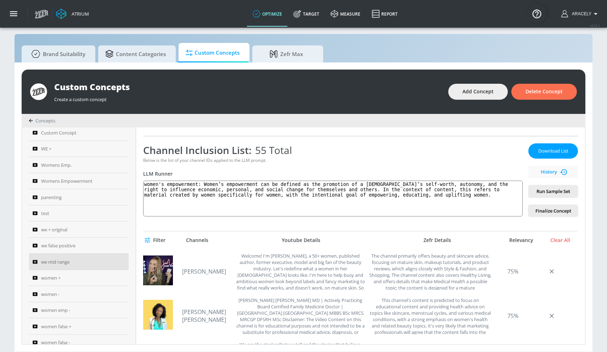
scroll to position [80, 0]
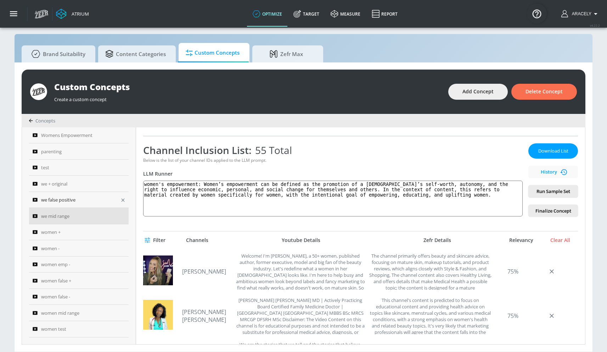
click at [97, 195] on div "we false positive" at bounding box center [74, 199] width 83 height 9
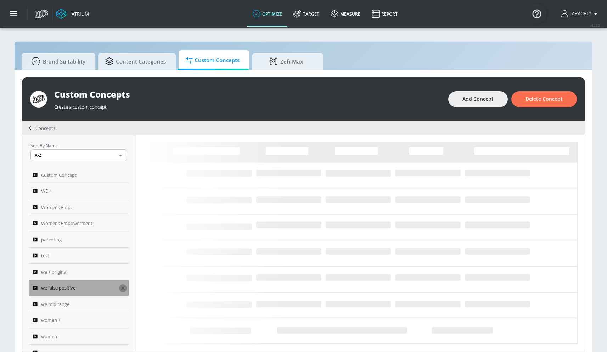
click at [120, 288] on icon "button" at bounding box center [123, 288] width 6 height 6
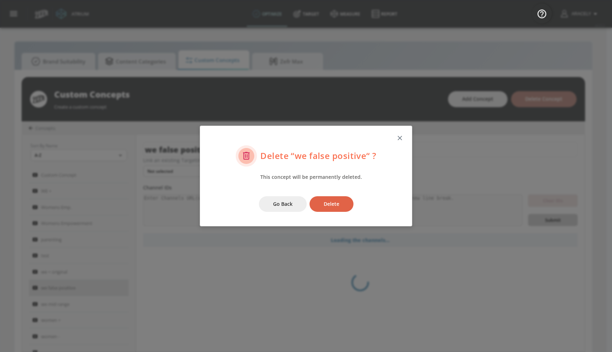
click at [327, 206] on span "Delete" at bounding box center [332, 204] width 16 height 9
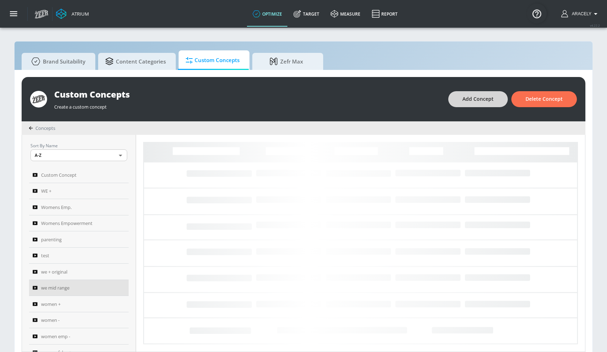
click at [483, 96] on span "Add Concept" at bounding box center [478, 99] width 31 height 9
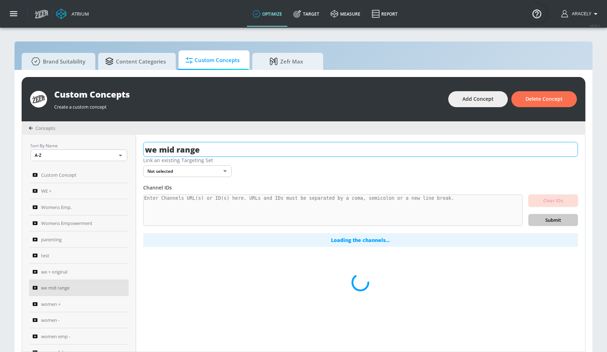
click at [236, 146] on input "we mid range" at bounding box center [360, 149] width 435 height 15
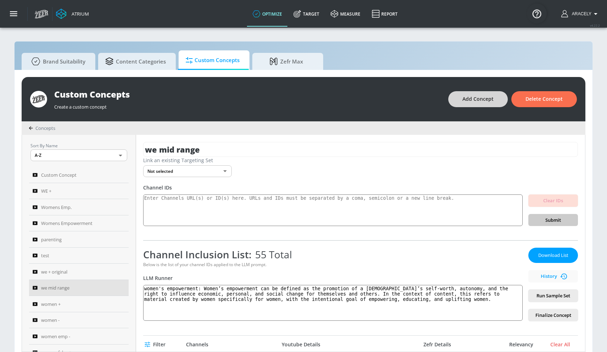
click at [476, 103] on button "Add Concept" at bounding box center [478, 99] width 60 height 16
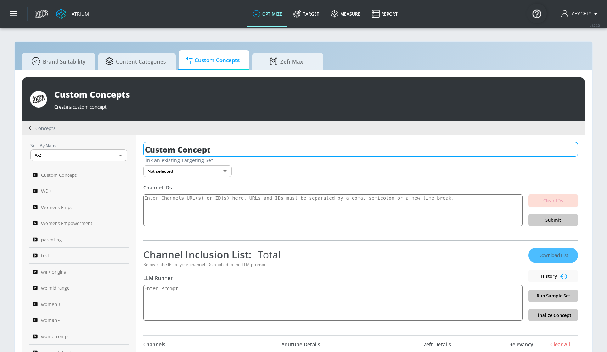
click at [191, 145] on input "Custom Concept" at bounding box center [360, 149] width 435 height 15
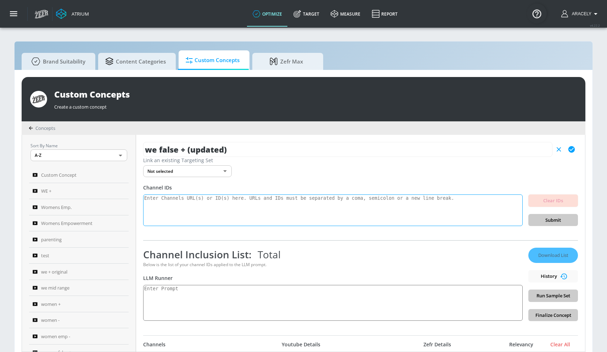
type input "we false + (updated)"
click at [191, 211] on textarea at bounding box center [333, 210] width 380 height 32
paste textarea "UCWuYGvEpnNS9rfUEAWMEmyQ UCQ5roq8By9xKIZNWPFc6pow UCR117JPMLO3Y7J5mIblkBNg UCi6…"
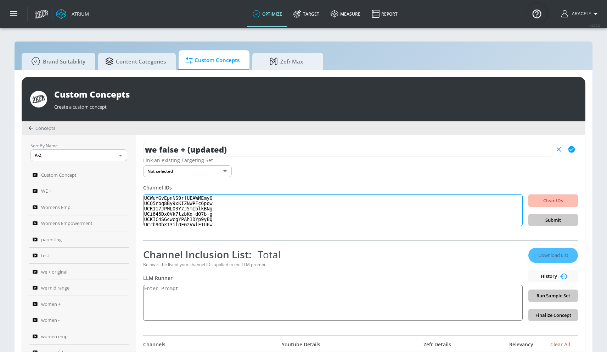
scroll to position [167, 0]
type textarea "UCWuYGvEpnNS9rfUEAWMEmyQ UCQ5roq8By9xKIZNWPFc6pow UCR117JPMLO3Y7J5mIblkBNg UCi6…"
drag, startPoint x: 217, startPoint y: 223, endPoint x: 153, endPoint y: 172, distance: 82.2
click at [151, 173] on div "we false + (updated) Link an existing Targeting Set Not selected none ​ Channel…" at bounding box center [360, 243] width 449 height 217
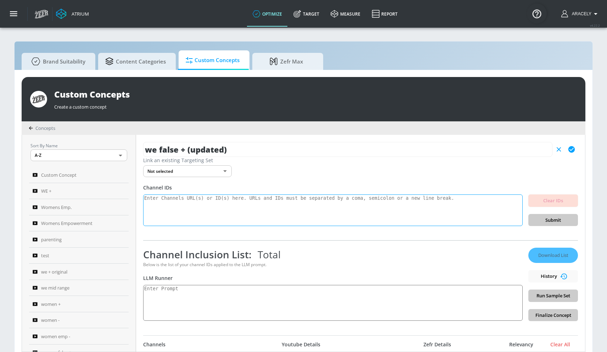
paste textarea "UCFKE7WVJfvaHW5q283SxchA"
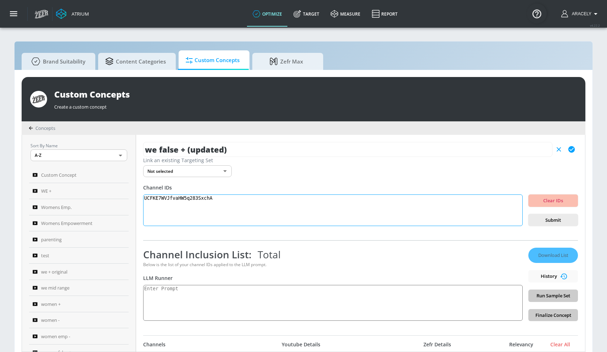
paste textarea "UCWuYGvEpnNS9rfUEAWMEmyQ UCQ5roq8By9xKIZNWPFc6pow UCR117JPMLO3Y7J5mIblkBNg UCi6…"
type textarea "UCFKE7WVJfvaHW5q283SxchA UCWuYGvEpnNS9rfUEAWMEmyQ UCQ5roq8By9xKIZNWPFc6pow UCR1…"
click at [540, 220] on span "Submit" at bounding box center [553, 220] width 38 height 8
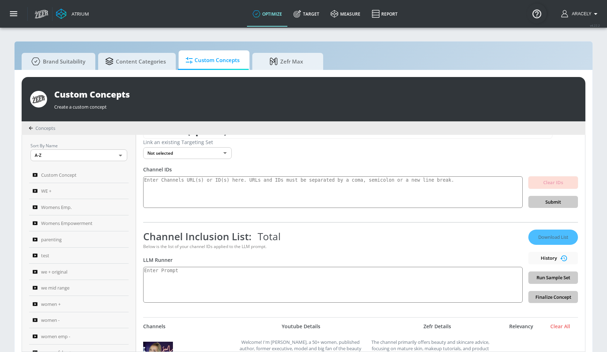
scroll to position [22, 0]
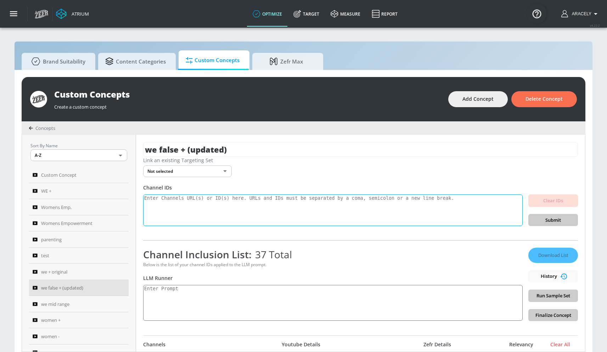
scroll to position [139, 0]
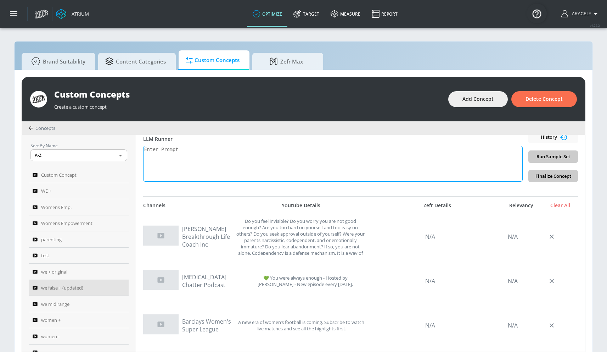
click at [211, 158] on textarea at bounding box center [333, 164] width 380 height 36
paste textarea "women's empowerment: Women’s empowerment can be defined as the promotion of a […"
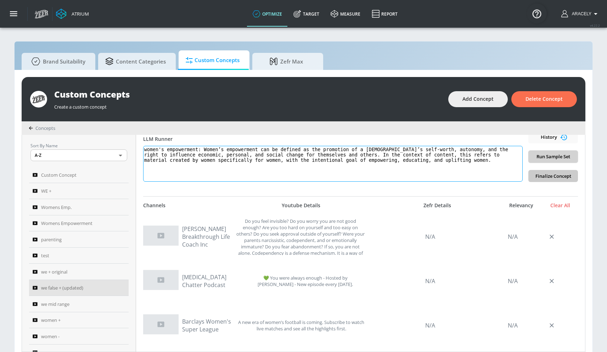
type textarea "women's empowerment: Women’s empowerment can be defined as the promotion of a […"
click at [543, 158] on span "Run Sample Set" at bounding box center [553, 156] width 38 height 8
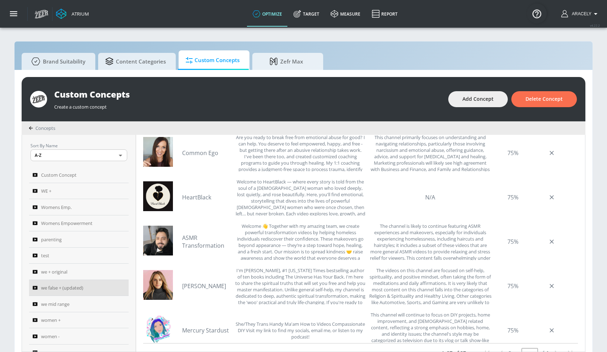
scroll to position [136, 0]
